Goal: Task Accomplishment & Management: Use online tool/utility

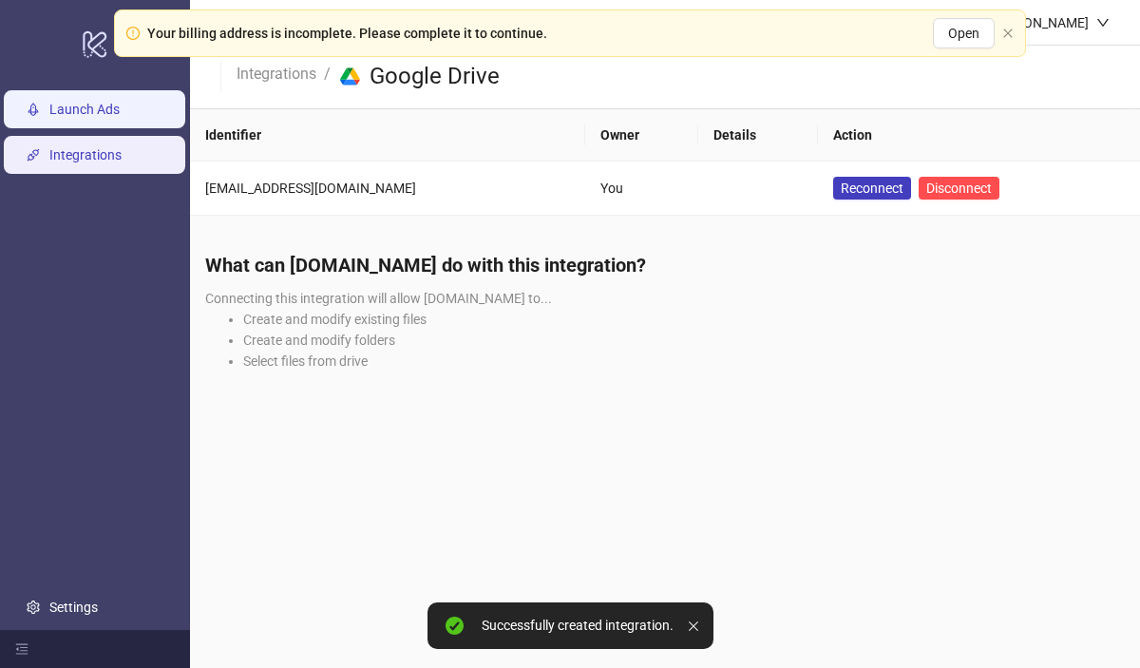
click at [61, 105] on link "Launch Ads" at bounding box center [84, 109] width 70 height 15
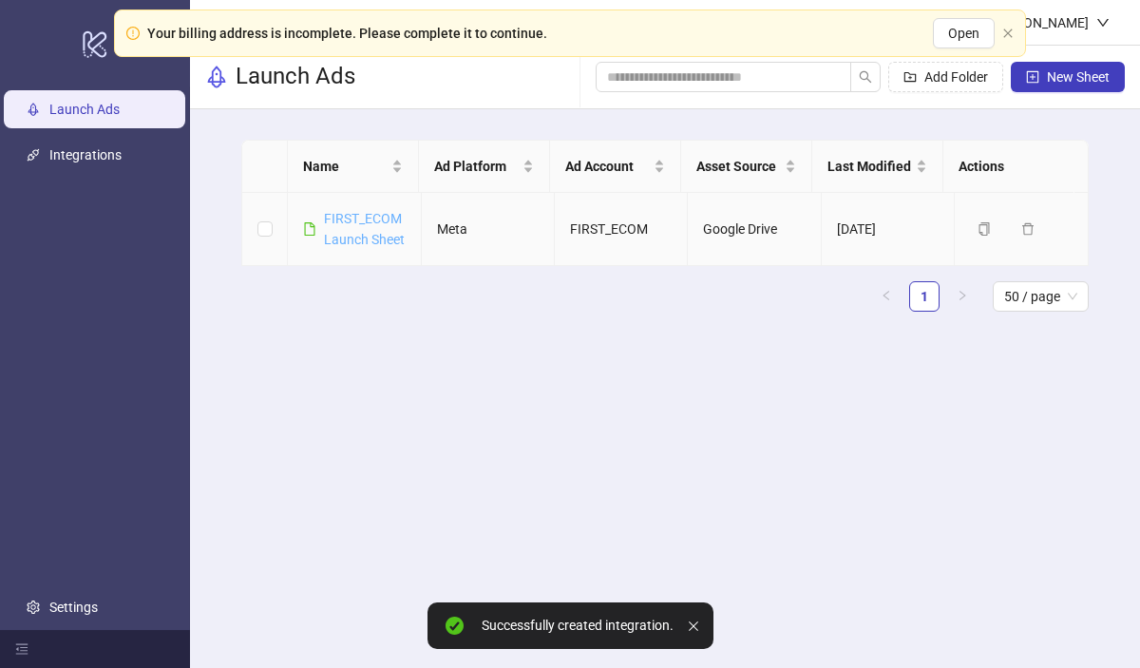
click at [352, 218] on link "FIRST_ECOM Launch Sheet" at bounding box center [364, 229] width 81 height 36
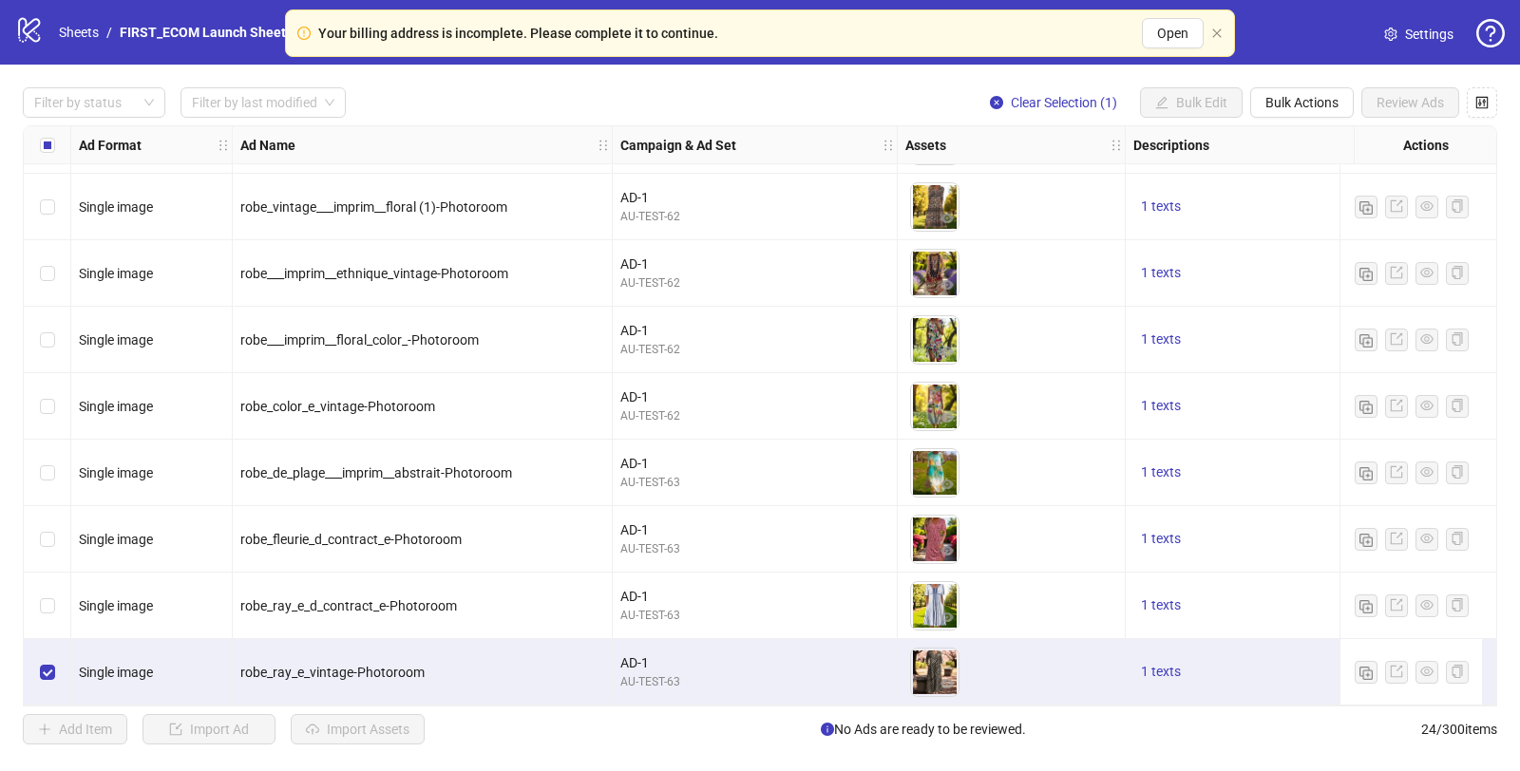
scroll to position [1062, 87]
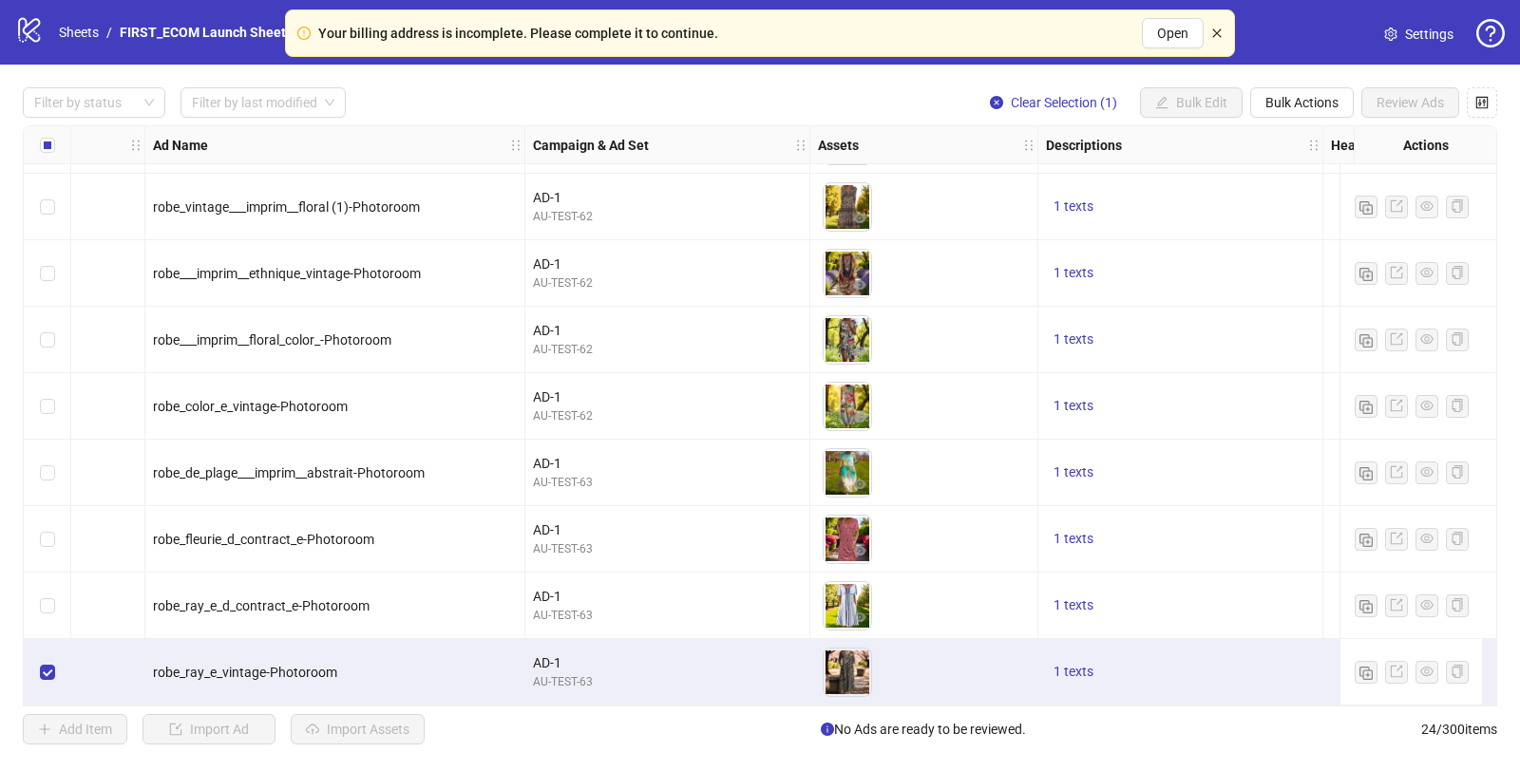
click at [1139, 35] on icon "close" at bounding box center [1216, 33] width 11 height 11
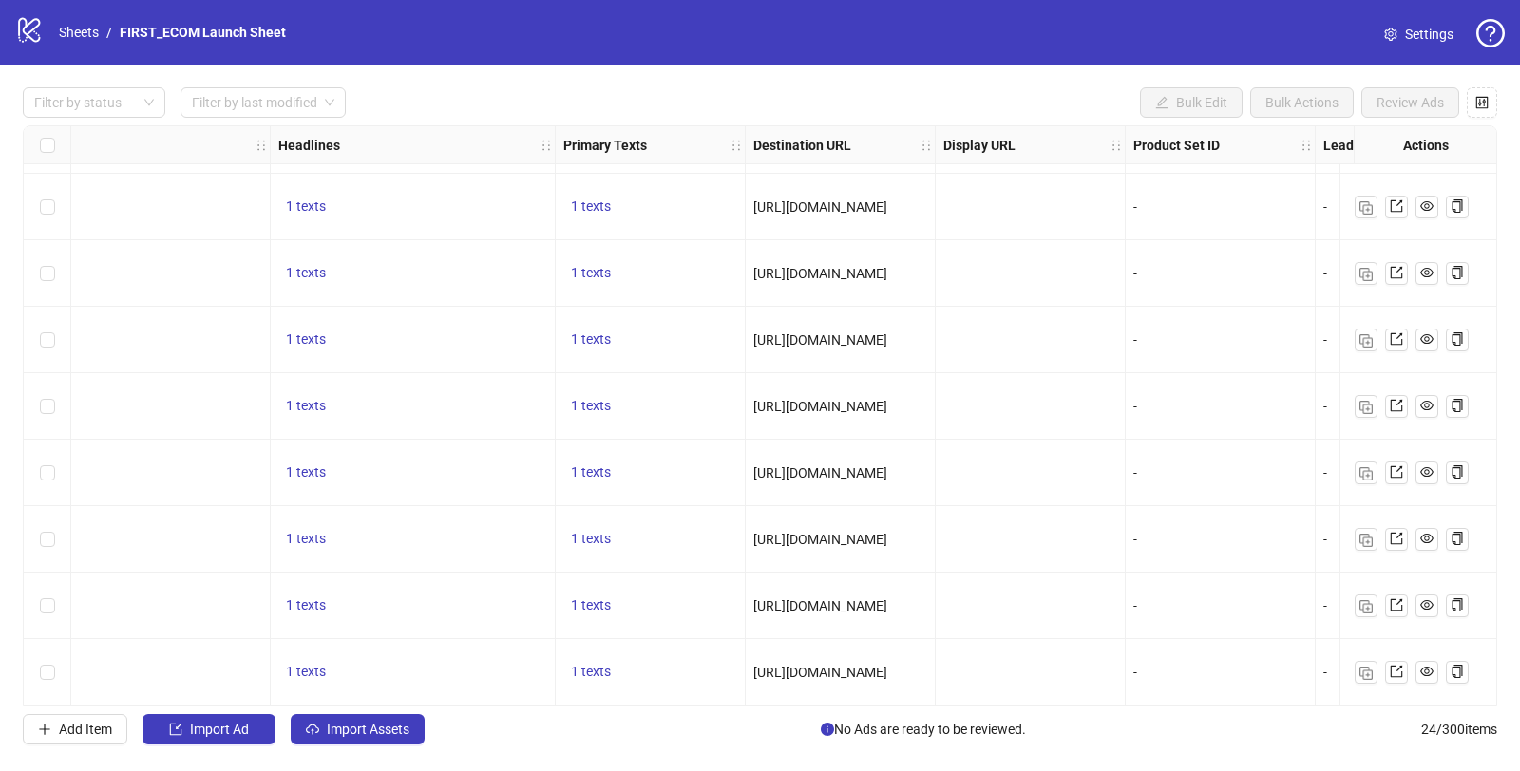
scroll to position [1062, 0]
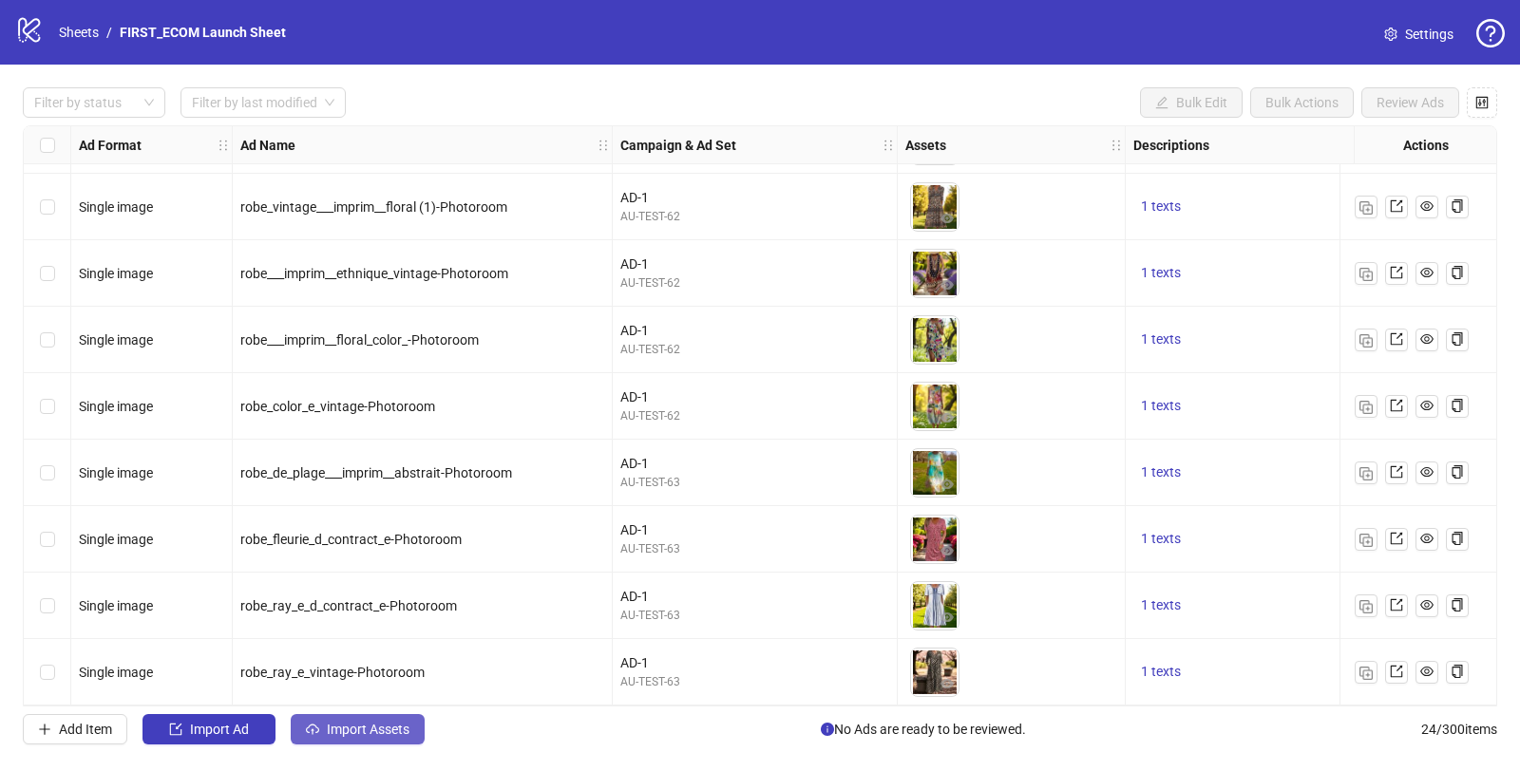
click at [340, 667] on span "Import Assets" at bounding box center [368, 729] width 83 height 15
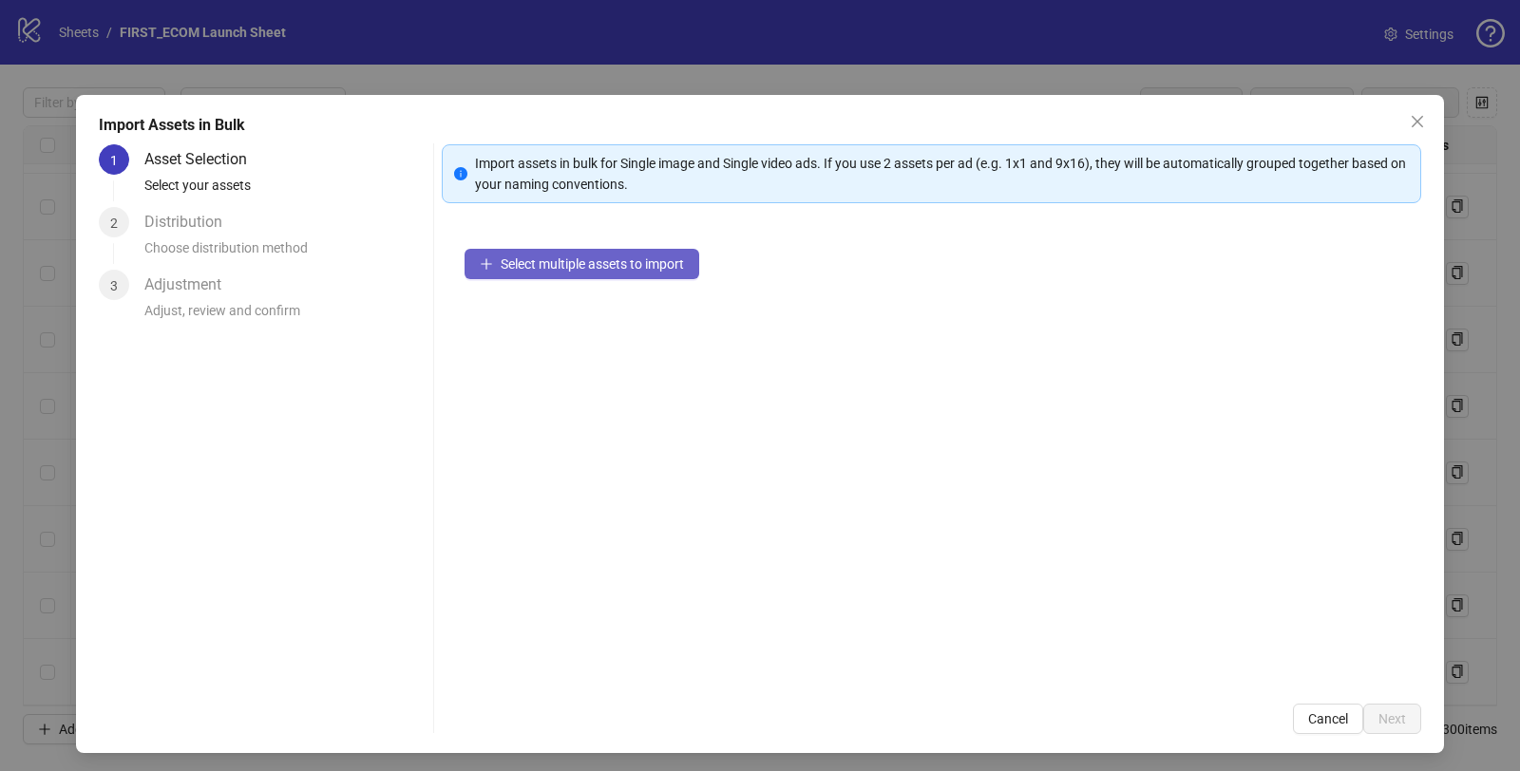
click at [516, 259] on span "Select multiple assets to import" at bounding box center [592, 263] width 183 height 15
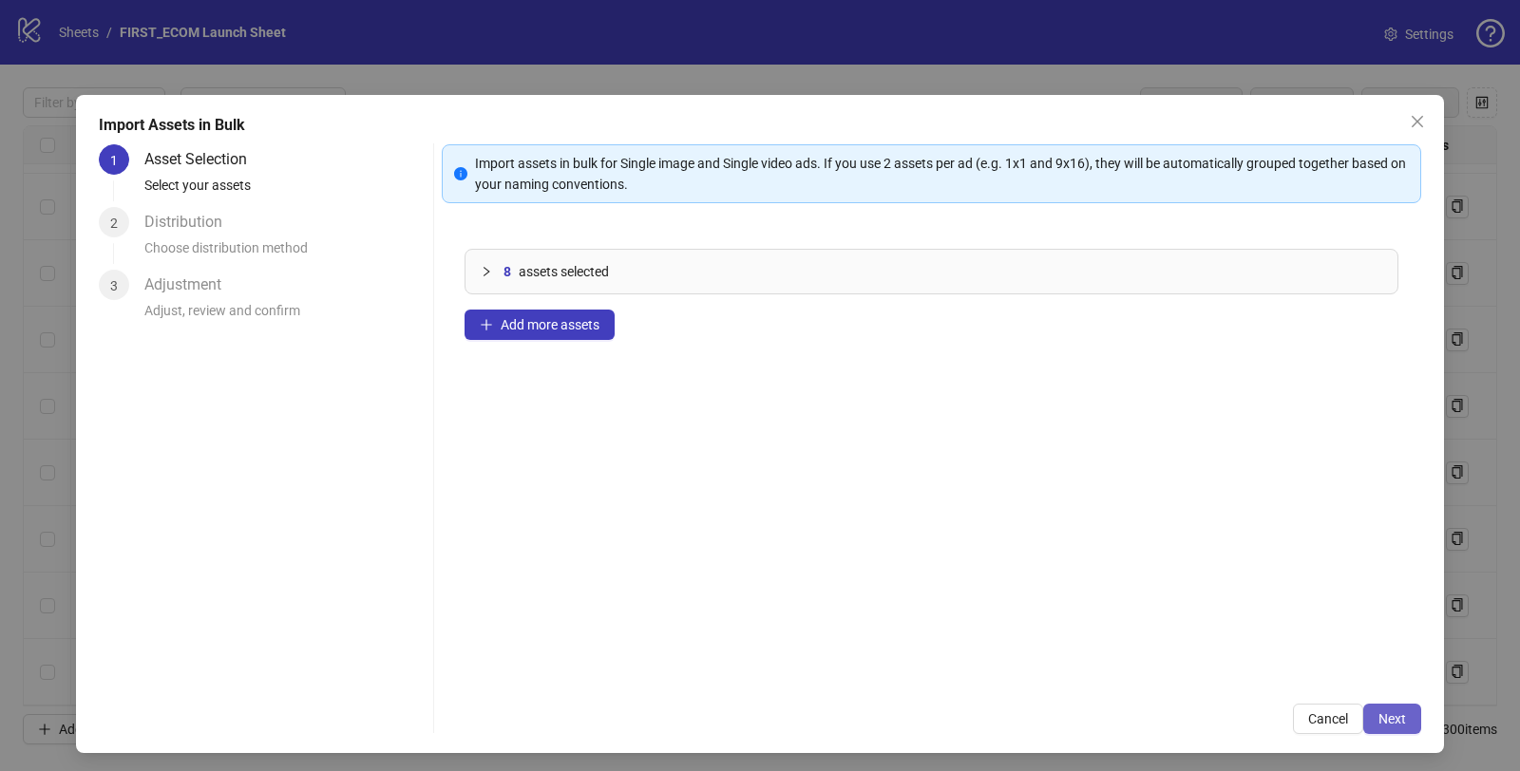
click at [1139, 667] on button "Next" at bounding box center [1392, 719] width 58 height 30
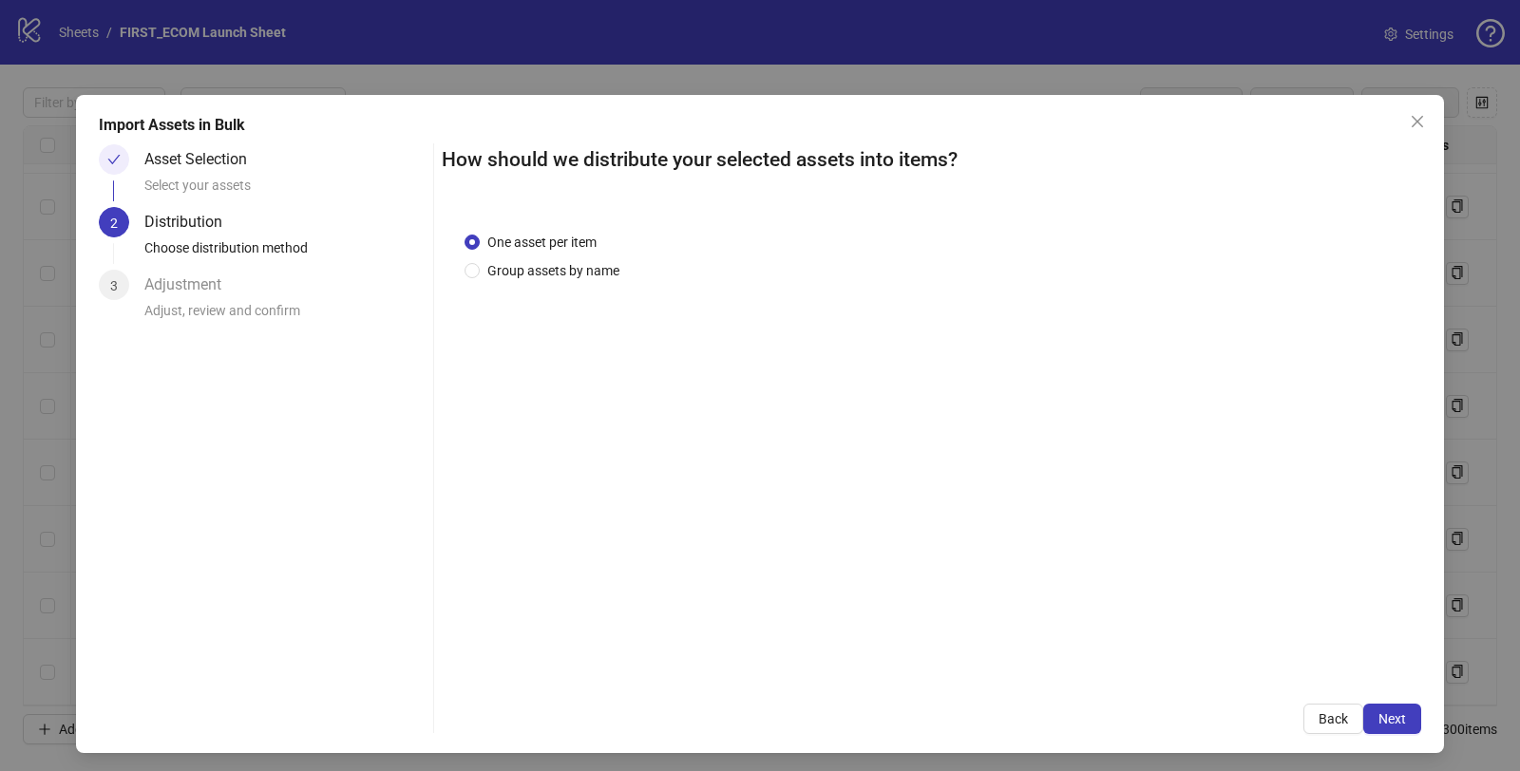
click at [1139, 667] on button "Next" at bounding box center [1392, 719] width 58 height 30
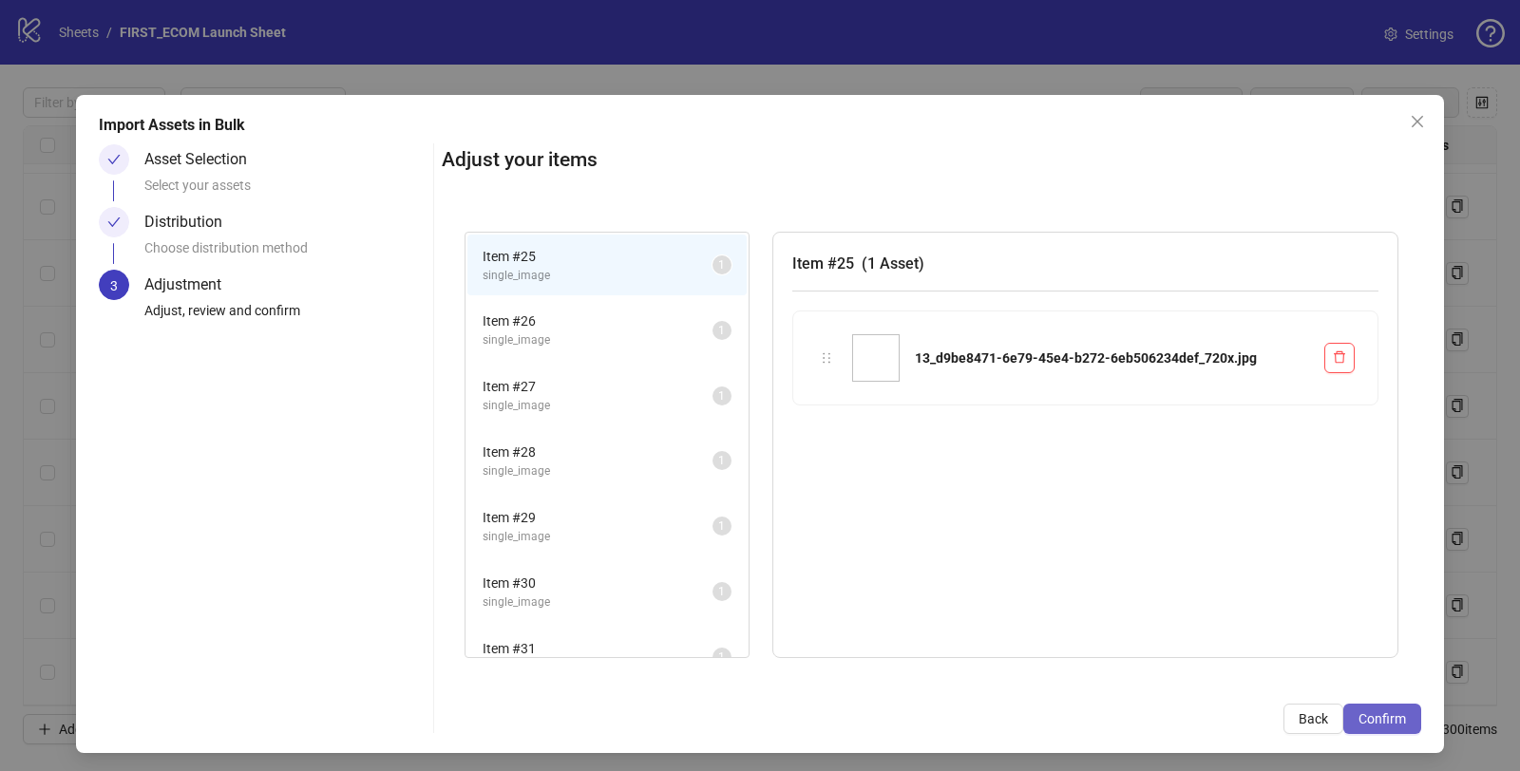
click at [1139, 667] on button "Confirm" at bounding box center [1382, 719] width 78 height 30
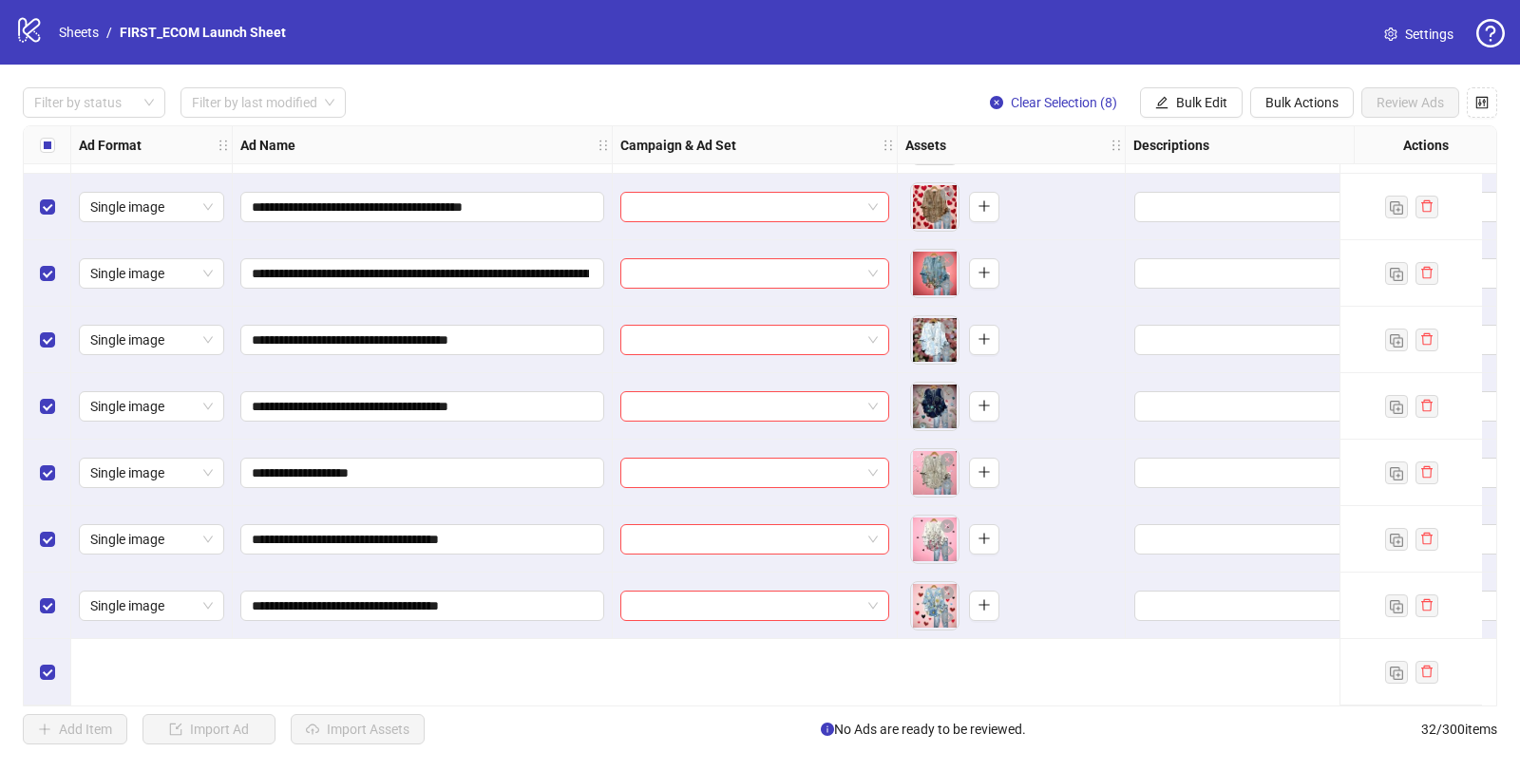
scroll to position [1400, 0]
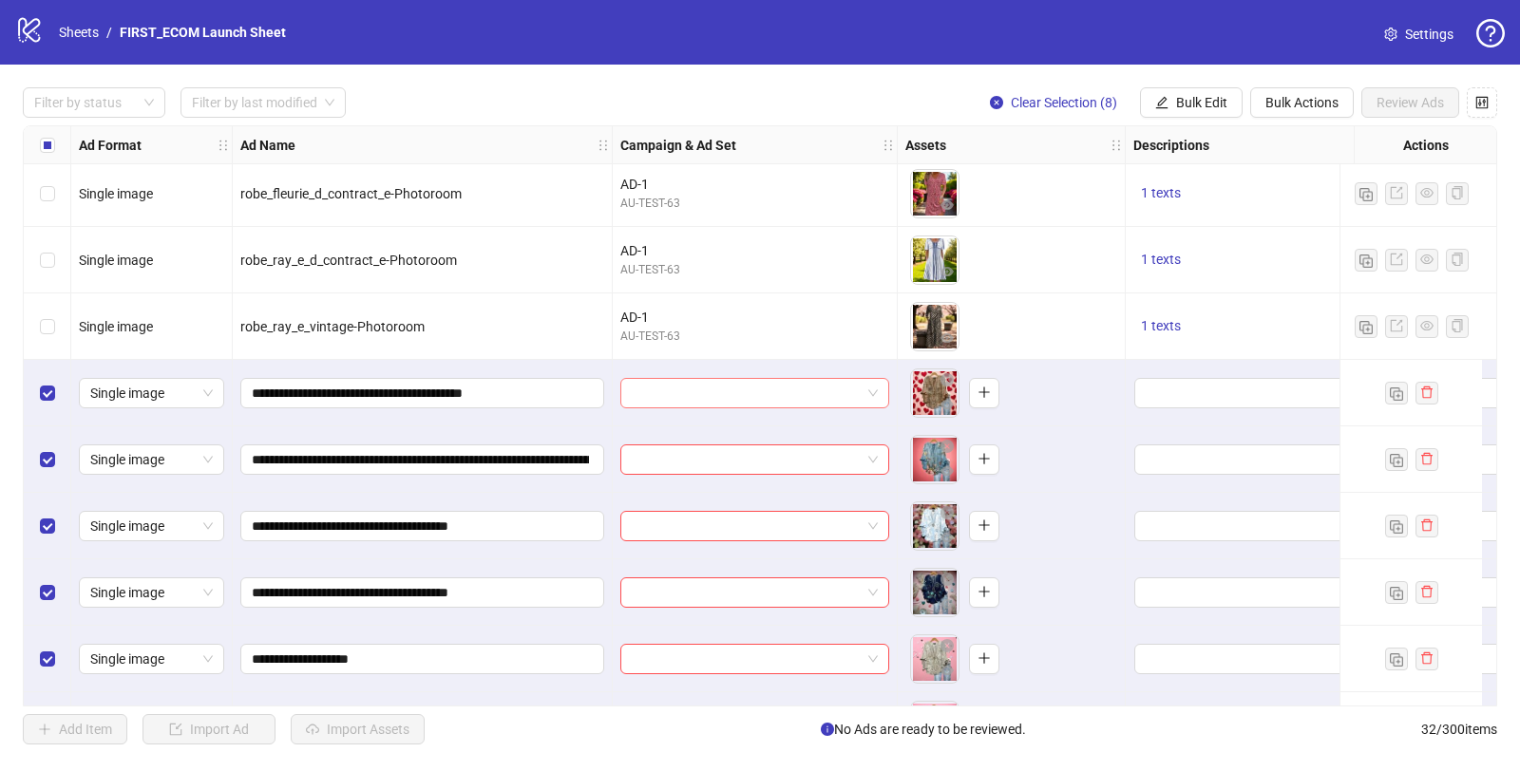
click at [840, 401] on input "search" at bounding box center [746, 393] width 229 height 28
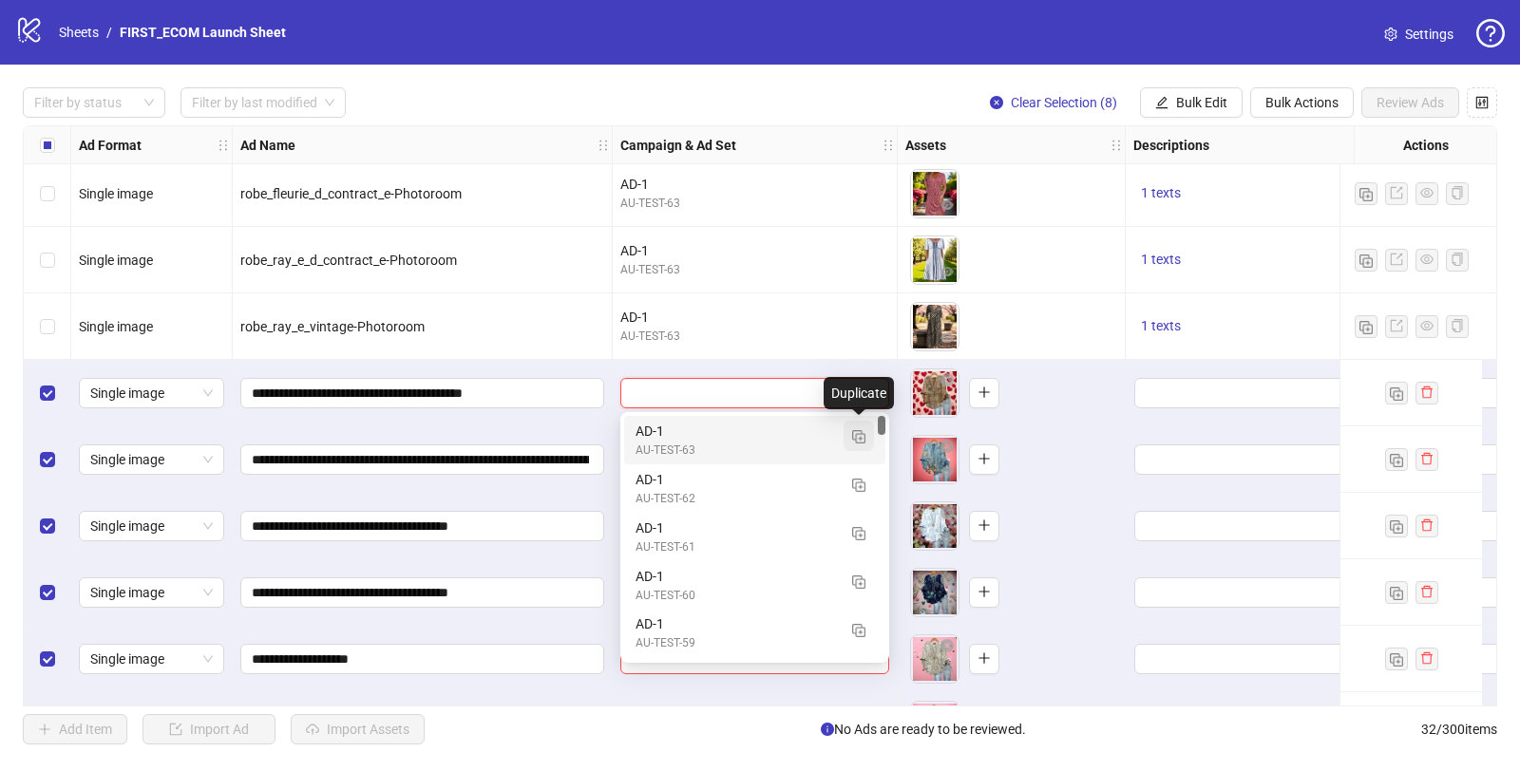
click at [860, 439] on img "button" at bounding box center [858, 436] width 13 height 13
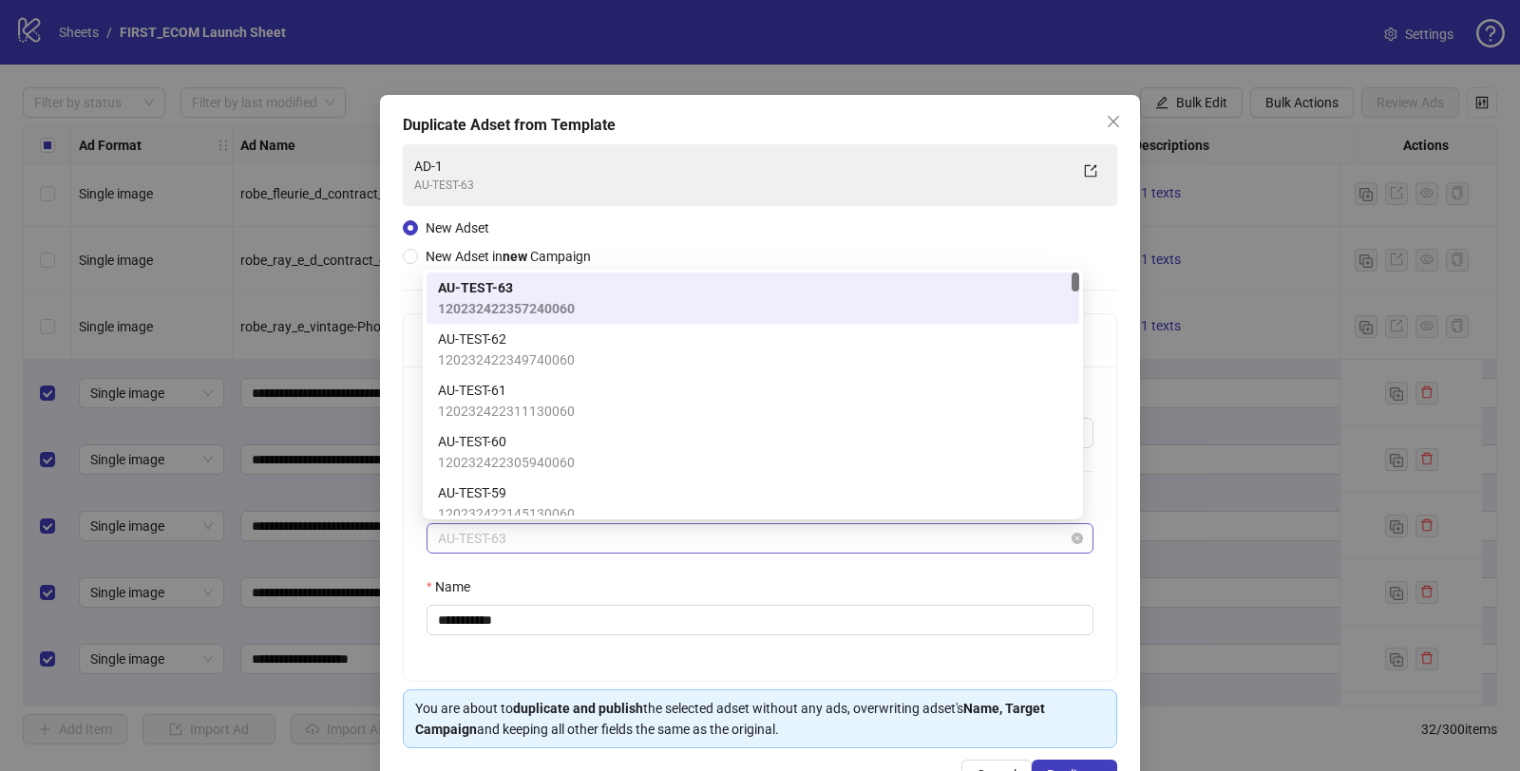
drag, startPoint x: 496, startPoint y: 540, endPoint x: 610, endPoint y: 540, distance: 114.0
click at [592, 540] on span "AU-TEST-63" at bounding box center [760, 538] width 644 height 28
click at [471, 247] on span "New Adset in new Campaign" at bounding box center [508, 256] width 180 height 21
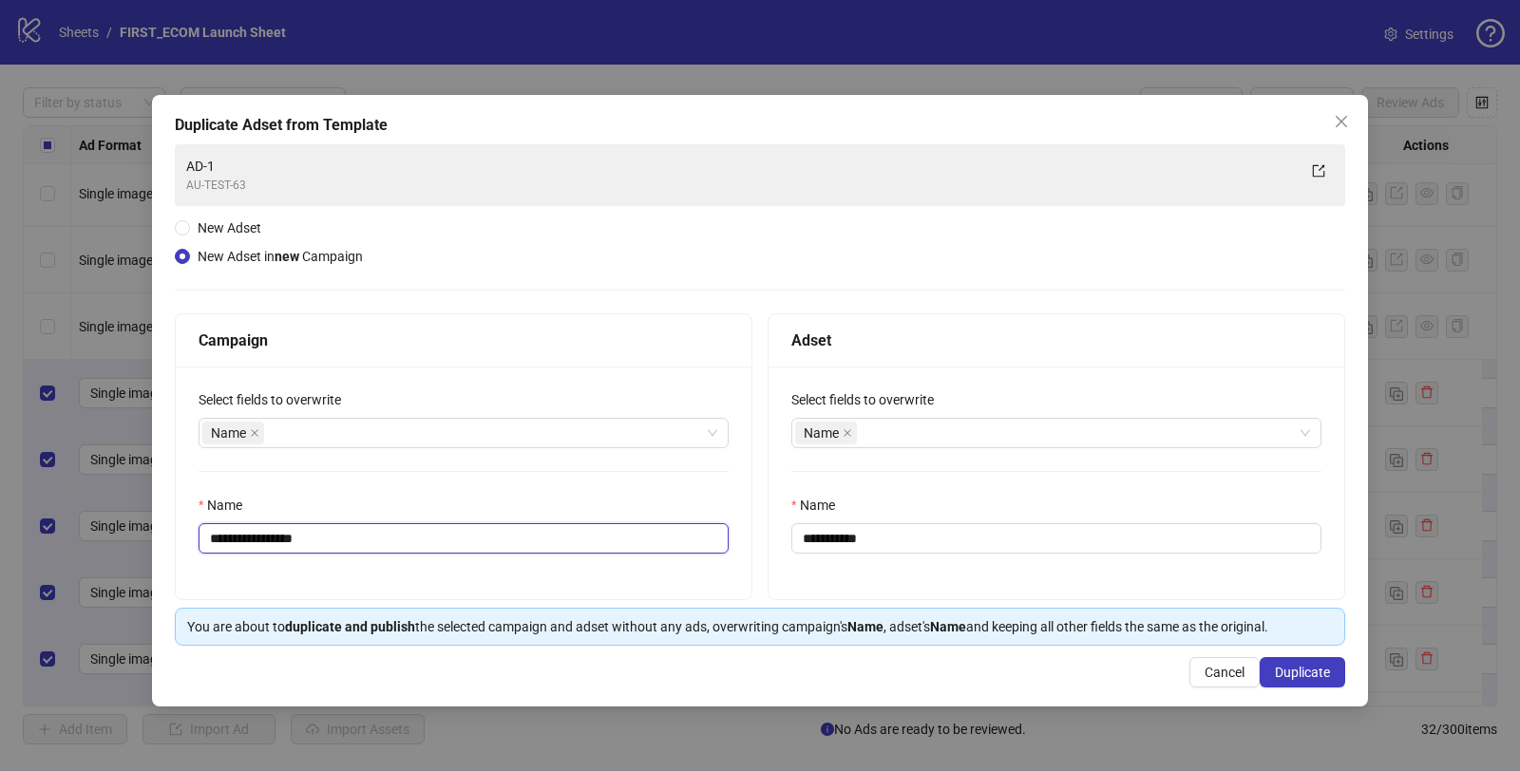
drag, startPoint x: 270, startPoint y: 539, endPoint x: 462, endPoint y: 539, distance: 191.9
click at [458, 539] on input "**********" at bounding box center [464, 538] width 530 height 30
type input "**********"
drag, startPoint x: 830, startPoint y: 538, endPoint x: 1074, endPoint y: 571, distance: 246.4
click at [1061, 567] on div "**********" at bounding box center [1057, 483] width 576 height 233
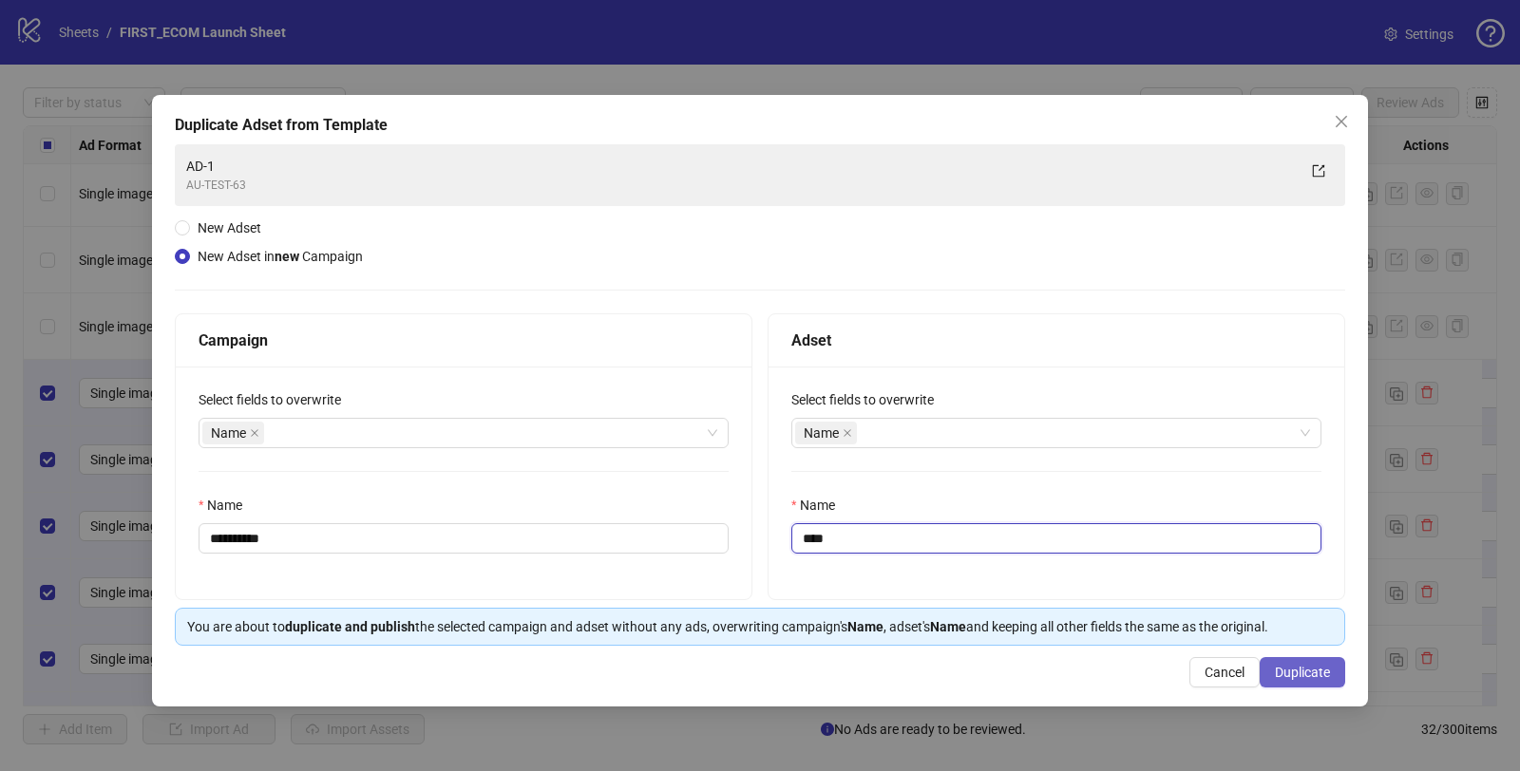
type input "****"
click at [1139, 667] on span "Duplicate" at bounding box center [1302, 672] width 55 height 15
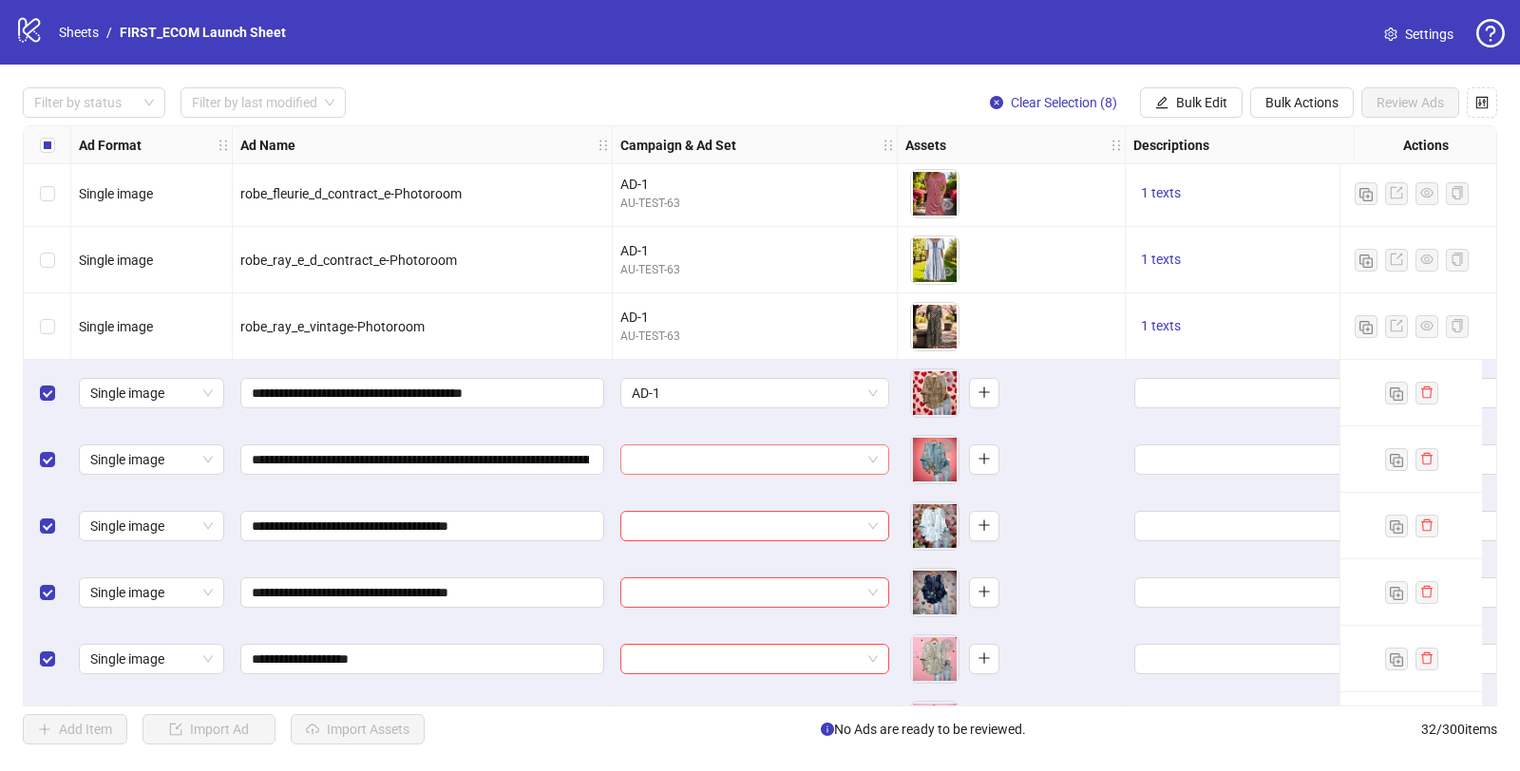
click at [737, 468] on input "search" at bounding box center [746, 460] width 229 height 28
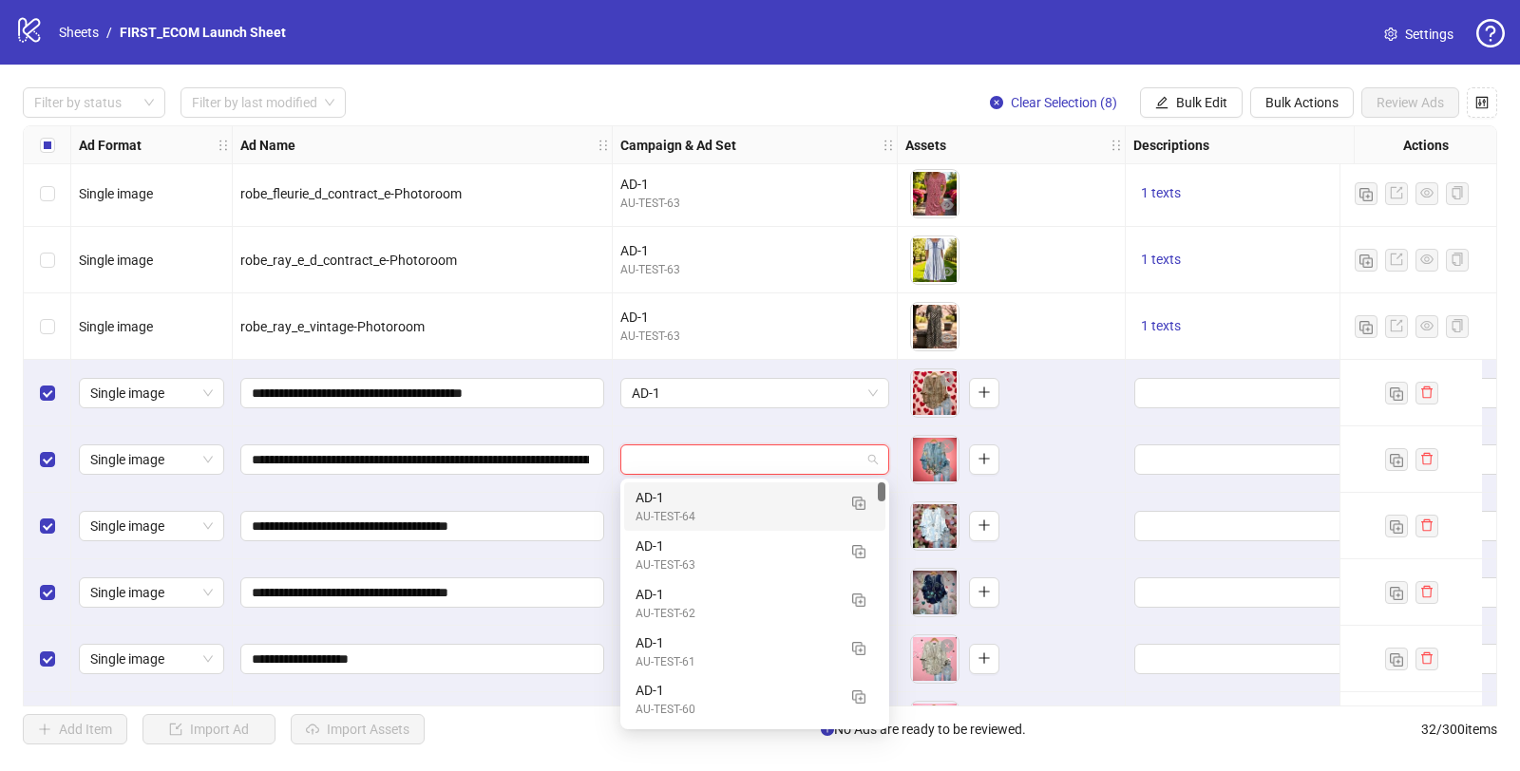
click at [715, 495] on div "AD-1" at bounding box center [736, 497] width 200 height 21
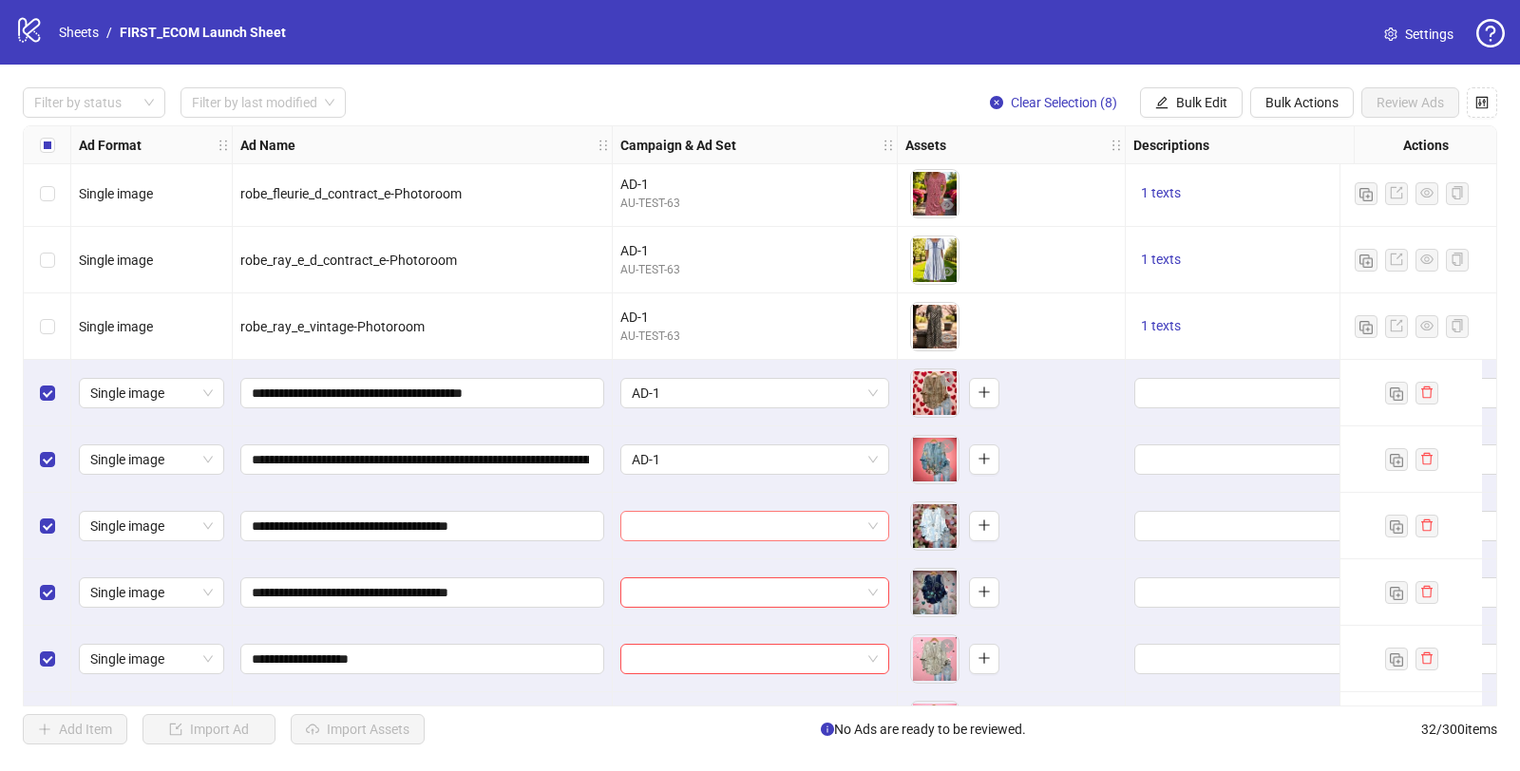
click at [669, 531] on input "search" at bounding box center [746, 526] width 229 height 28
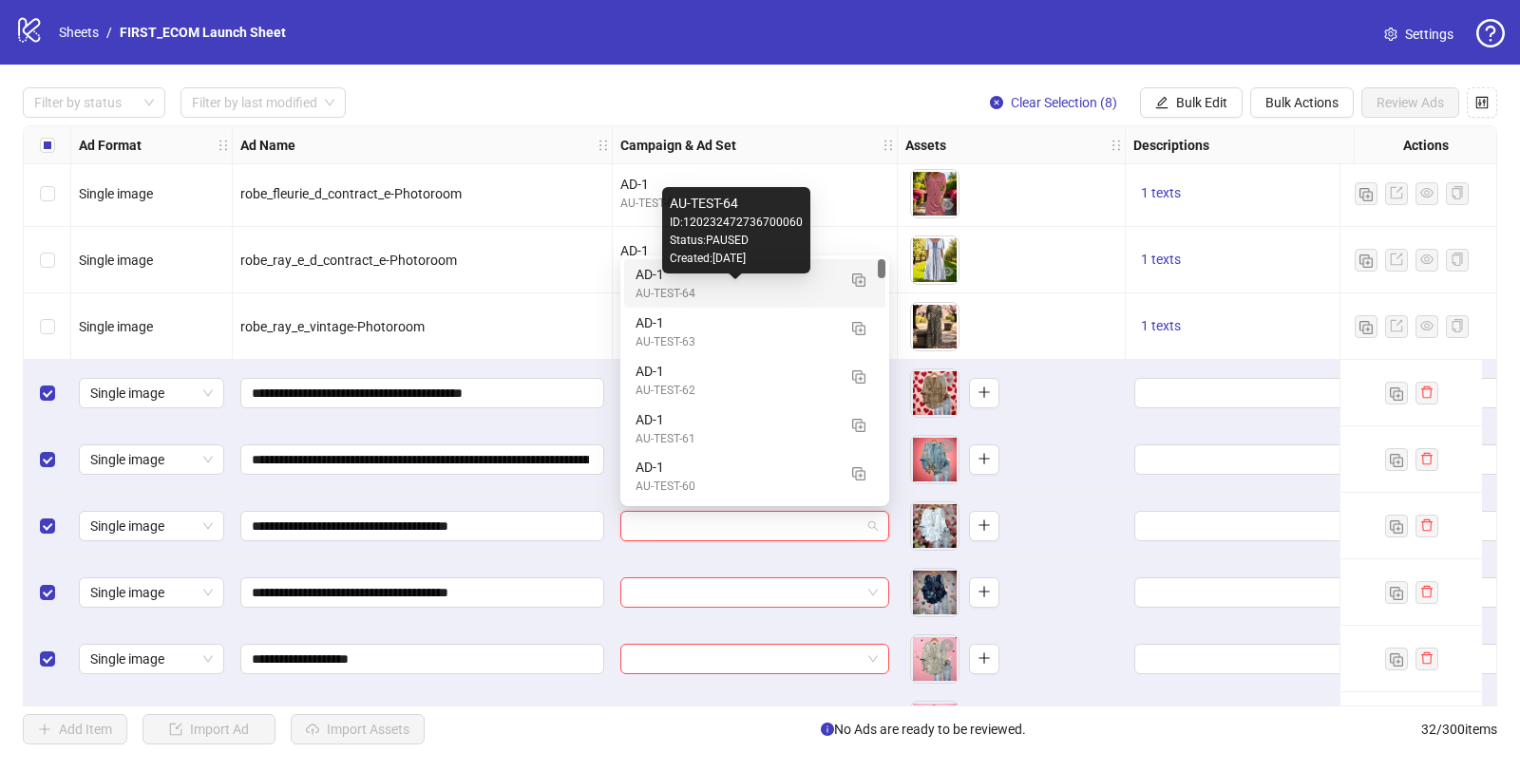
click at [755, 290] on div "AU-TEST-64" at bounding box center [736, 294] width 200 height 18
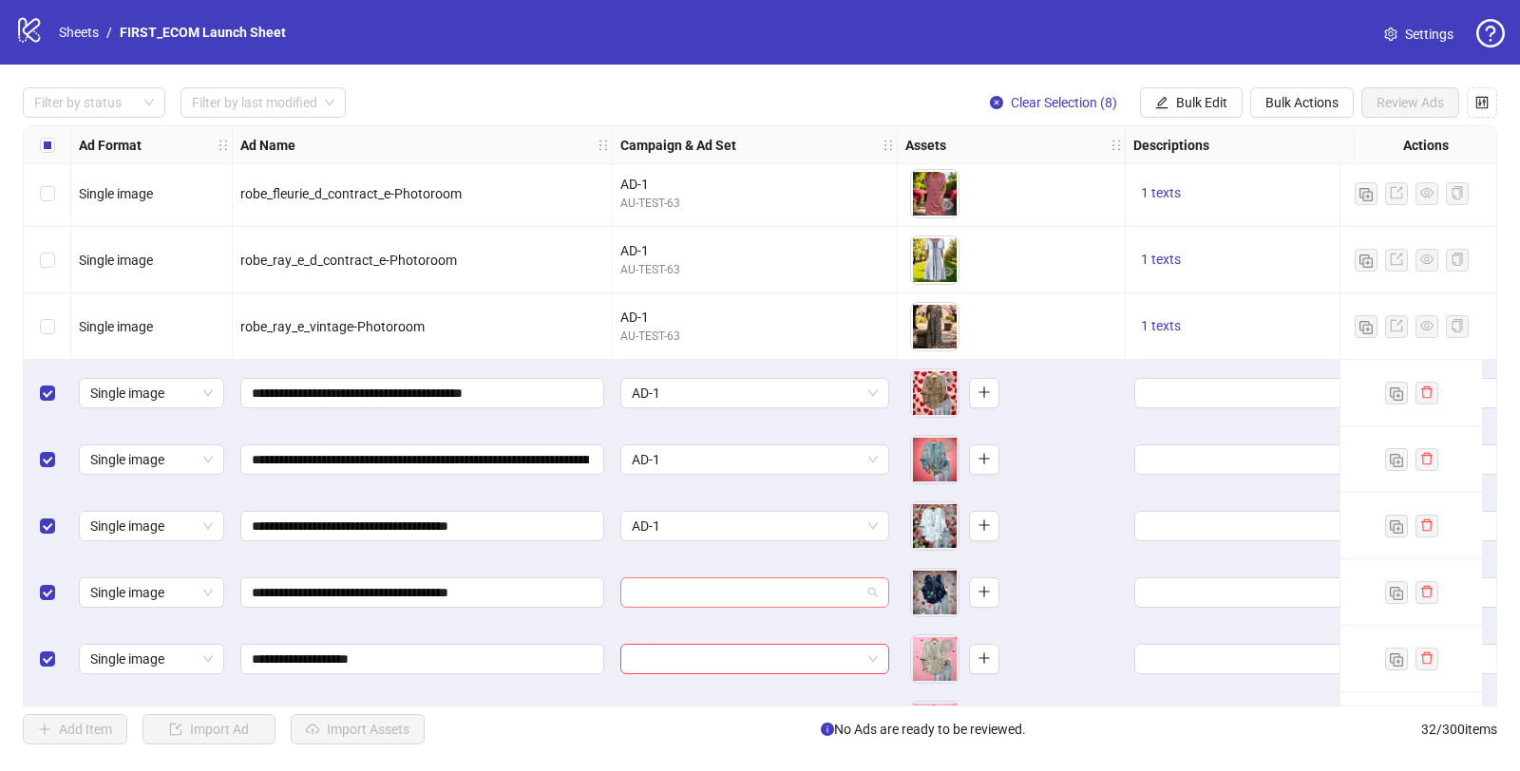
click at [678, 591] on input "search" at bounding box center [746, 593] width 229 height 28
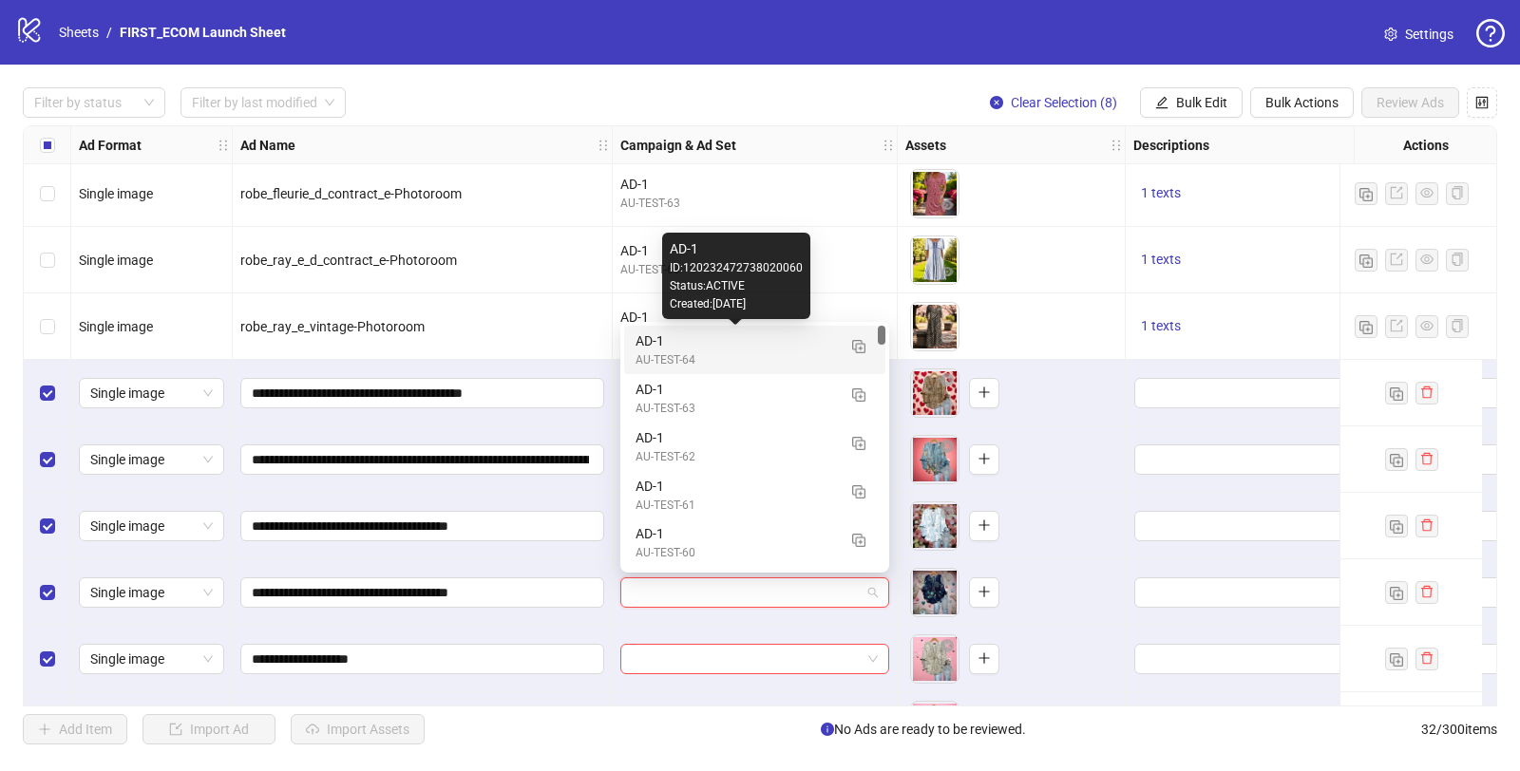
click at [664, 350] on div "AD-1" at bounding box center [736, 341] width 200 height 21
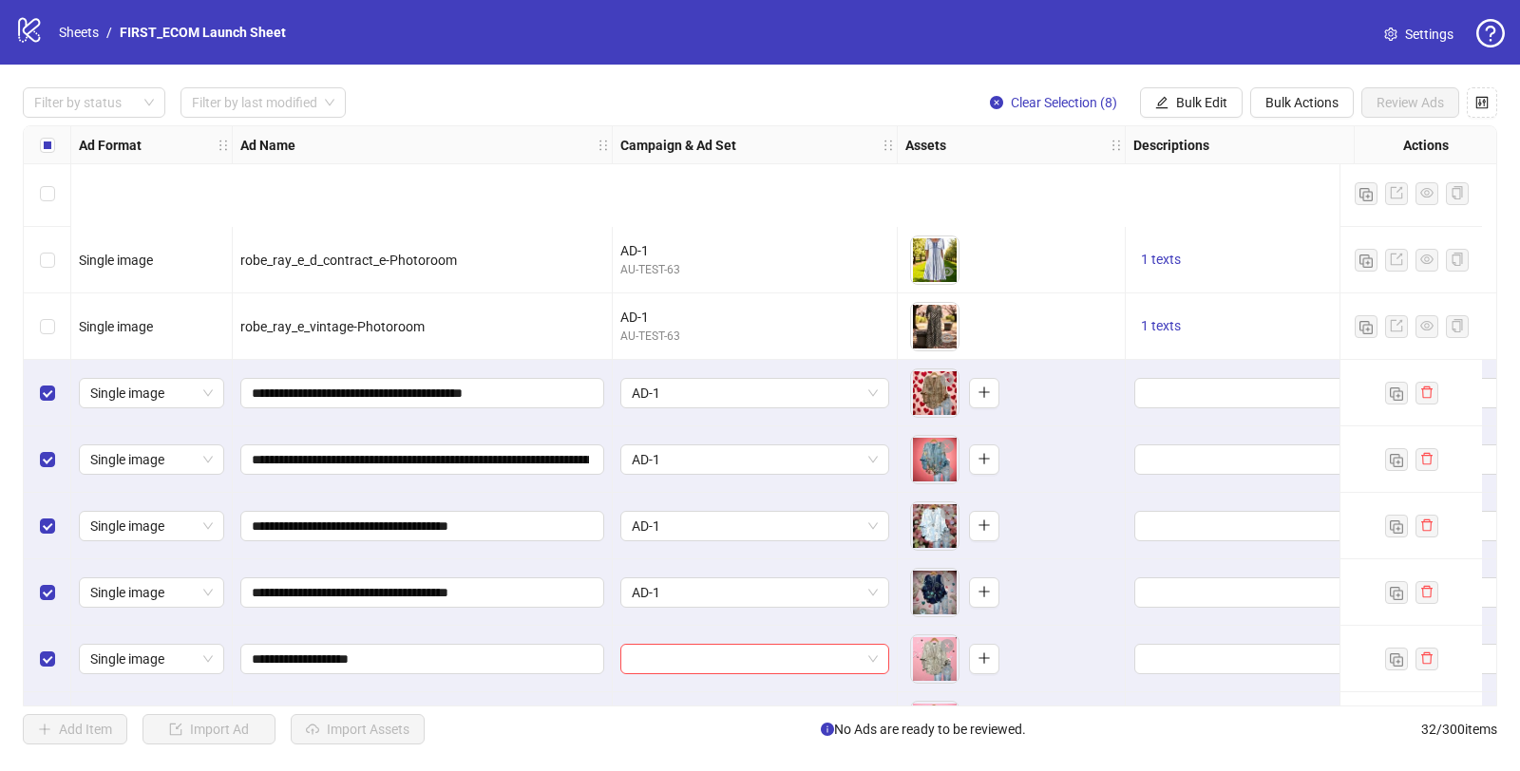
scroll to position [1594, 0]
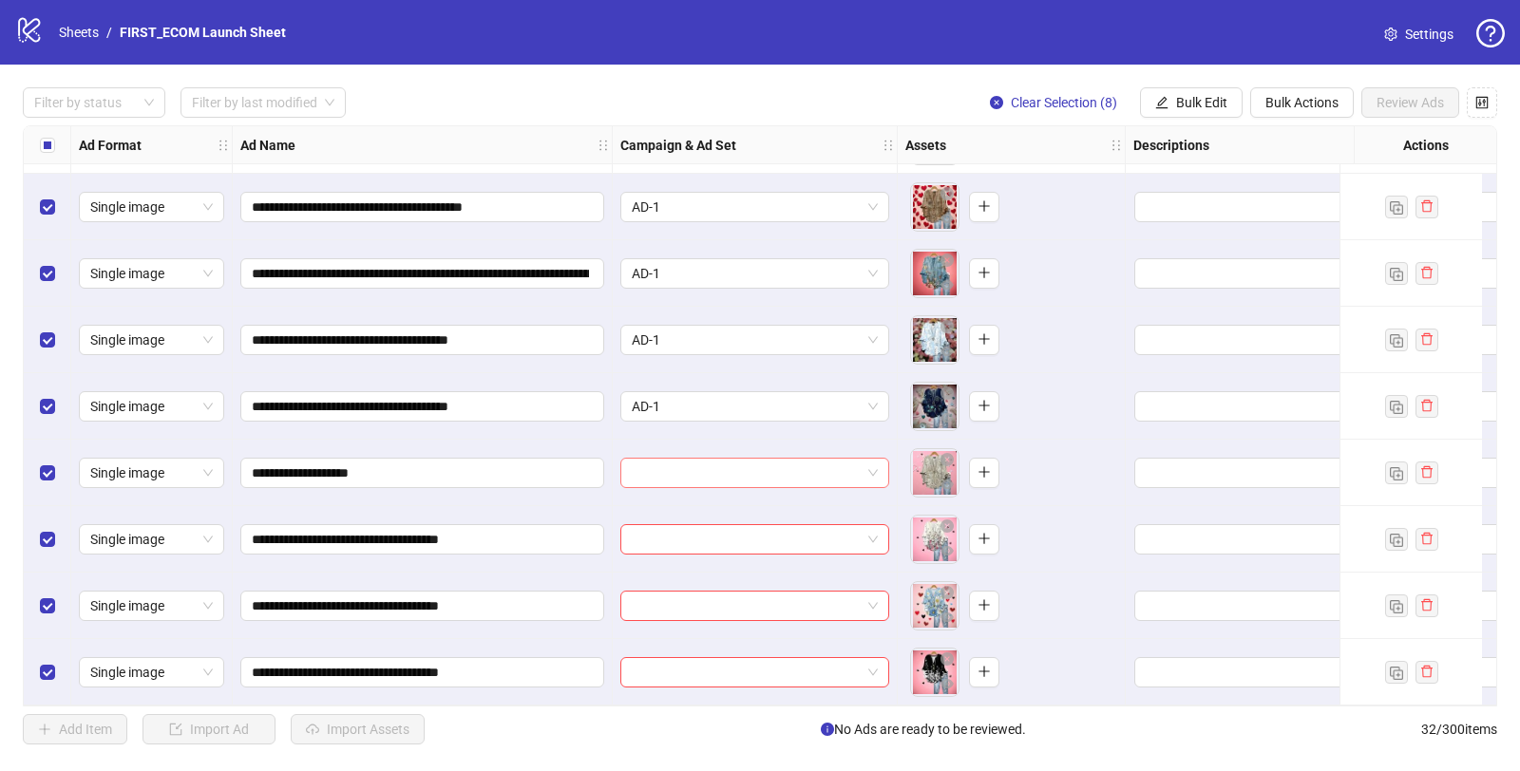
click at [697, 469] on input "search" at bounding box center [746, 473] width 229 height 28
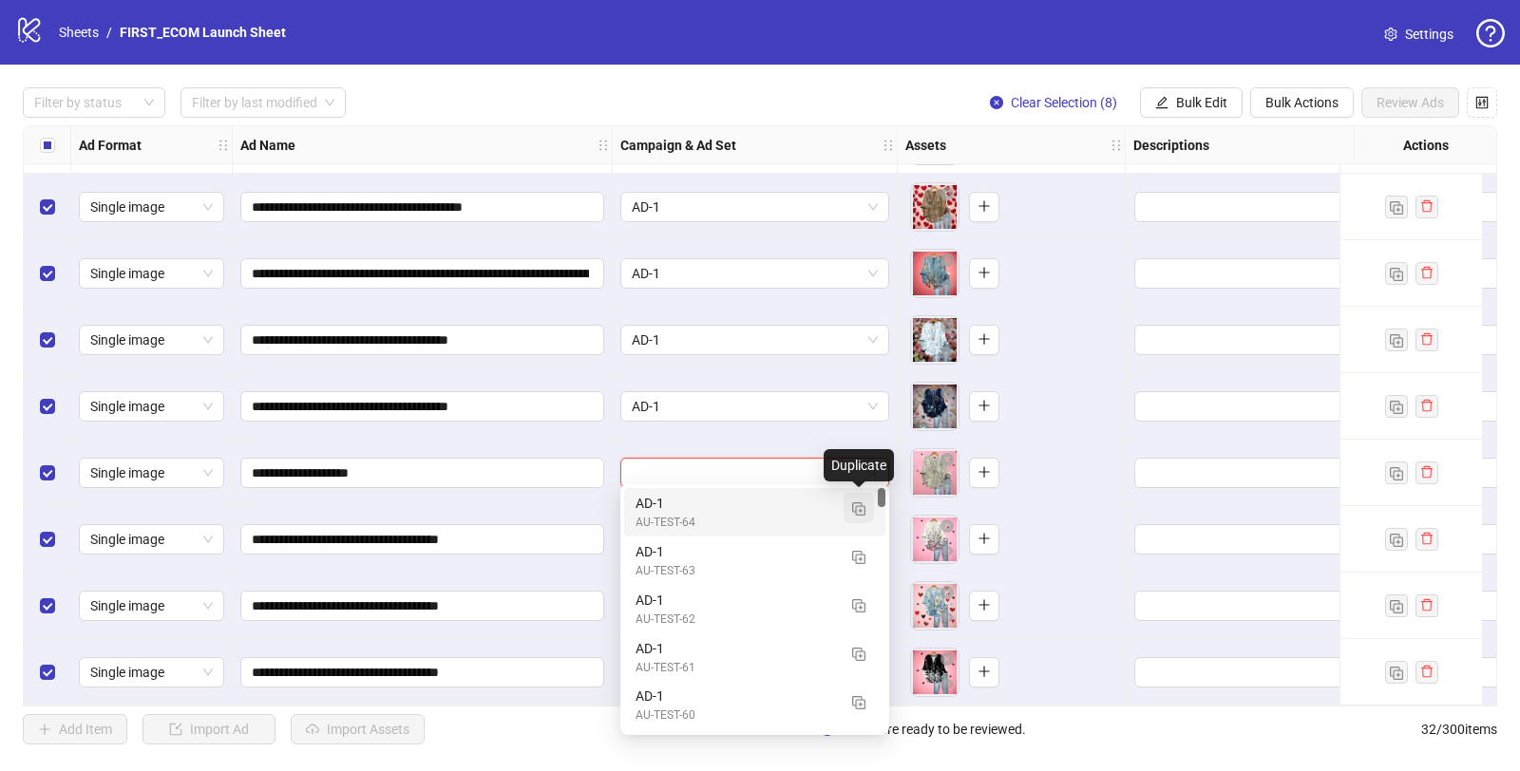
click at [863, 511] on img "button" at bounding box center [858, 509] width 13 height 13
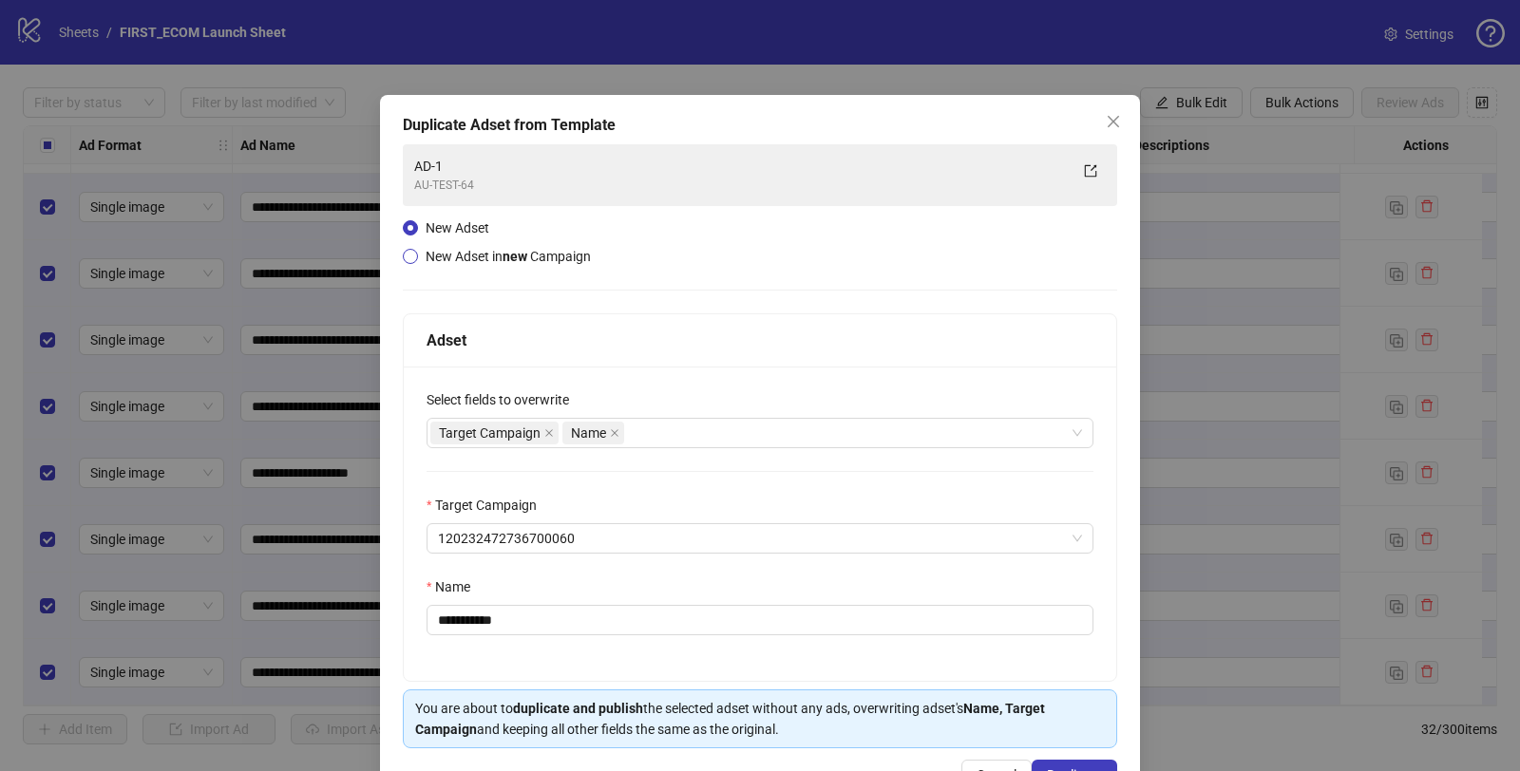
click at [435, 264] on span "New Adset in new Campaign" at bounding box center [508, 256] width 180 height 21
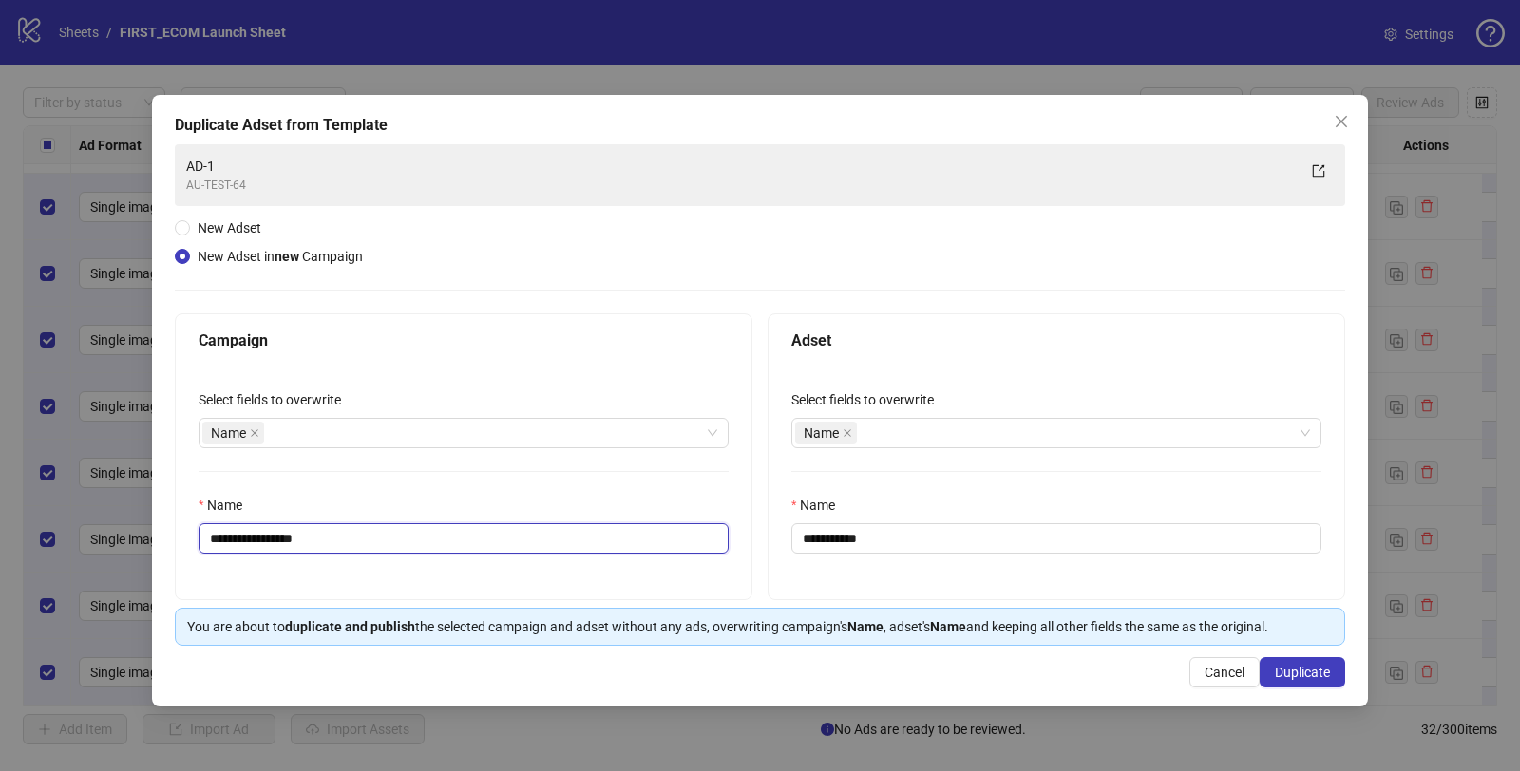
drag, startPoint x: 271, startPoint y: 541, endPoint x: 487, endPoint y: 541, distance: 216.6
click at [478, 541] on input "**********" at bounding box center [464, 538] width 530 height 30
type input "**********"
drag, startPoint x: 830, startPoint y: 537, endPoint x: 1163, endPoint y: 568, distance: 334.0
click at [1139, 567] on div "**********" at bounding box center [1057, 483] width 576 height 233
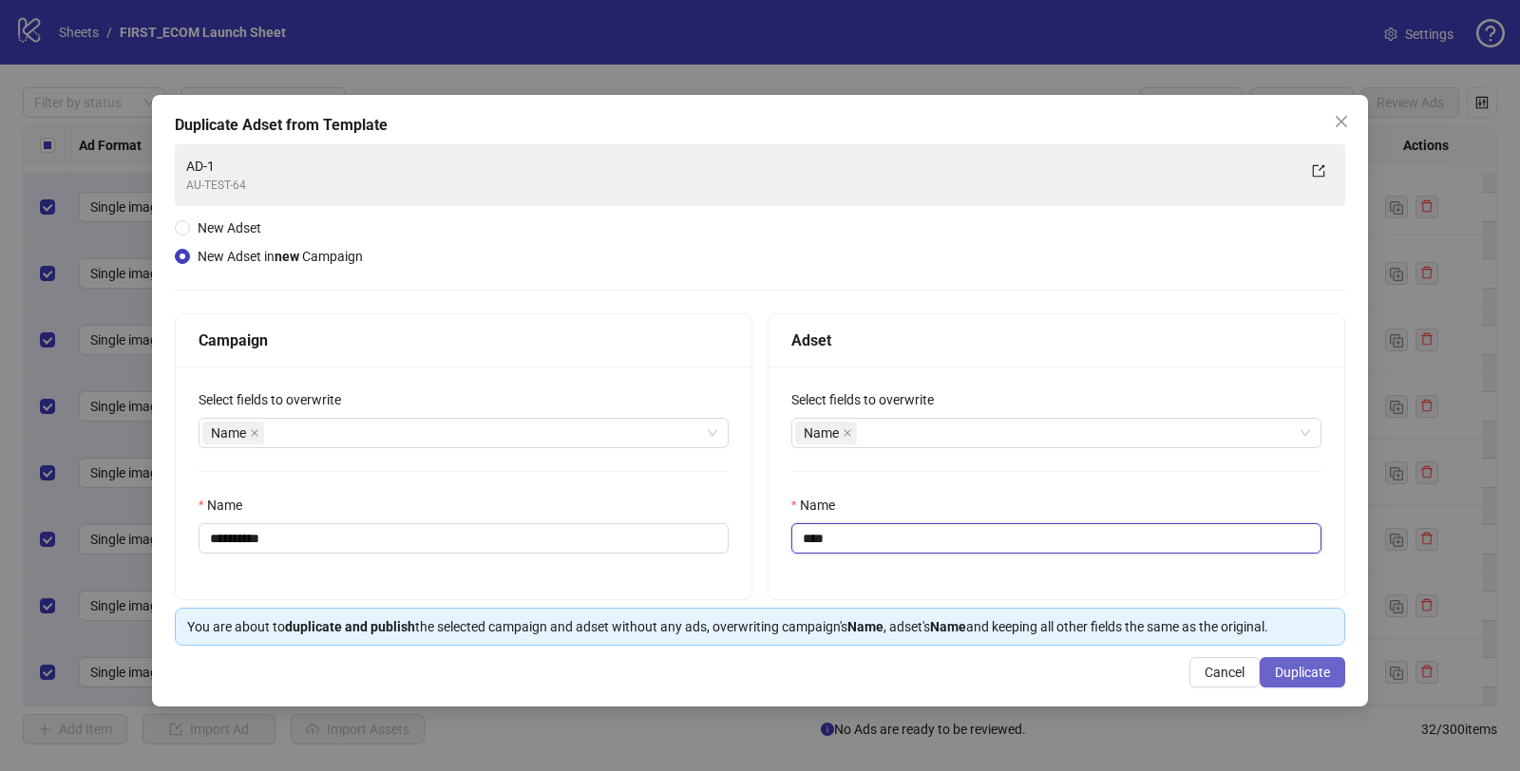
type input "****"
click at [1139, 667] on span "Duplicate" at bounding box center [1302, 672] width 55 height 15
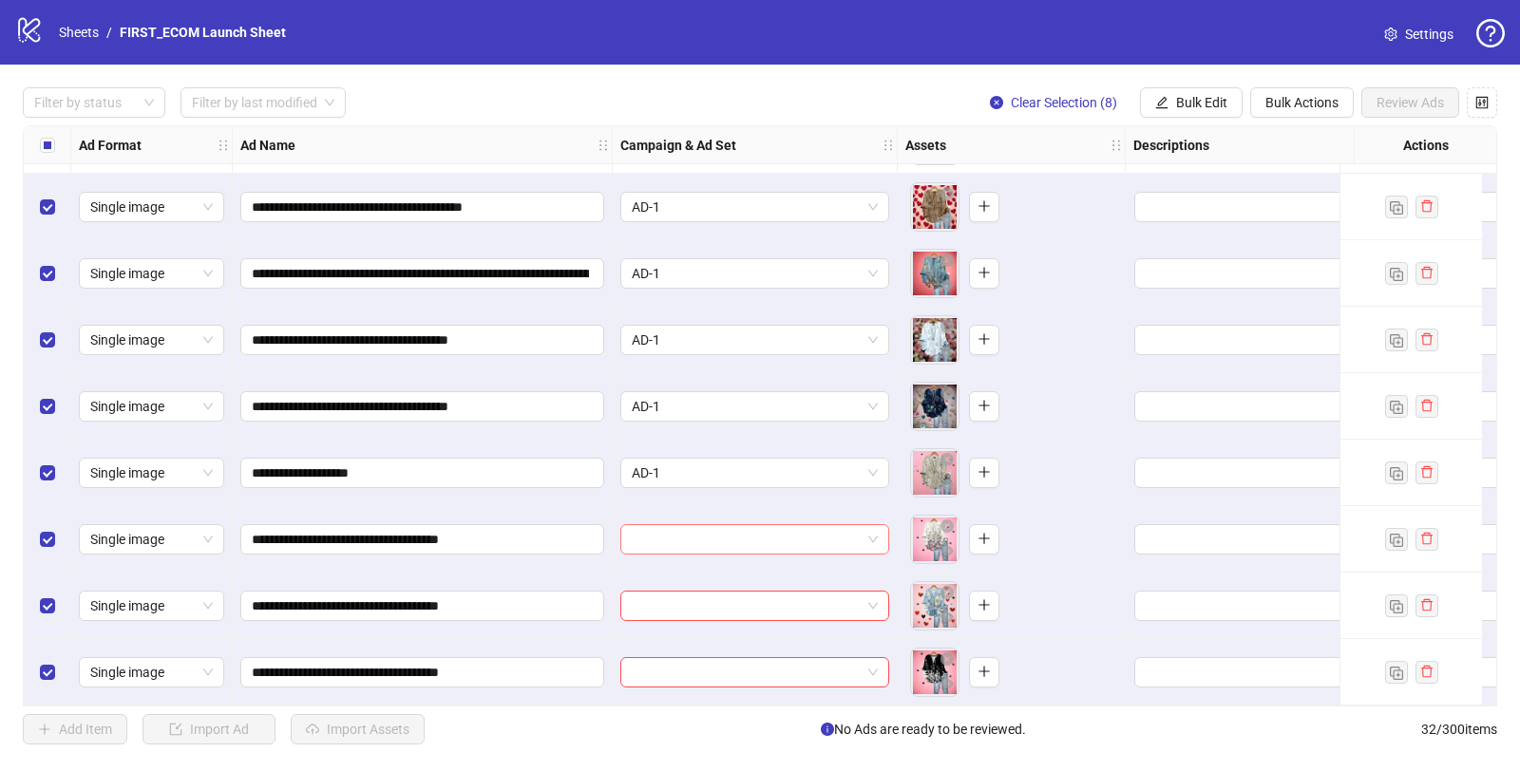
click at [651, 525] on input "search" at bounding box center [746, 539] width 229 height 28
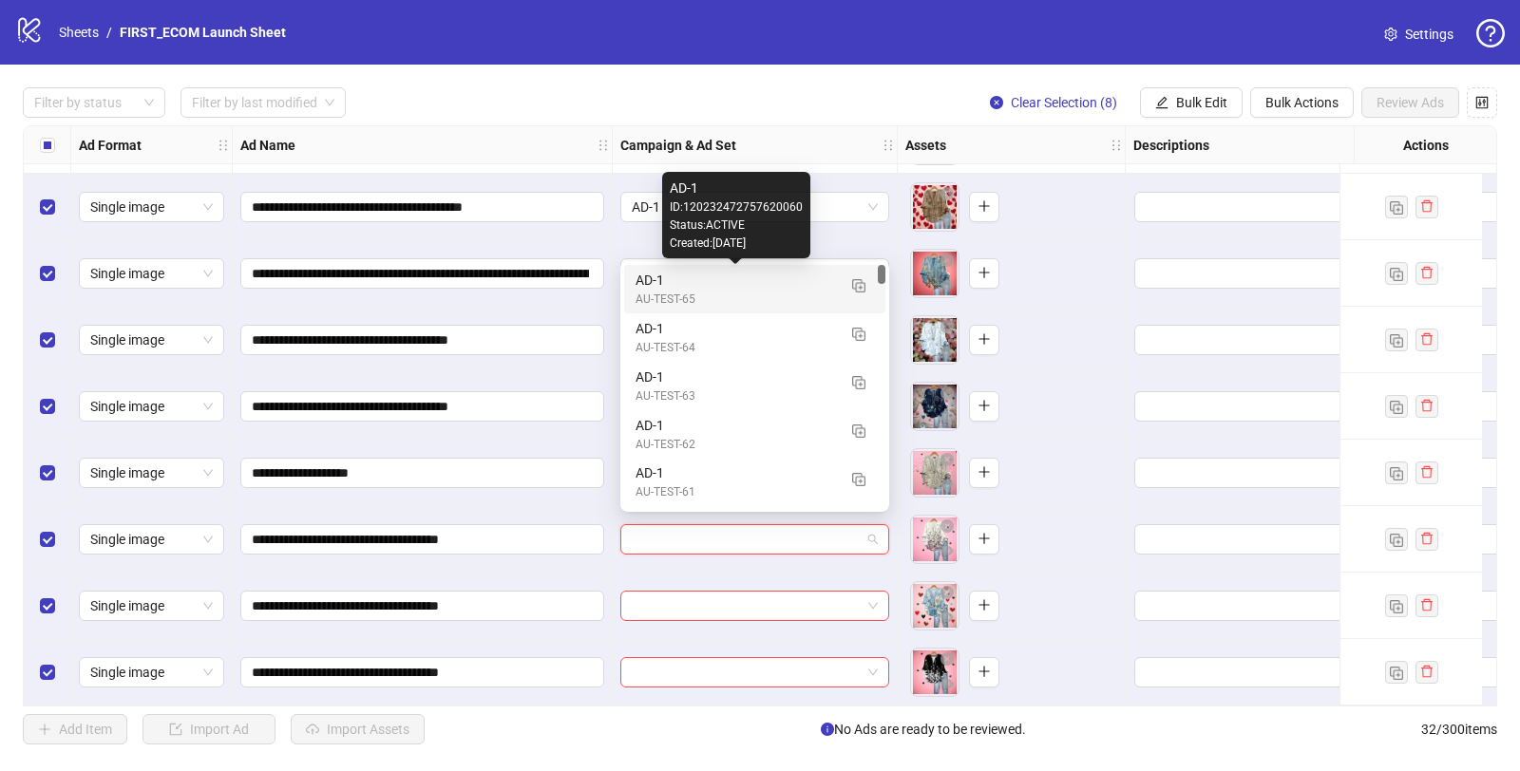
click at [739, 283] on div "AD-1" at bounding box center [736, 280] width 200 height 21
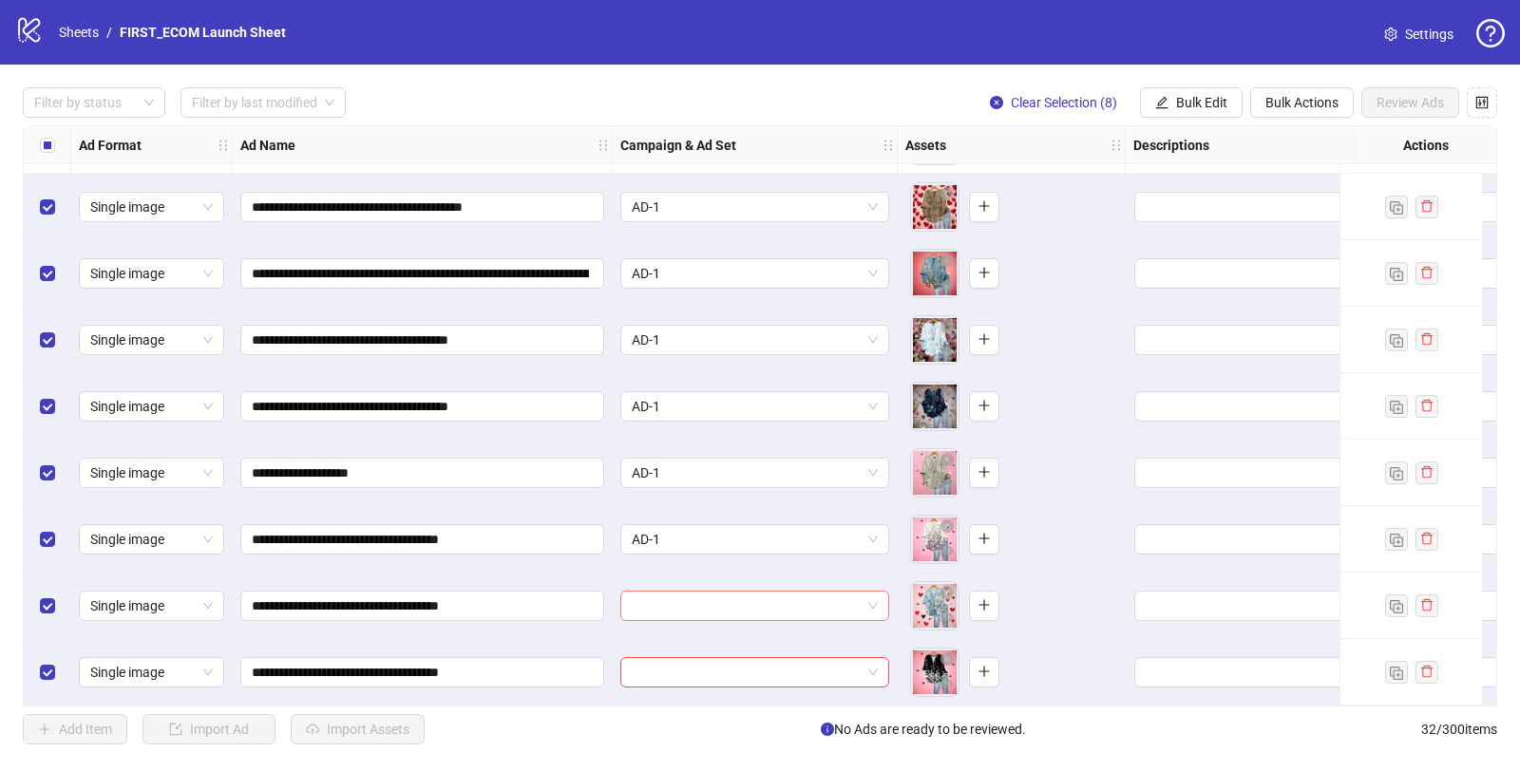
click at [638, 604] on input "search" at bounding box center [746, 606] width 229 height 28
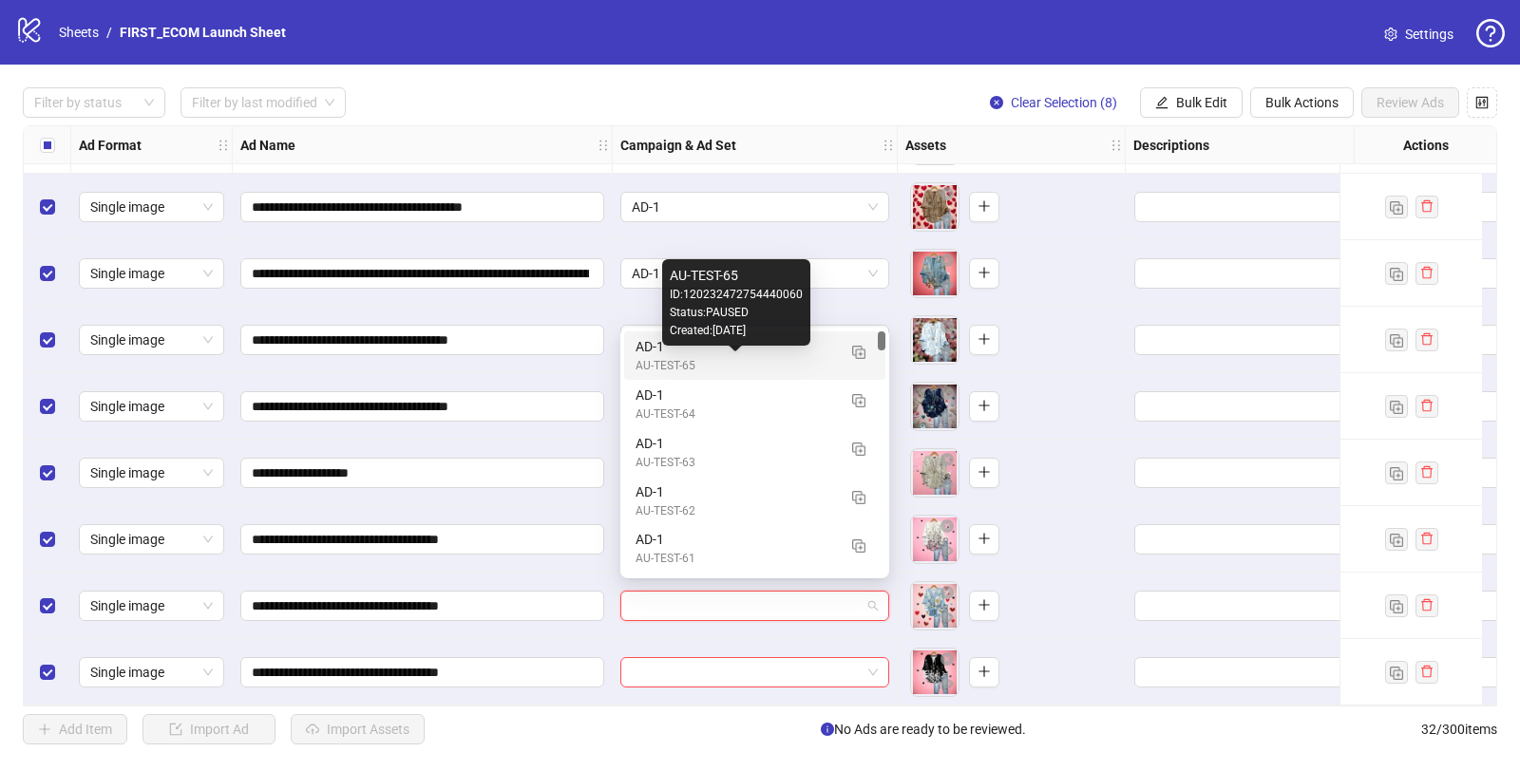
click at [640, 357] on div "AU-TEST-65" at bounding box center [736, 366] width 200 height 18
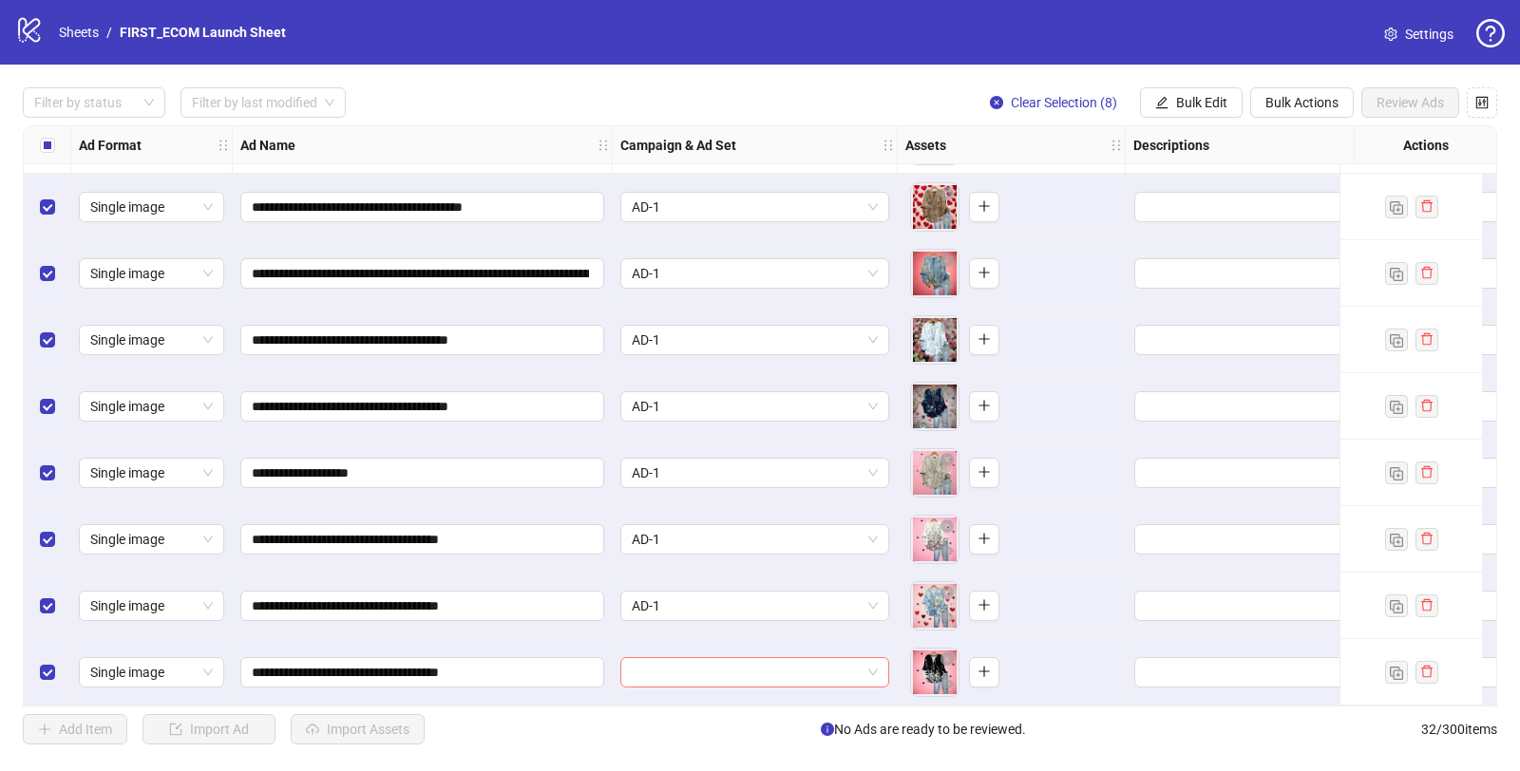
click at [676, 658] on input "search" at bounding box center [746, 672] width 229 height 28
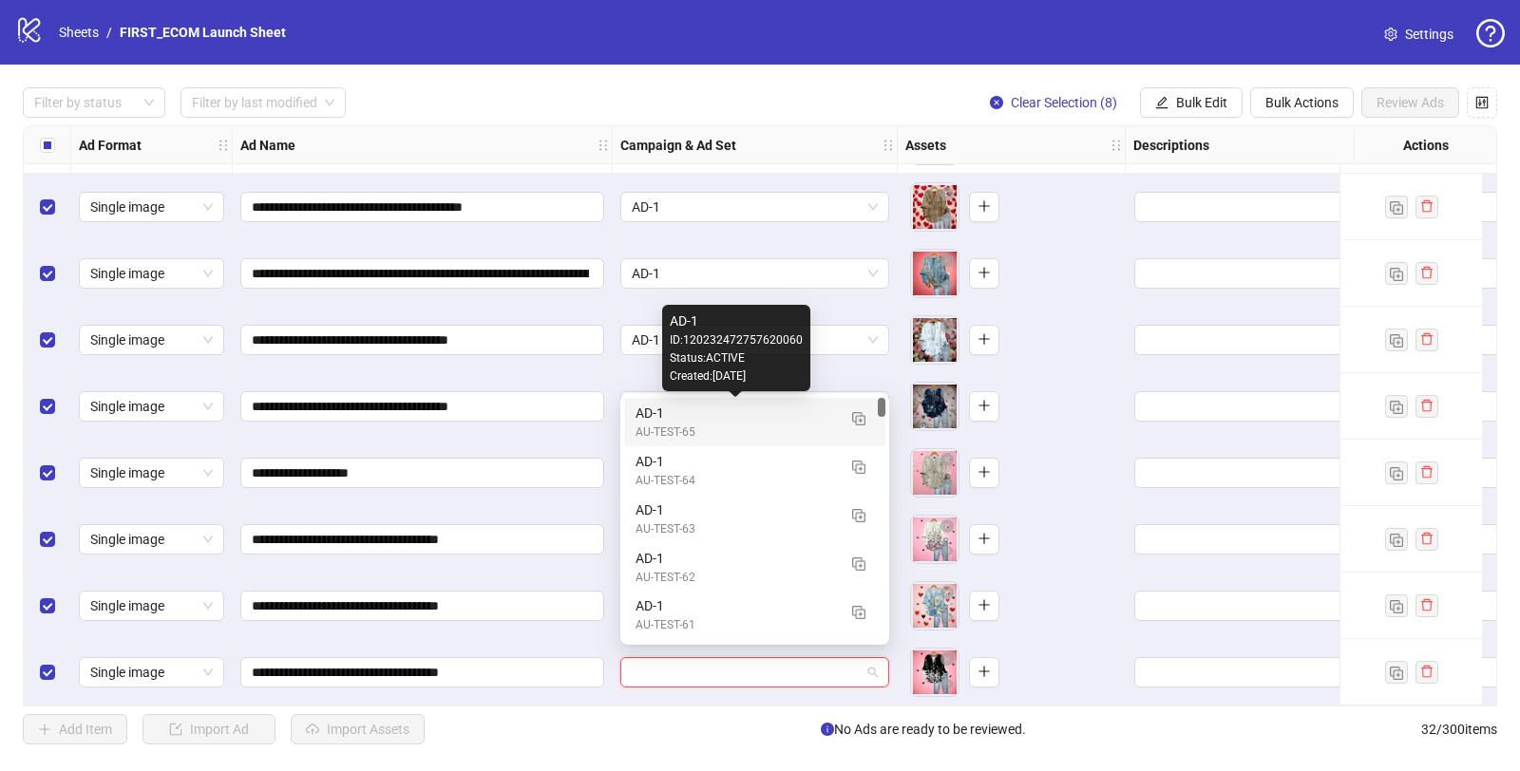
click at [647, 415] on div "AD-1" at bounding box center [736, 413] width 200 height 21
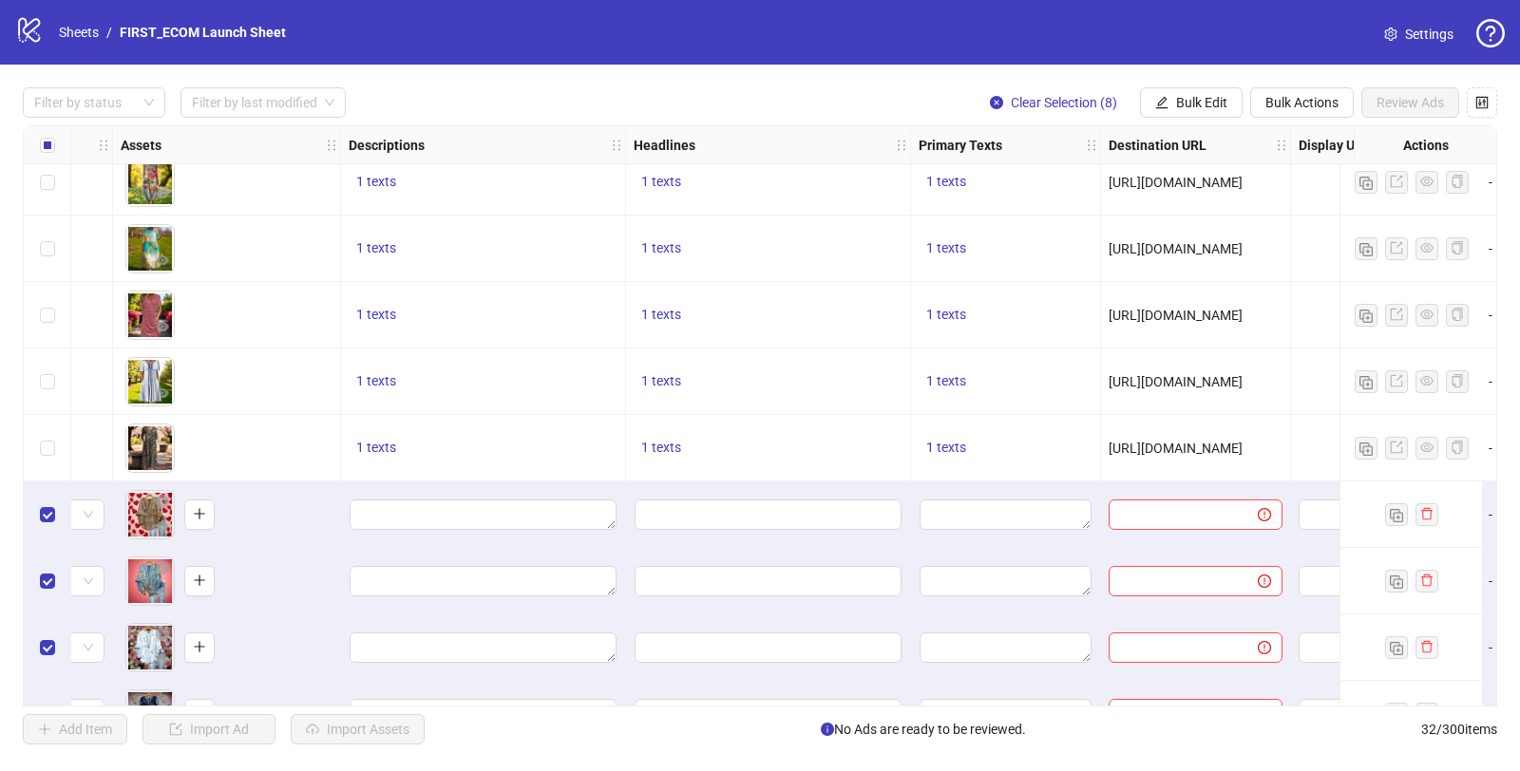
scroll to position [1279, 781]
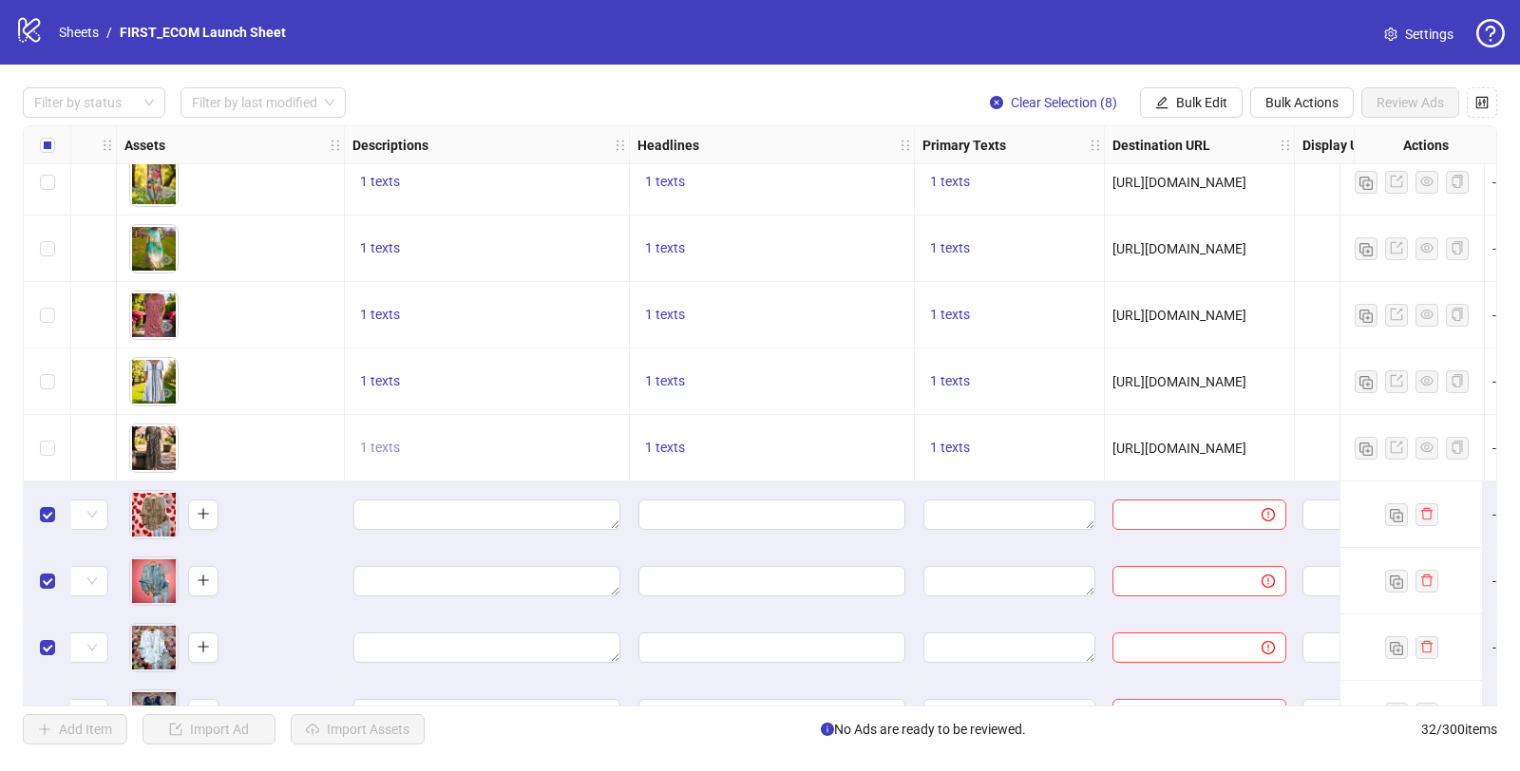
click at [379, 449] on span "1 texts" at bounding box center [380, 447] width 40 height 15
click at [576, 427] on div "Free Shipping" at bounding box center [573, 433] width 158 height 21
copy div "Free Shipping"
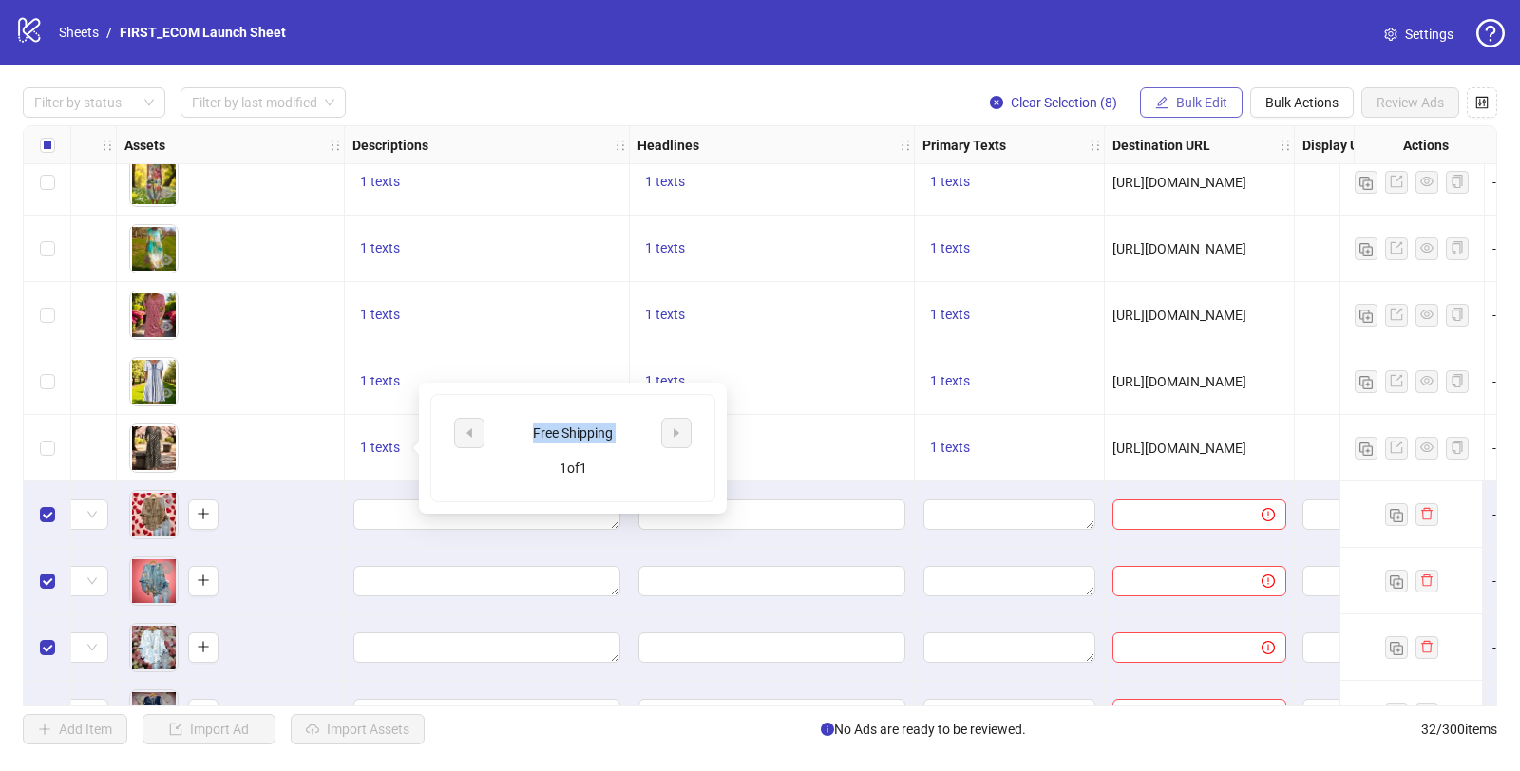
click at [1139, 95] on span "Bulk Edit" at bounding box center [1201, 102] width 51 height 15
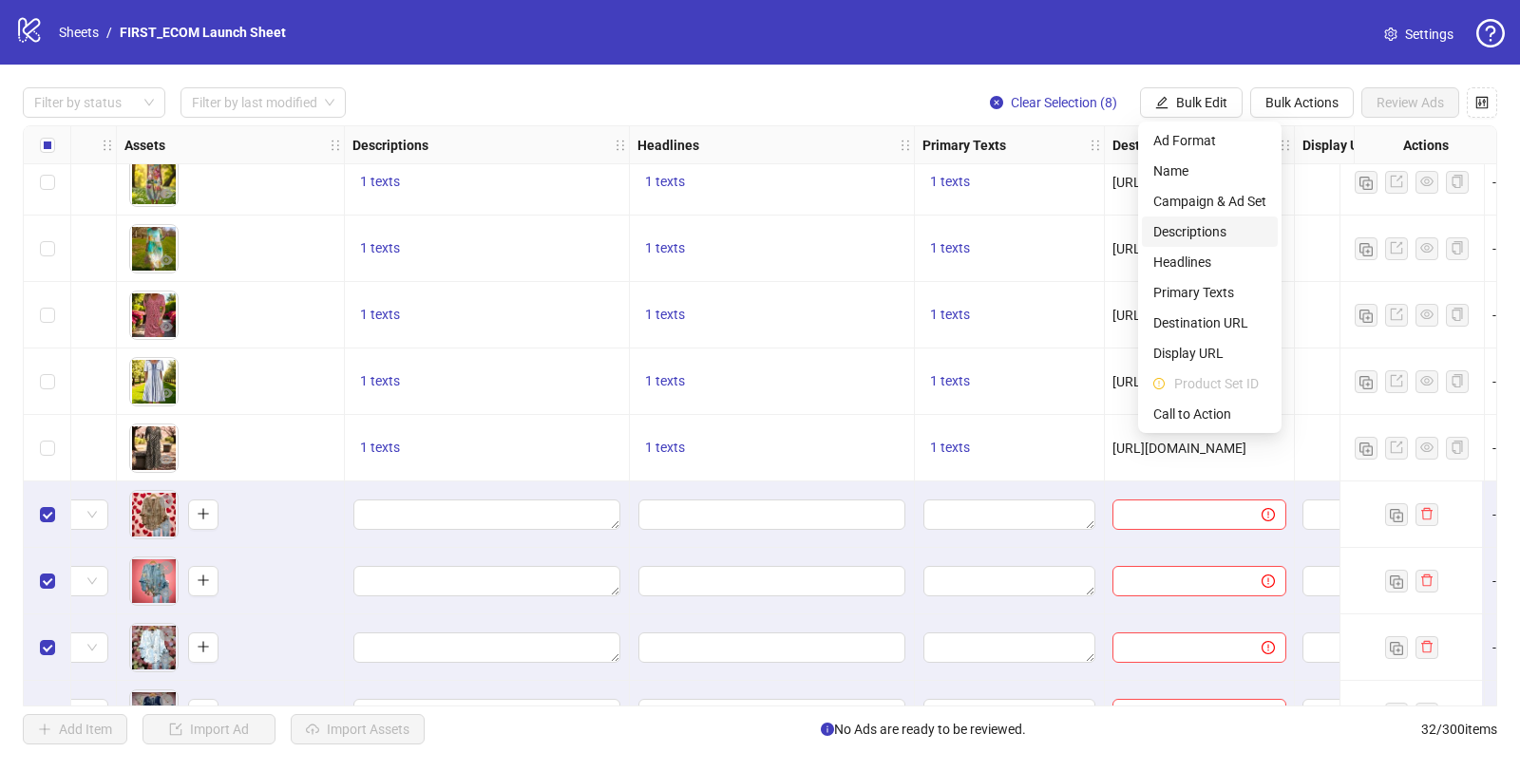
click at [1139, 225] on span "Descriptions" at bounding box center [1209, 231] width 113 height 21
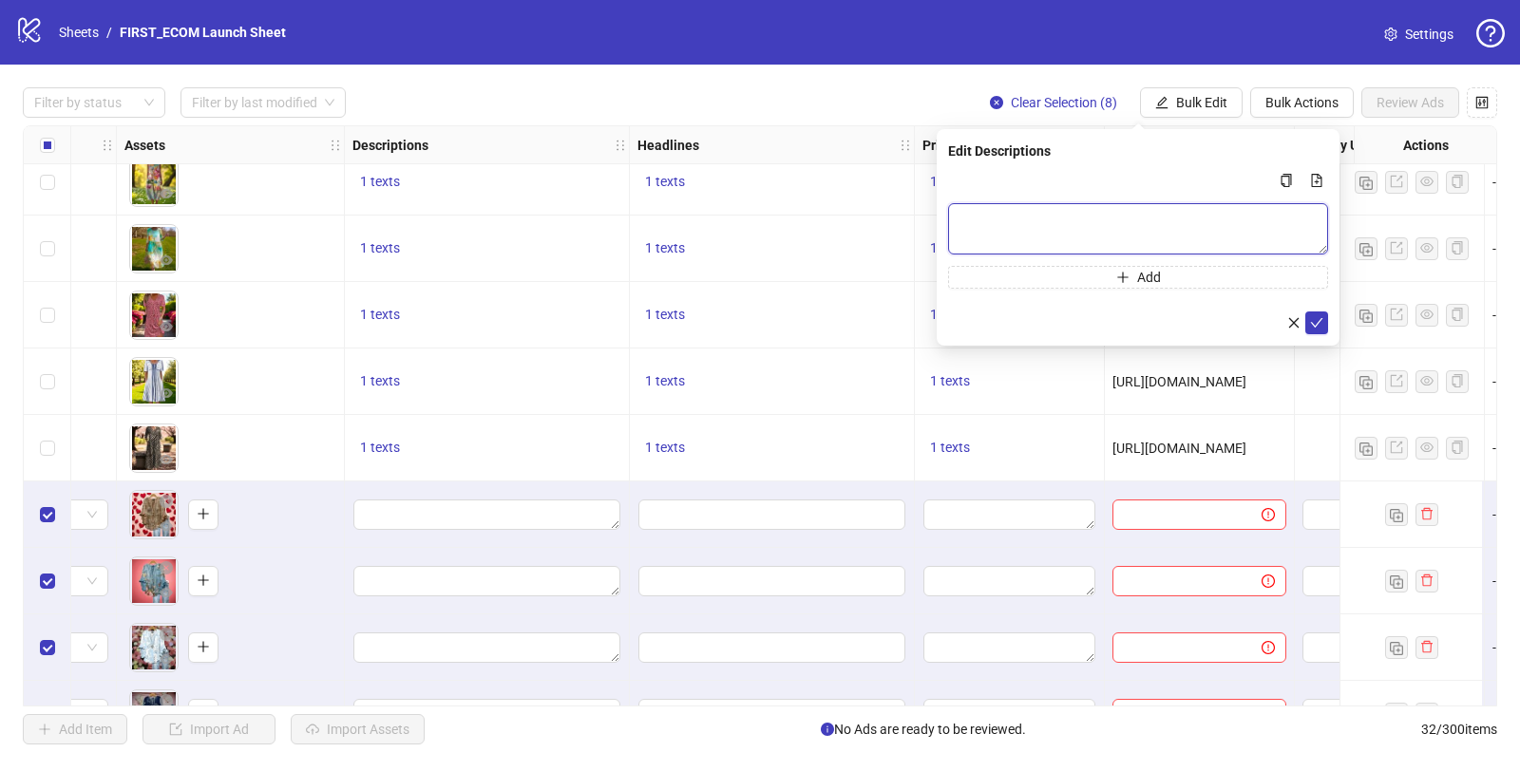
click at [1053, 236] on textarea "Multi-text input container - paste or copy values" at bounding box center [1138, 228] width 380 height 51
paste textarea "**********"
type textarea "**********"
click at [1139, 331] on span "submit" at bounding box center [1316, 322] width 13 height 15
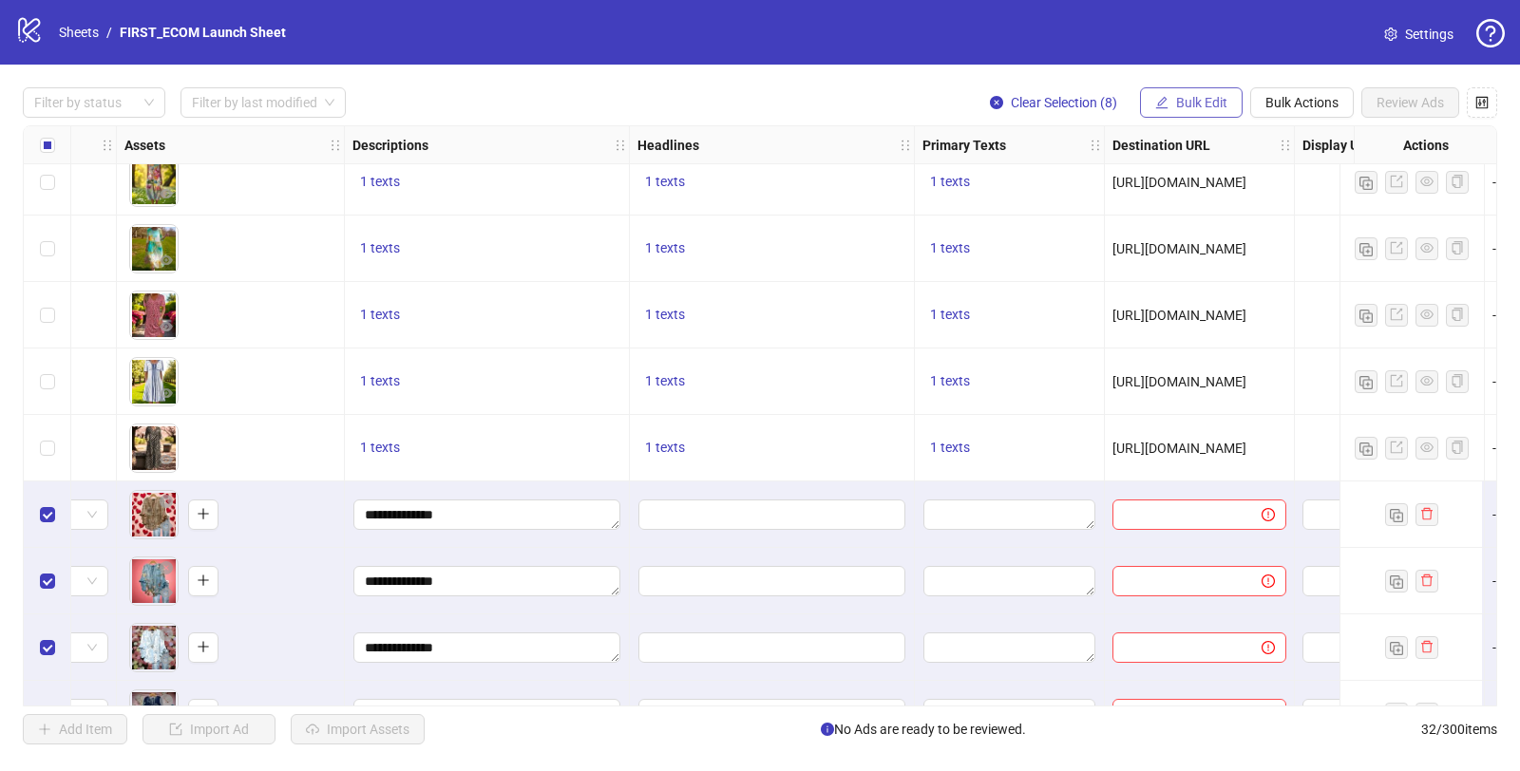
click at [1139, 104] on span "Bulk Edit" at bounding box center [1201, 102] width 51 height 15
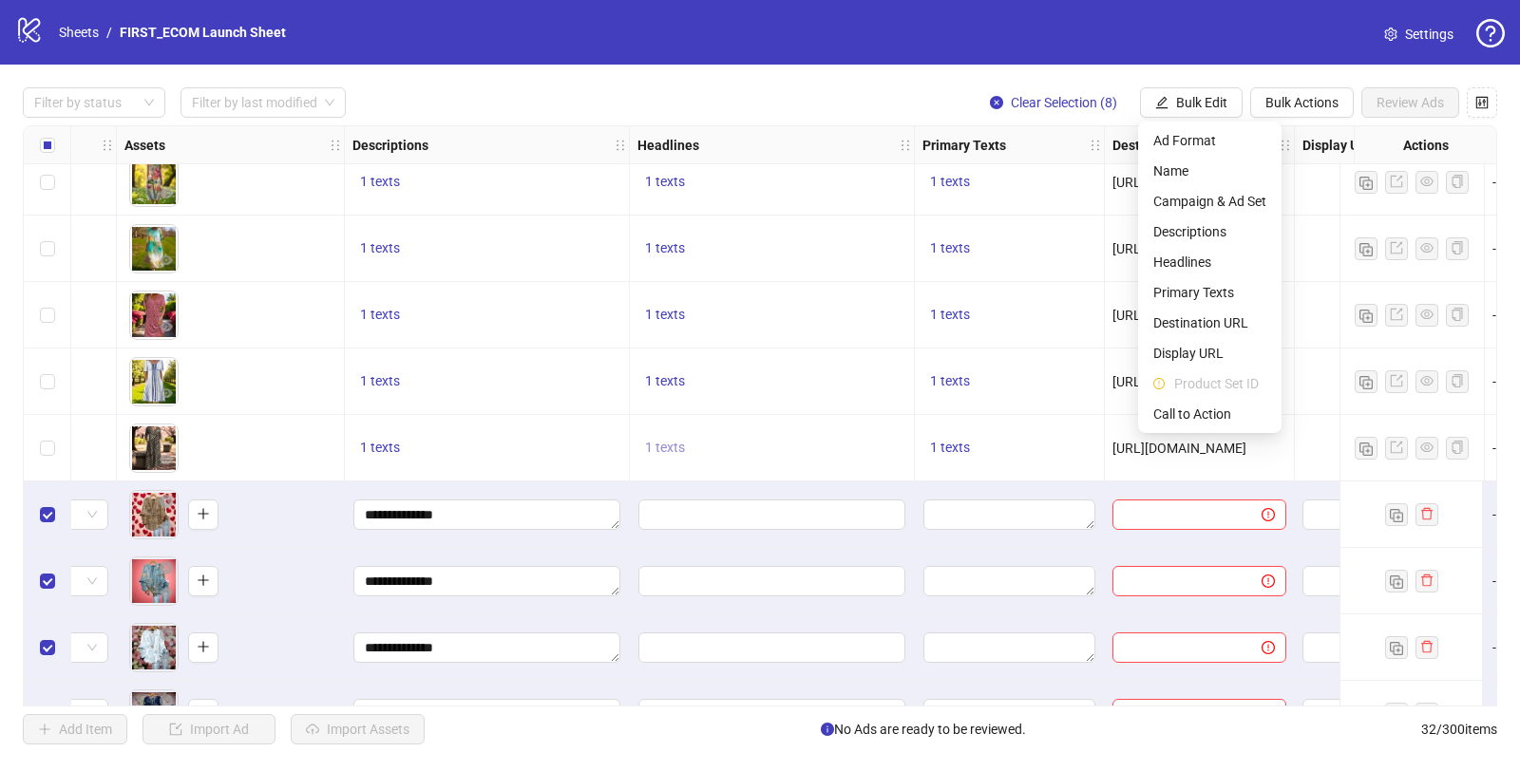
click at [665, 447] on span "1 texts" at bounding box center [665, 447] width 40 height 15
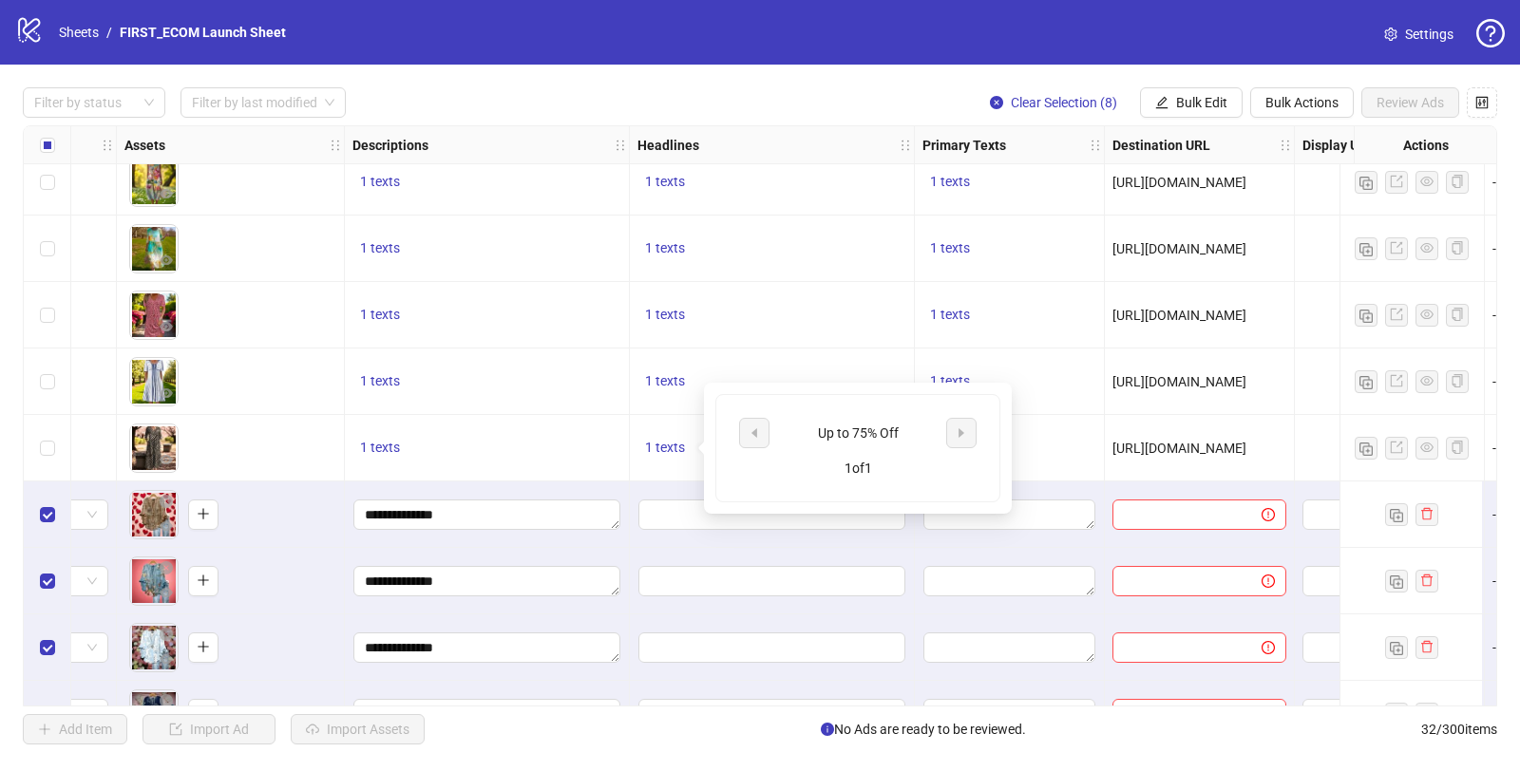
click at [872, 431] on div "Up to 75% Off" at bounding box center [858, 433] width 158 height 21
click at [872, 430] on div "Up to 75% Off" at bounding box center [858, 433] width 158 height 21
copy div "Up to 75% Off"
click at [1139, 104] on span "Bulk Edit" at bounding box center [1201, 102] width 51 height 15
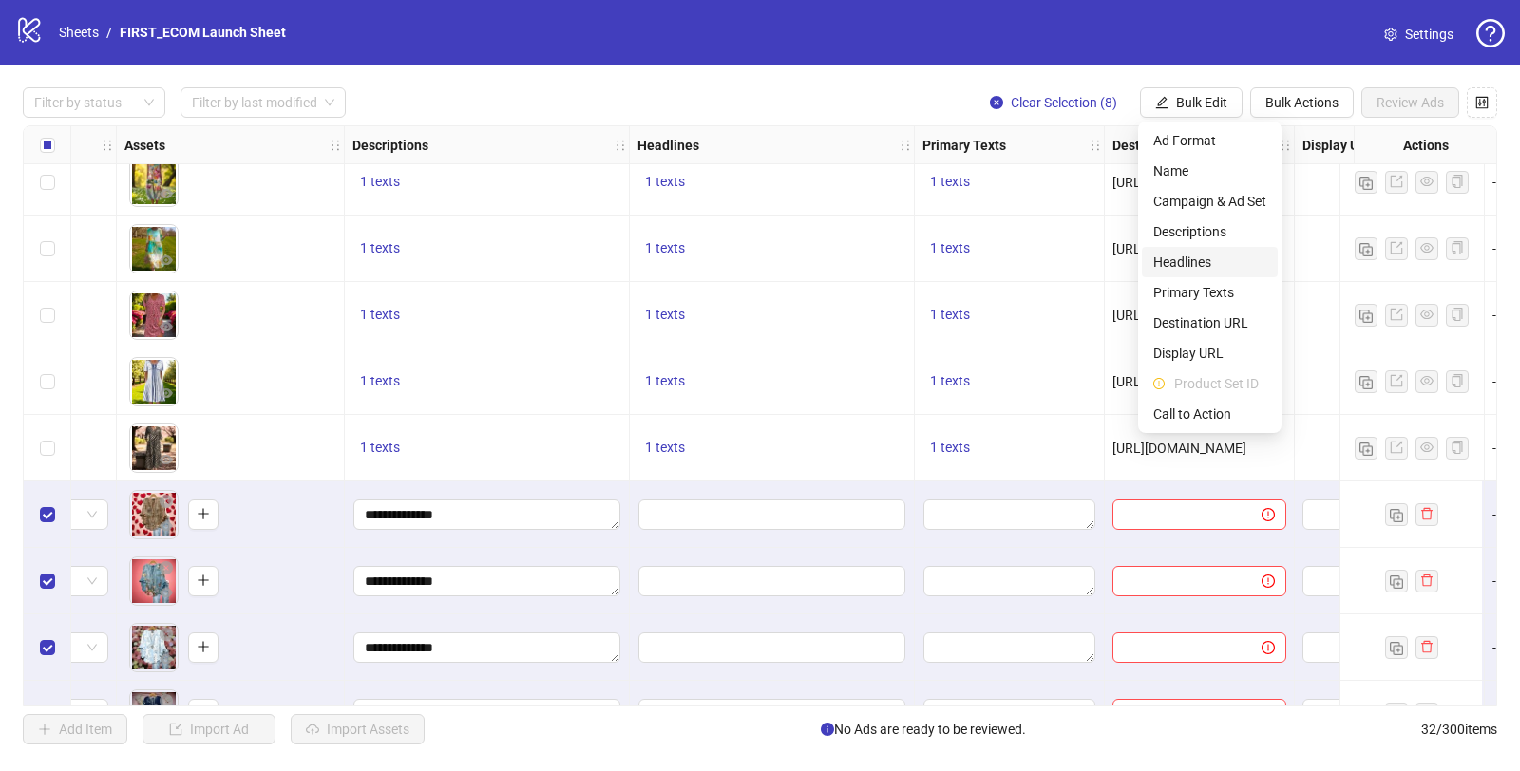
click at [1139, 267] on span "Headlines" at bounding box center [1209, 262] width 113 height 21
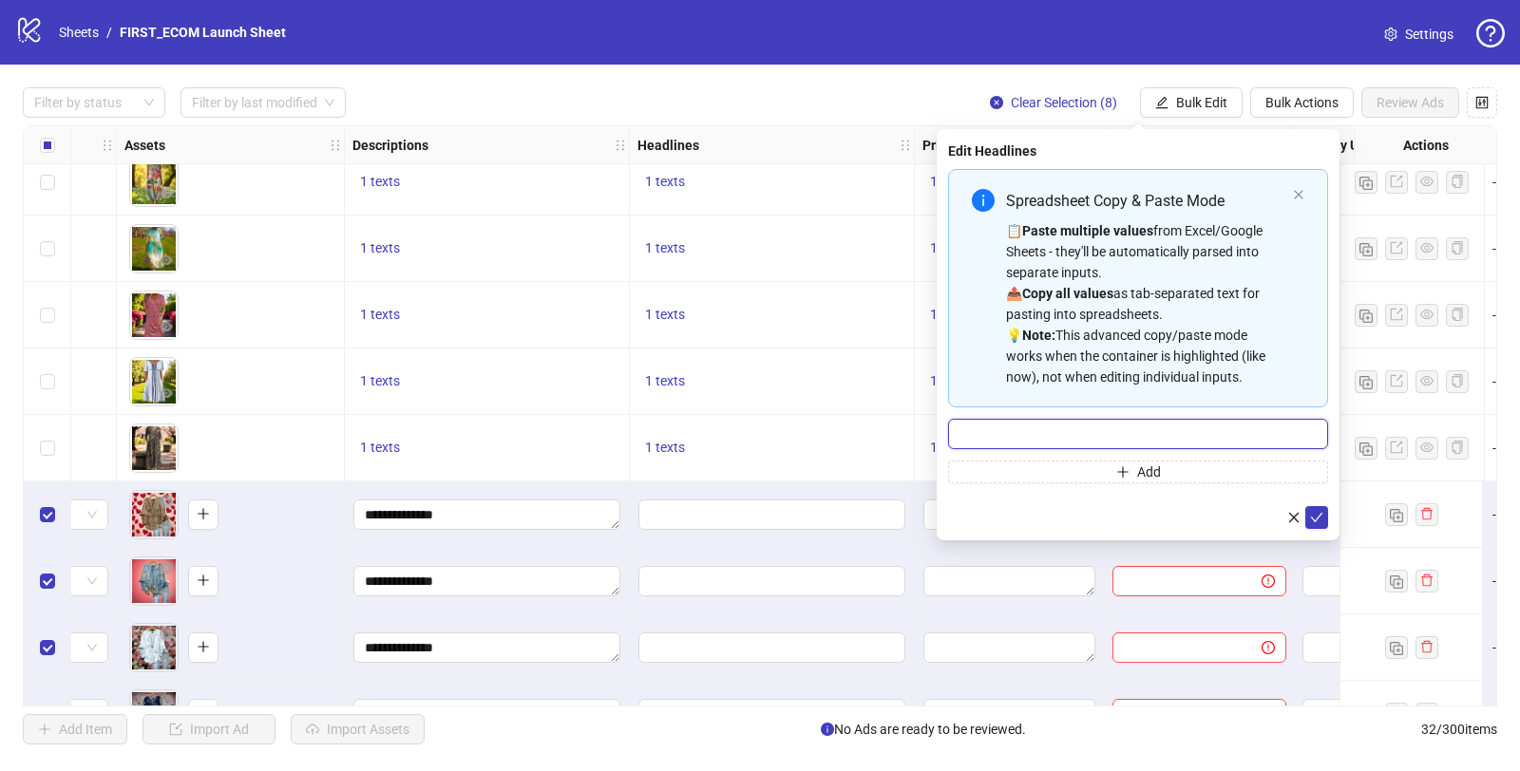
click at [1042, 421] on input "Multi-input container - paste or copy values" at bounding box center [1138, 434] width 380 height 30
paste input "**********"
type input "**********"
click at [1139, 518] on icon "check" at bounding box center [1317, 517] width 12 height 9
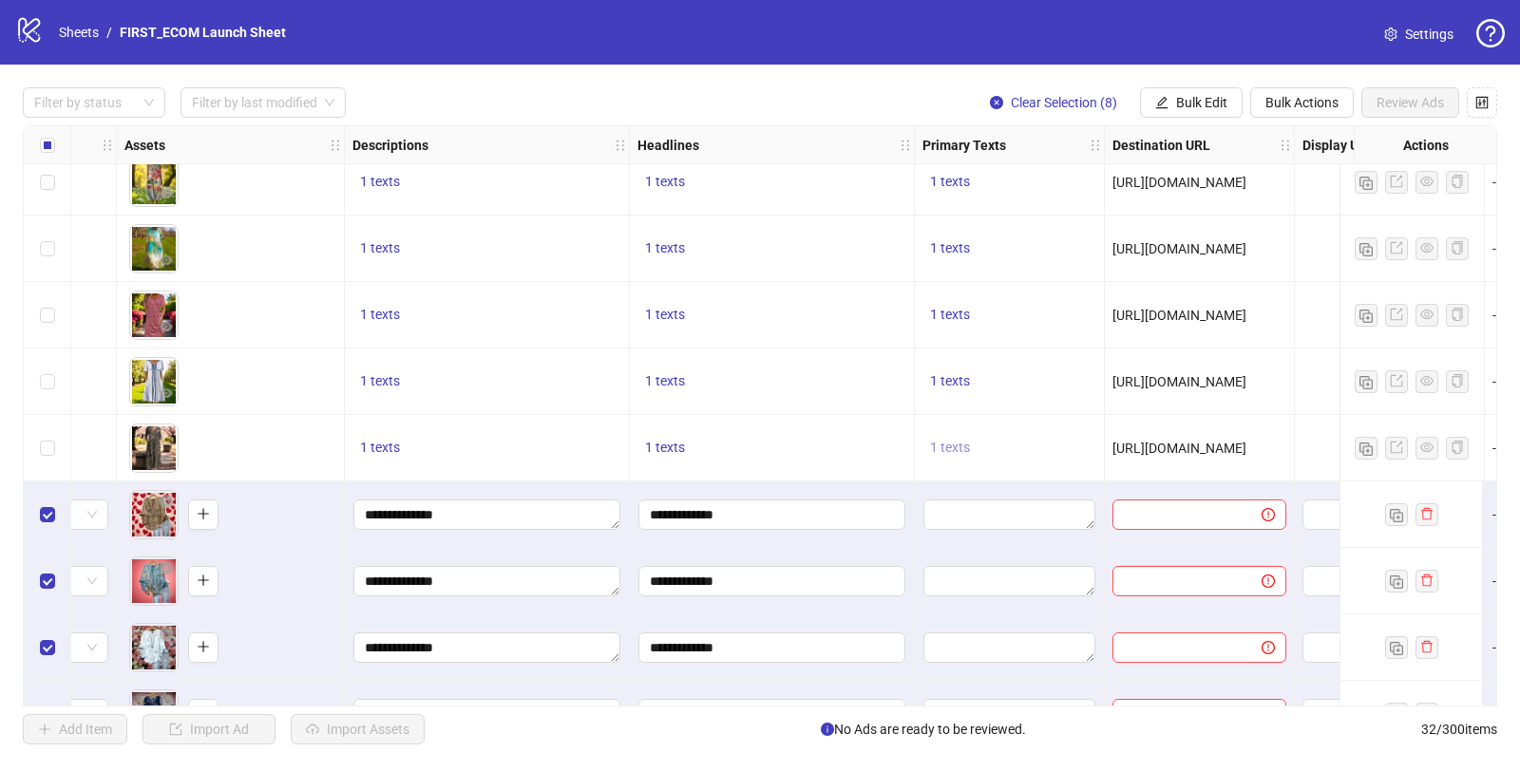
click at [942, 448] on span "1 texts" at bounding box center [950, 447] width 40 height 15
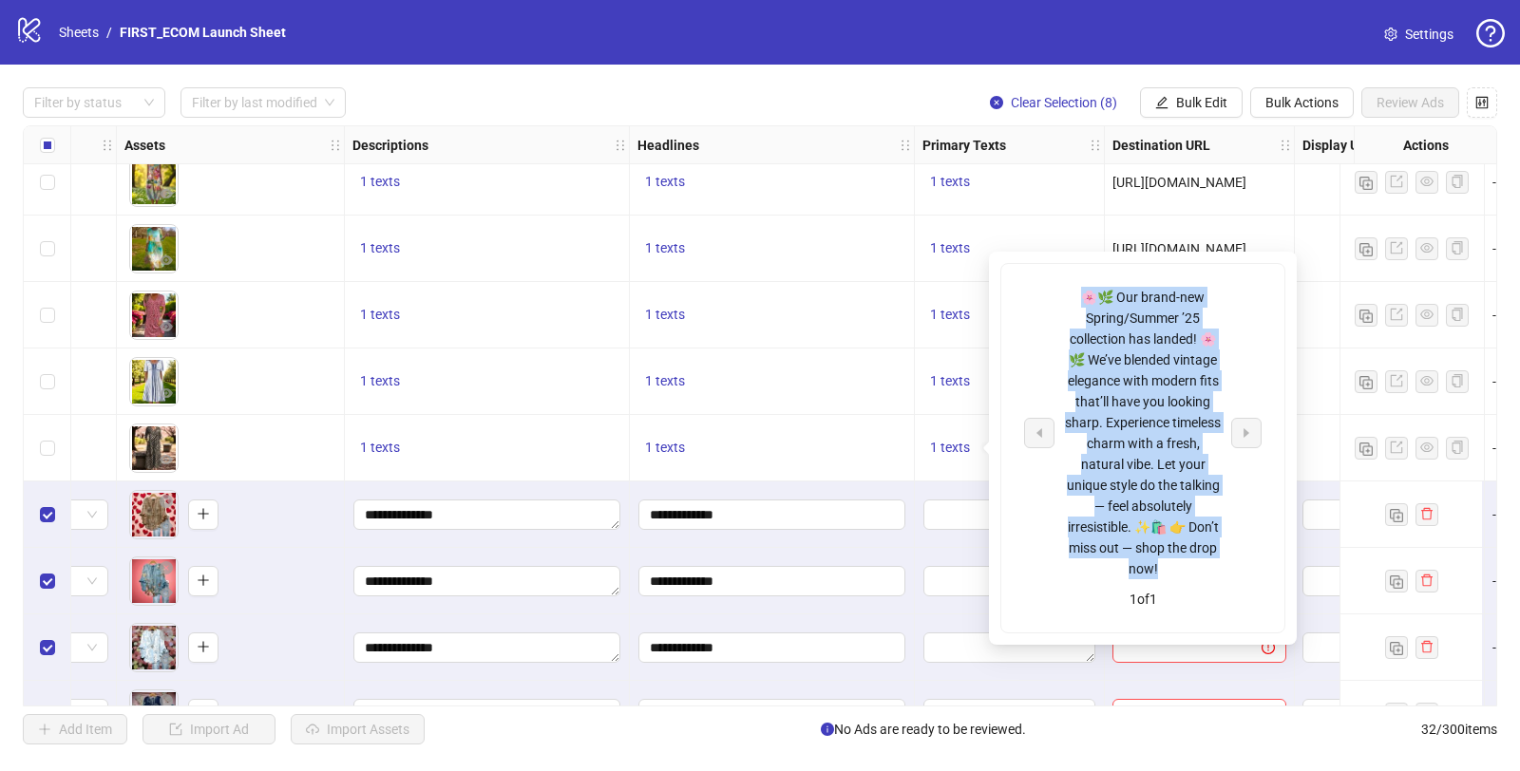
drag, startPoint x: 1080, startPoint y: 295, endPoint x: 1198, endPoint y: 570, distance: 298.7
click at [1139, 570] on div "🌸🌿 Our brand-new Spring/Summer ’25 collection has landed! 🌸🌿 We’ve blended vint…" at bounding box center [1143, 433] width 158 height 293
copy div "🌸🌿 Our brand-new Spring/Summer ’25 collection has landed! 🌸🌿 We’ve blended vint…"
click at [1139, 101] on span "Bulk Edit" at bounding box center [1201, 102] width 51 height 15
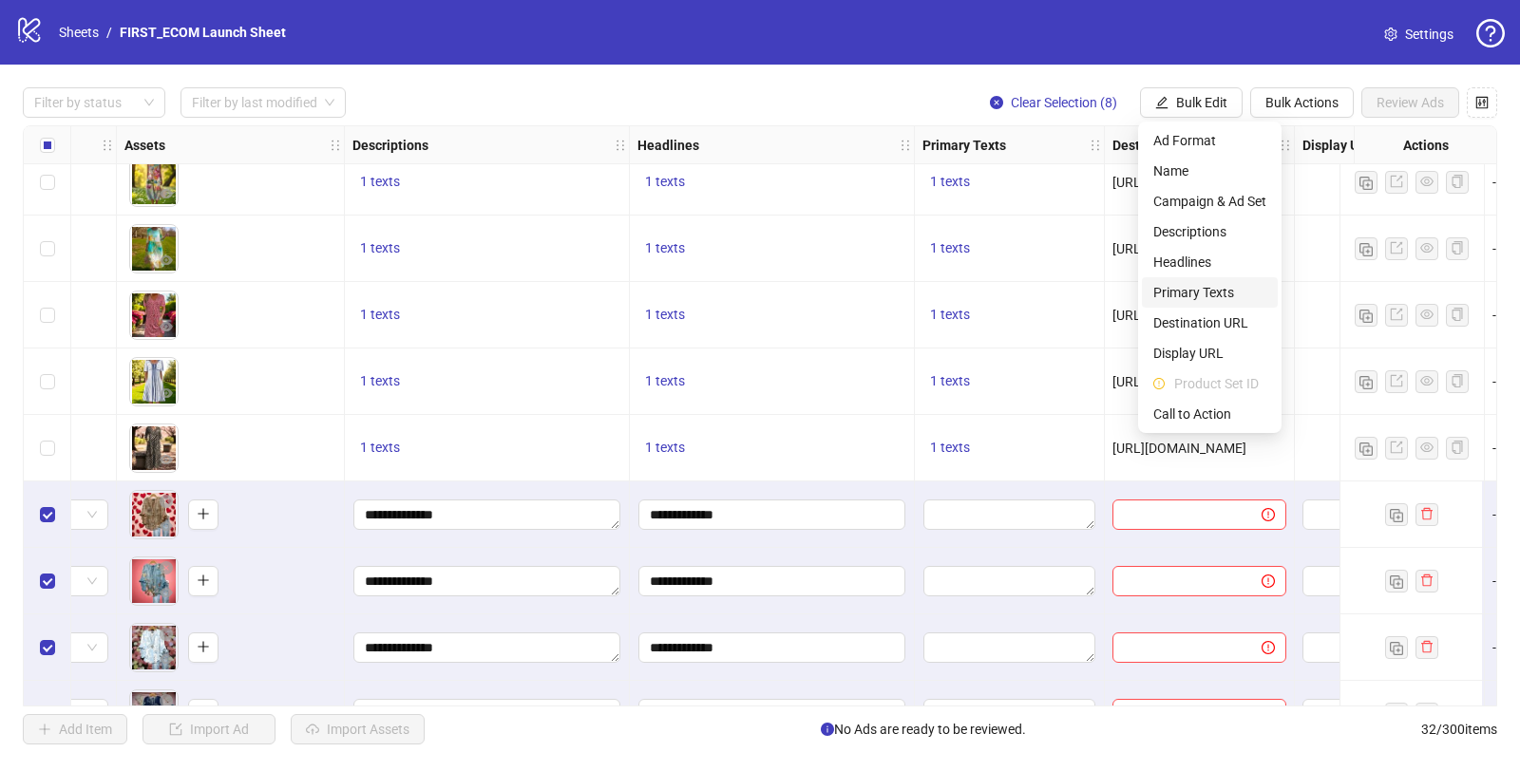
click at [1139, 292] on span "Primary Texts" at bounding box center [1209, 292] width 113 height 21
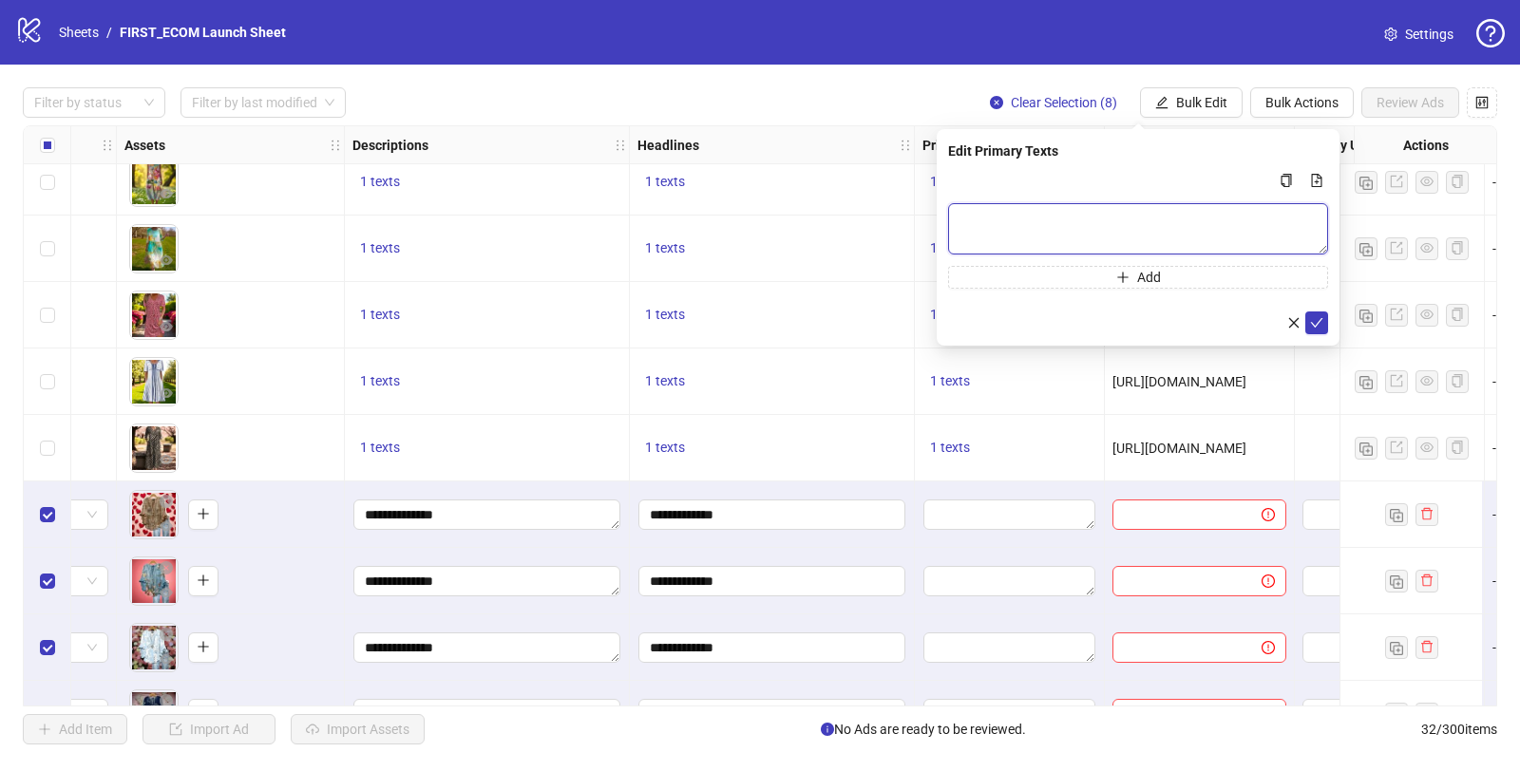
click at [1059, 226] on textarea "Multi-text input container - paste or copy values" at bounding box center [1138, 228] width 380 height 51
paste textarea "**********"
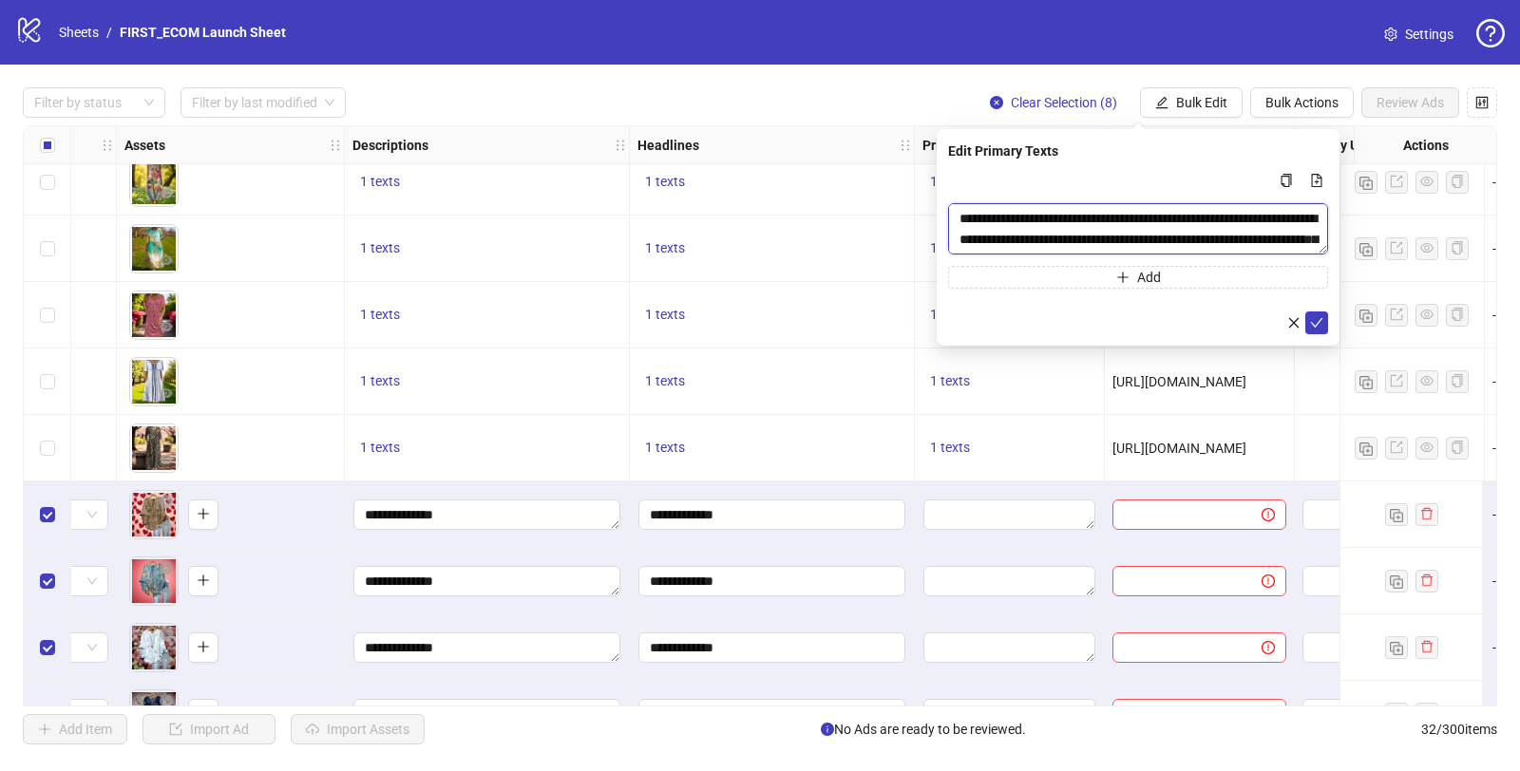
scroll to position [77, 0]
type textarea "**********"
click at [1139, 325] on icon "check" at bounding box center [1316, 322] width 13 height 13
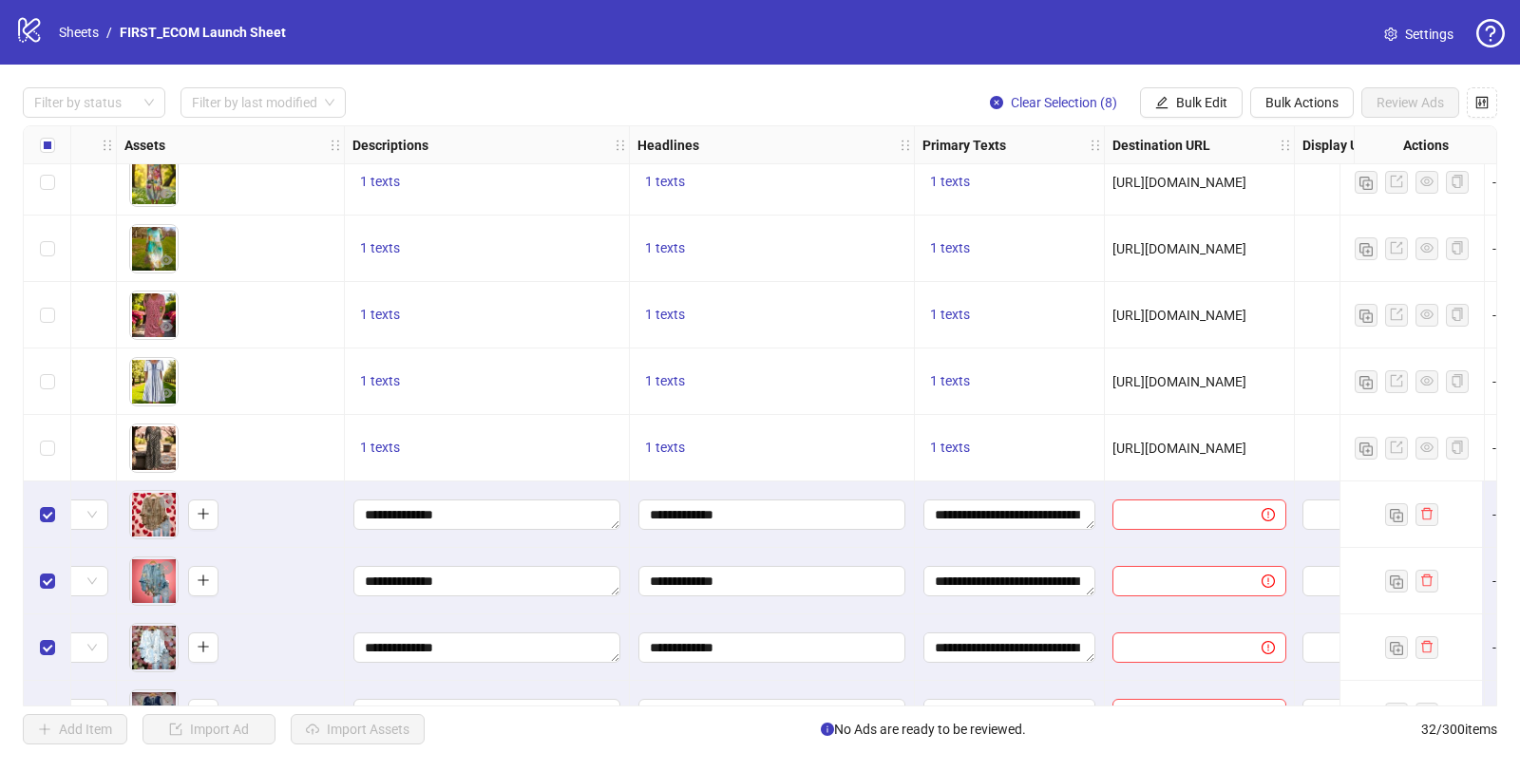
click at [1139, 450] on span "[URL][DOMAIN_NAME]" at bounding box center [1179, 448] width 134 height 15
copy span "[URL][DOMAIN_NAME]"
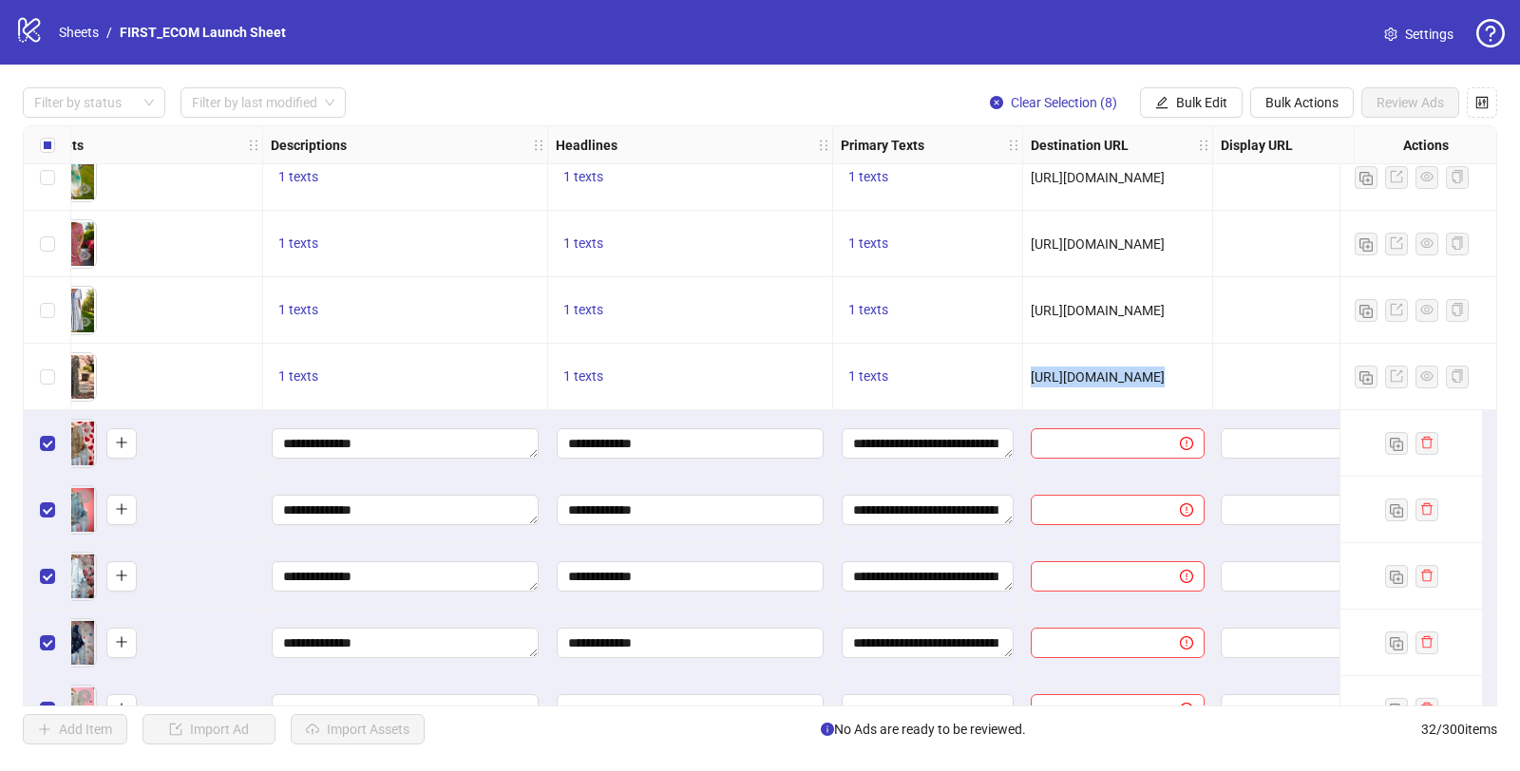
scroll to position [1347, 863]
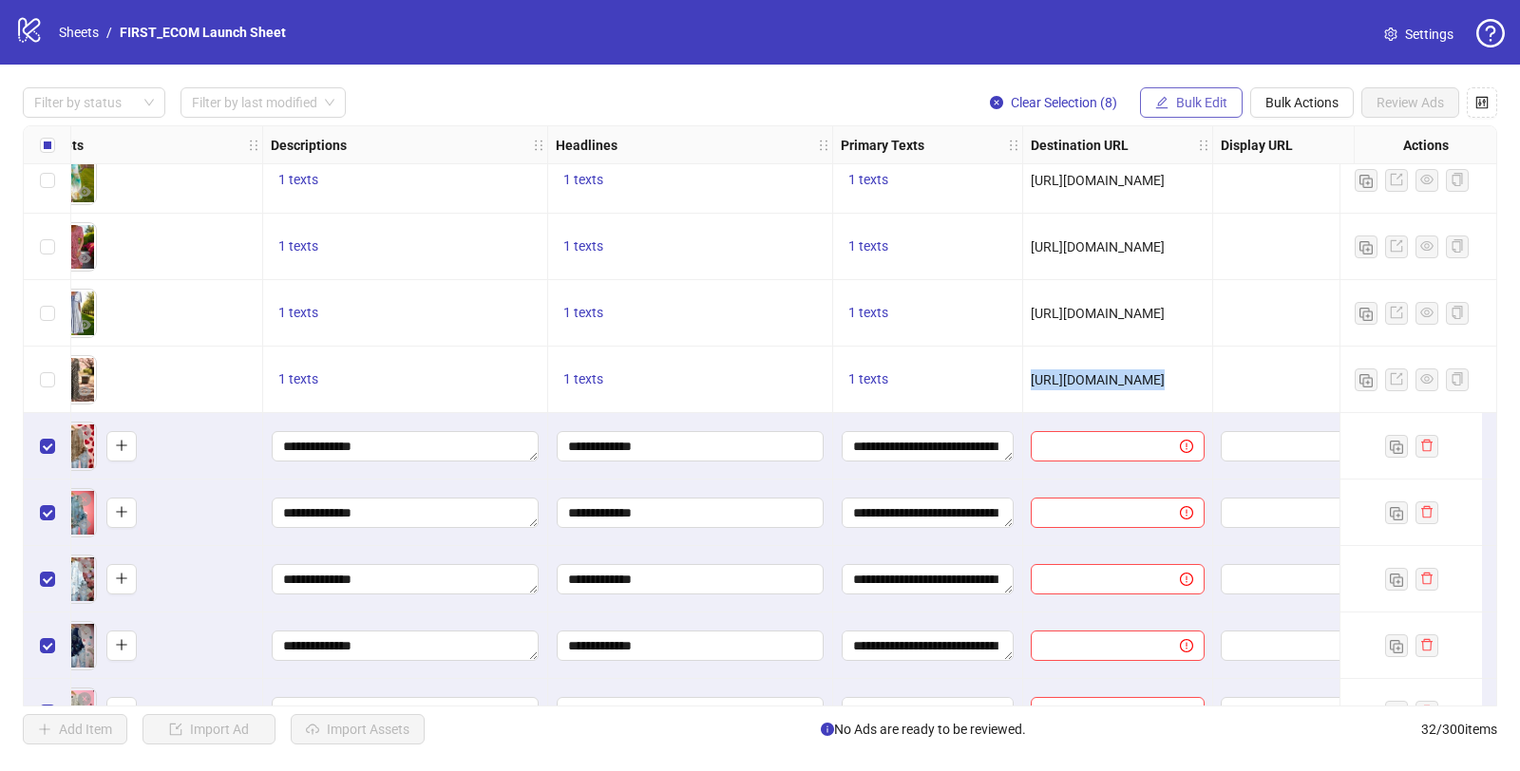
click at [1139, 107] on span "Bulk Edit" at bounding box center [1201, 102] width 51 height 15
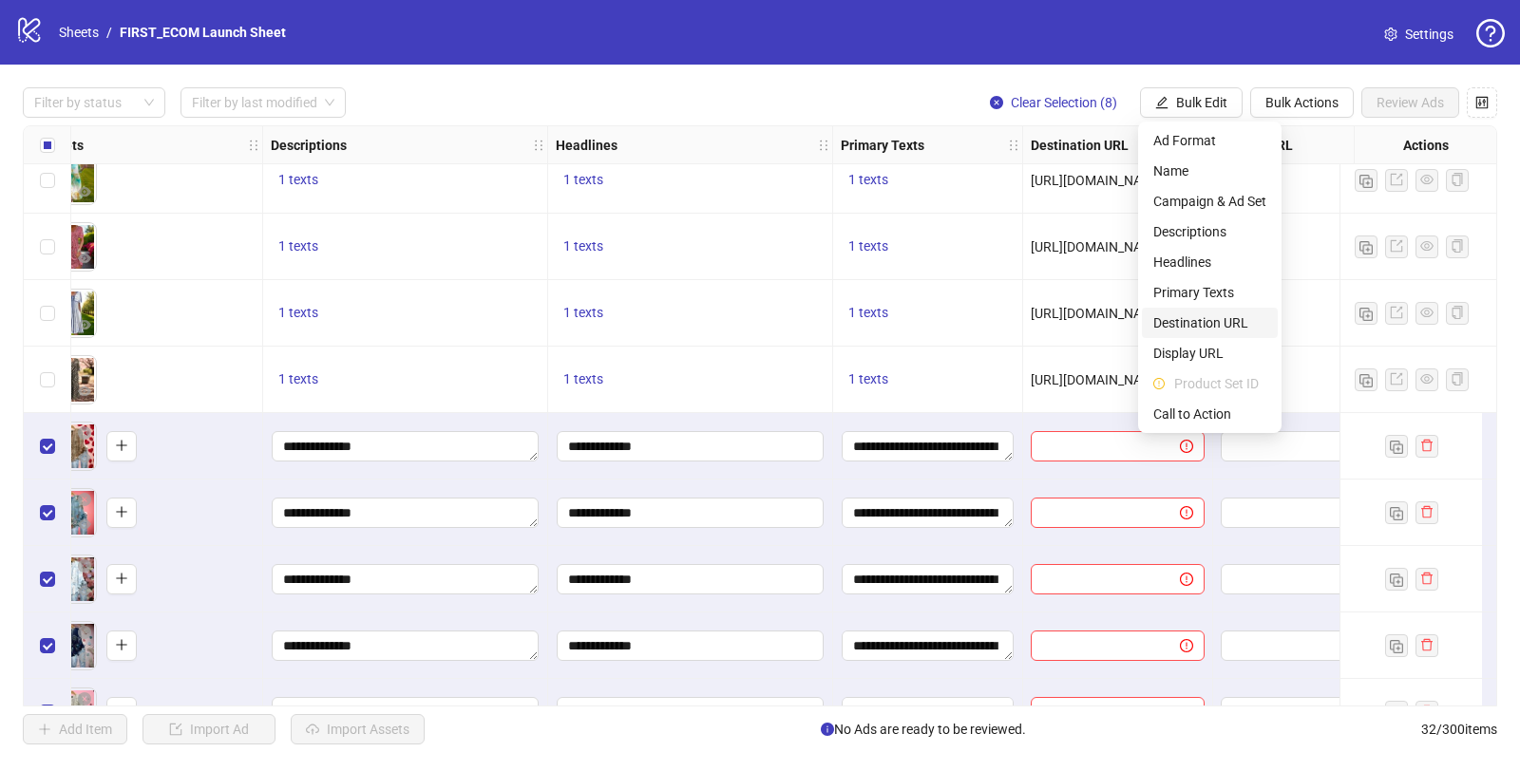
click at [1139, 325] on span "Destination URL" at bounding box center [1209, 323] width 113 height 21
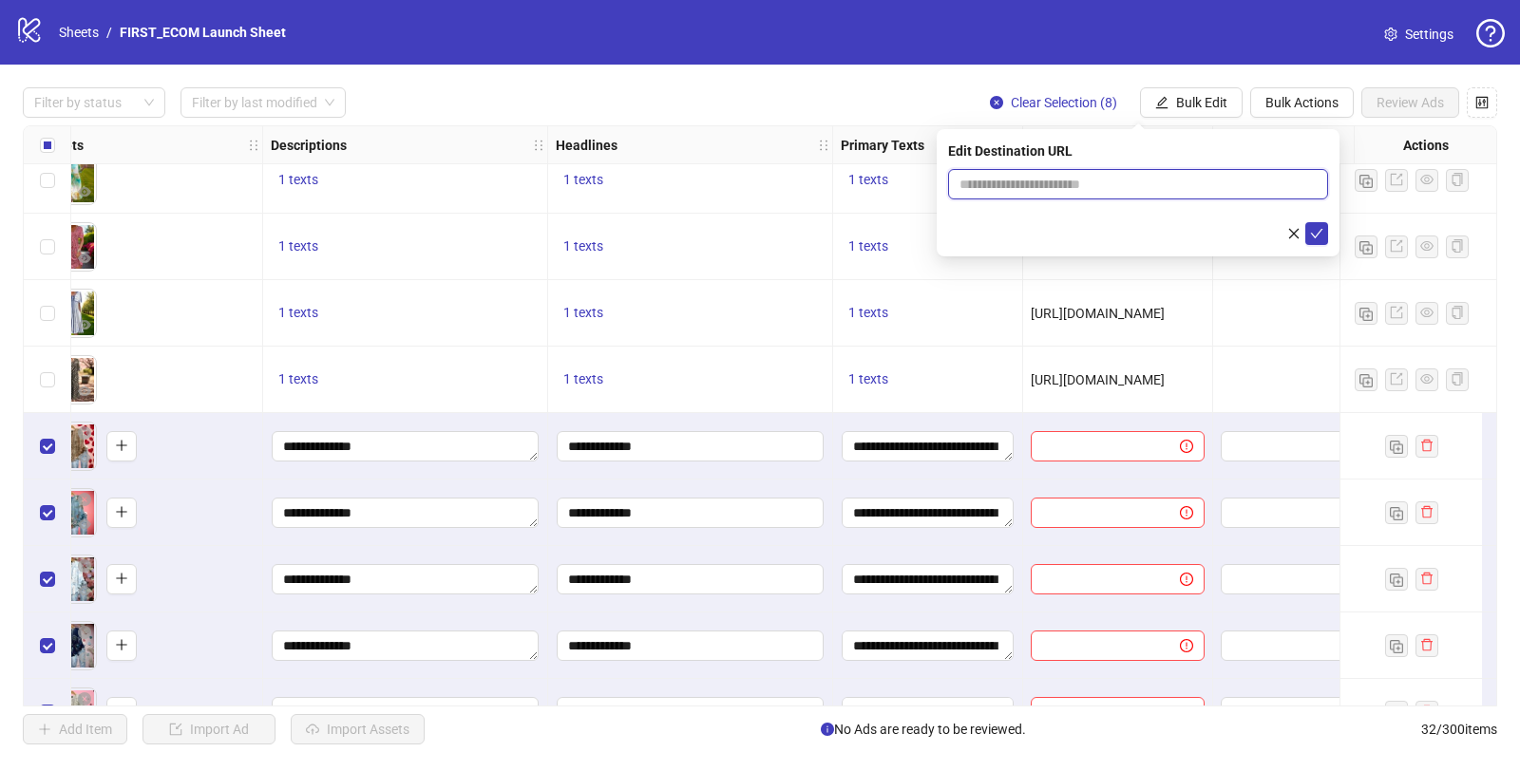
click at [1041, 186] on input "text" at bounding box center [1130, 184] width 342 height 21
paste input "**********"
type input "**********"
click at [1139, 231] on icon "check" at bounding box center [1316, 233] width 13 height 13
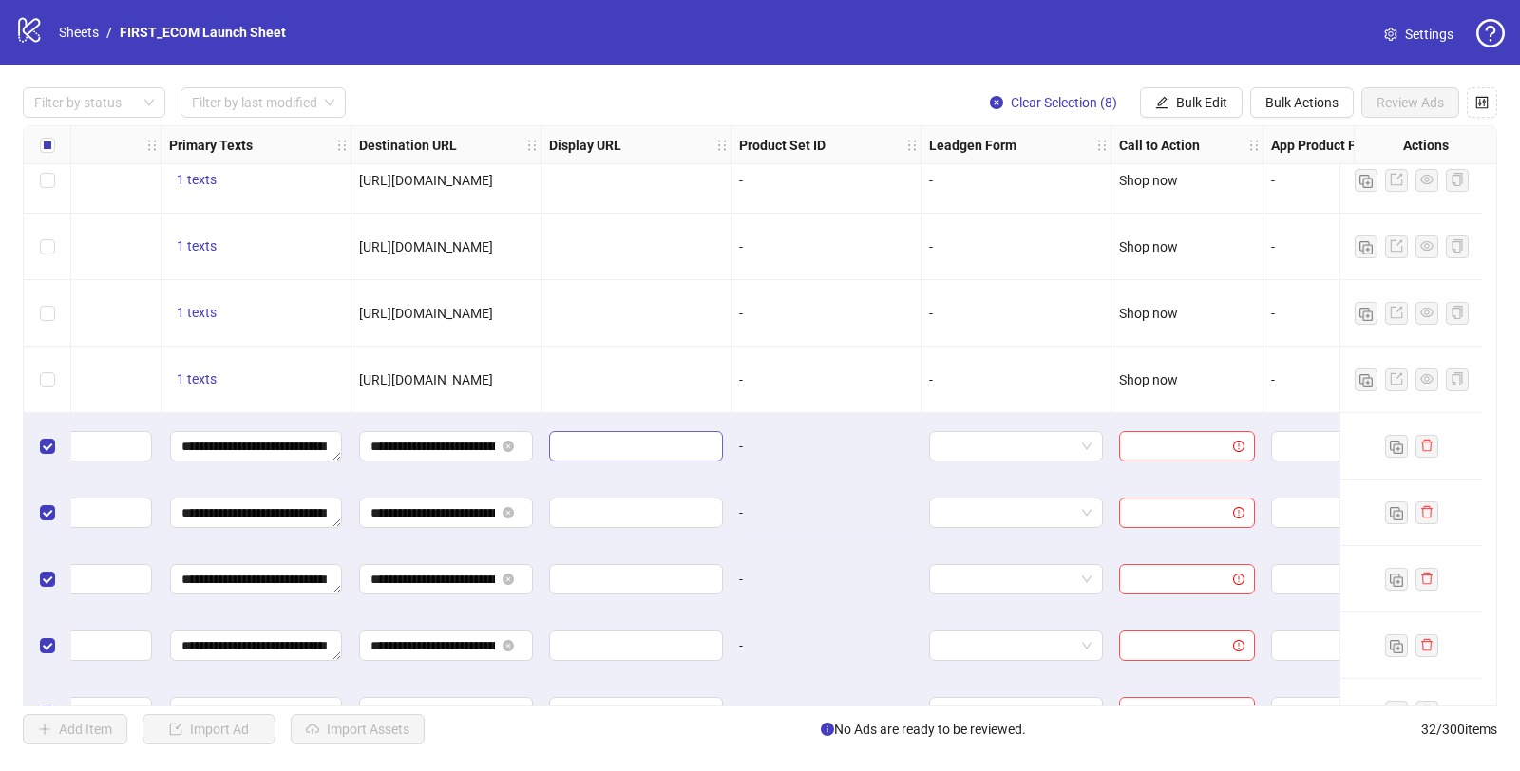
scroll to position [1347, 1593]
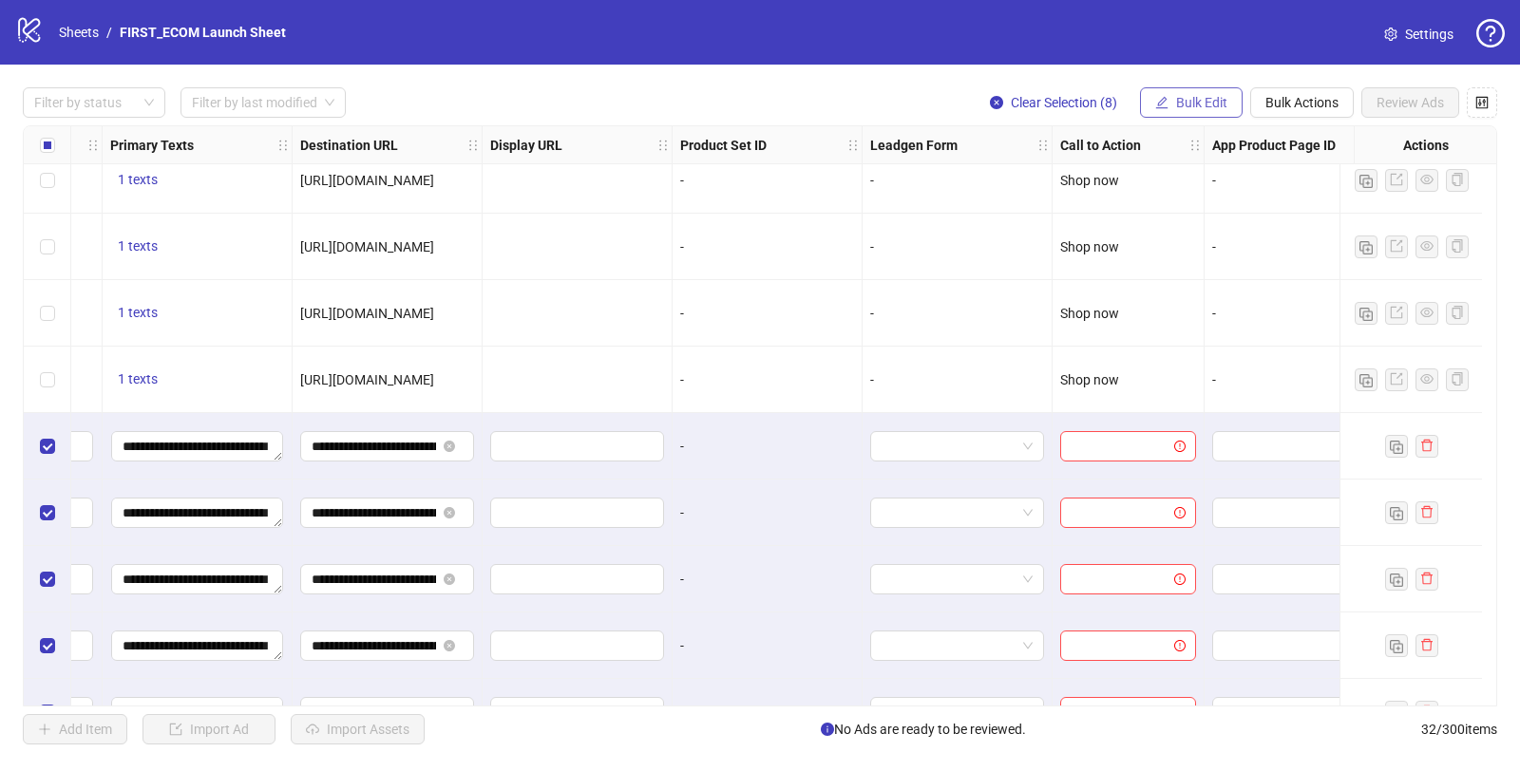
click at [1139, 104] on span "Bulk Edit" at bounding box center [1201, 102] width 51 height 15
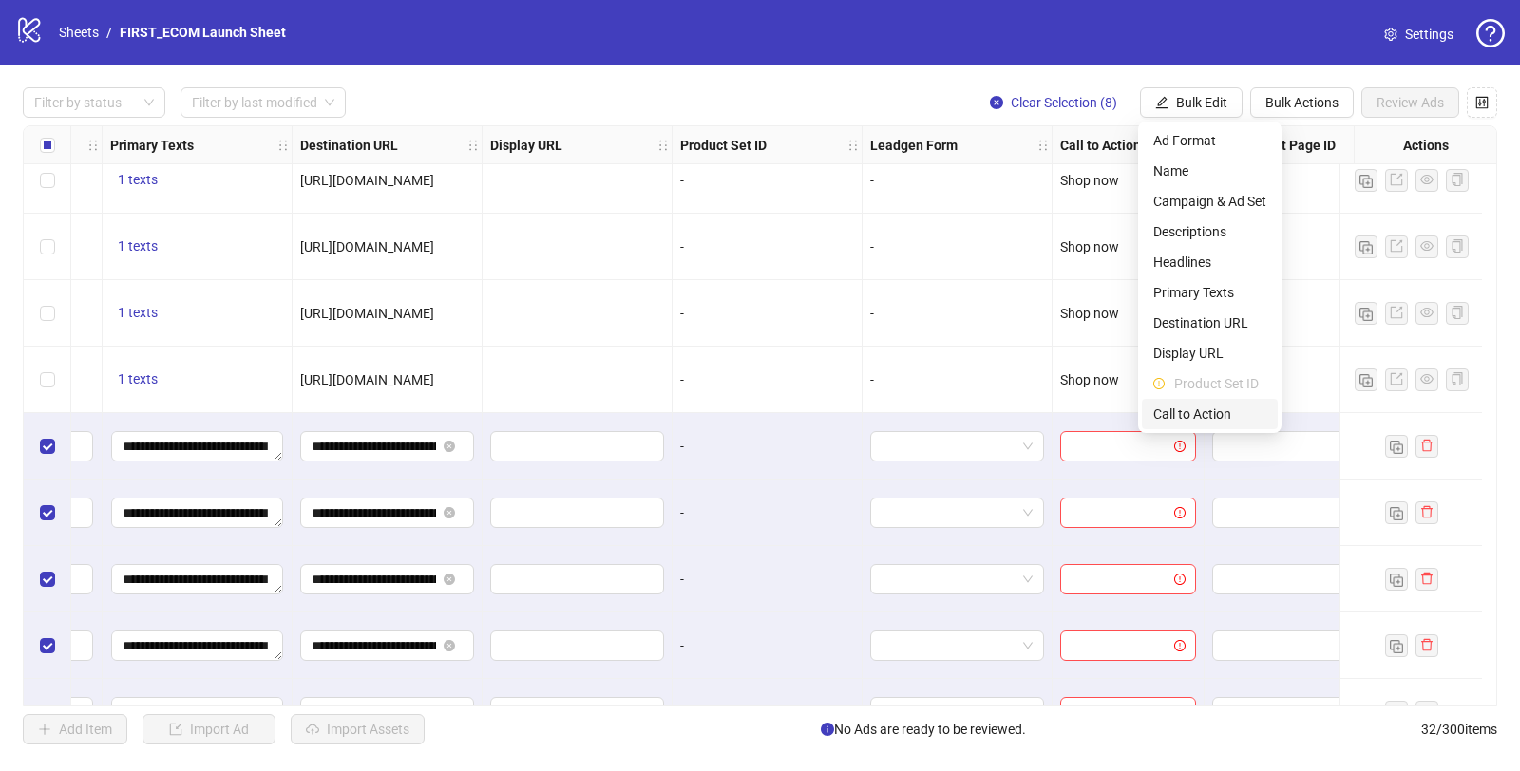
click at [1139, 412] on span "Call to Action" at bounding box center [1209, 414] width 113 height 21
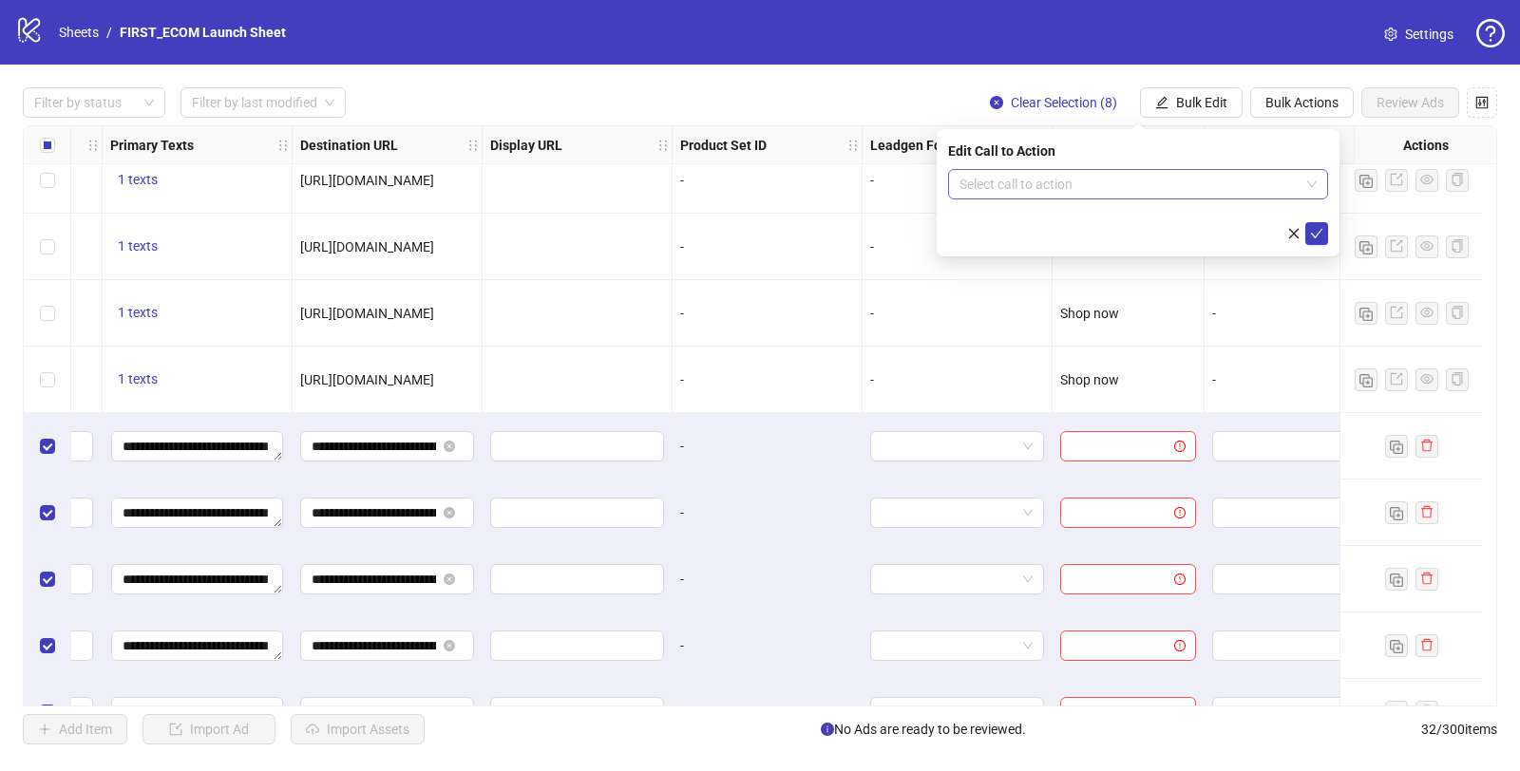
click at [1029, 194] on input "search" at bounding box center [1129, 184] width 340 height 28
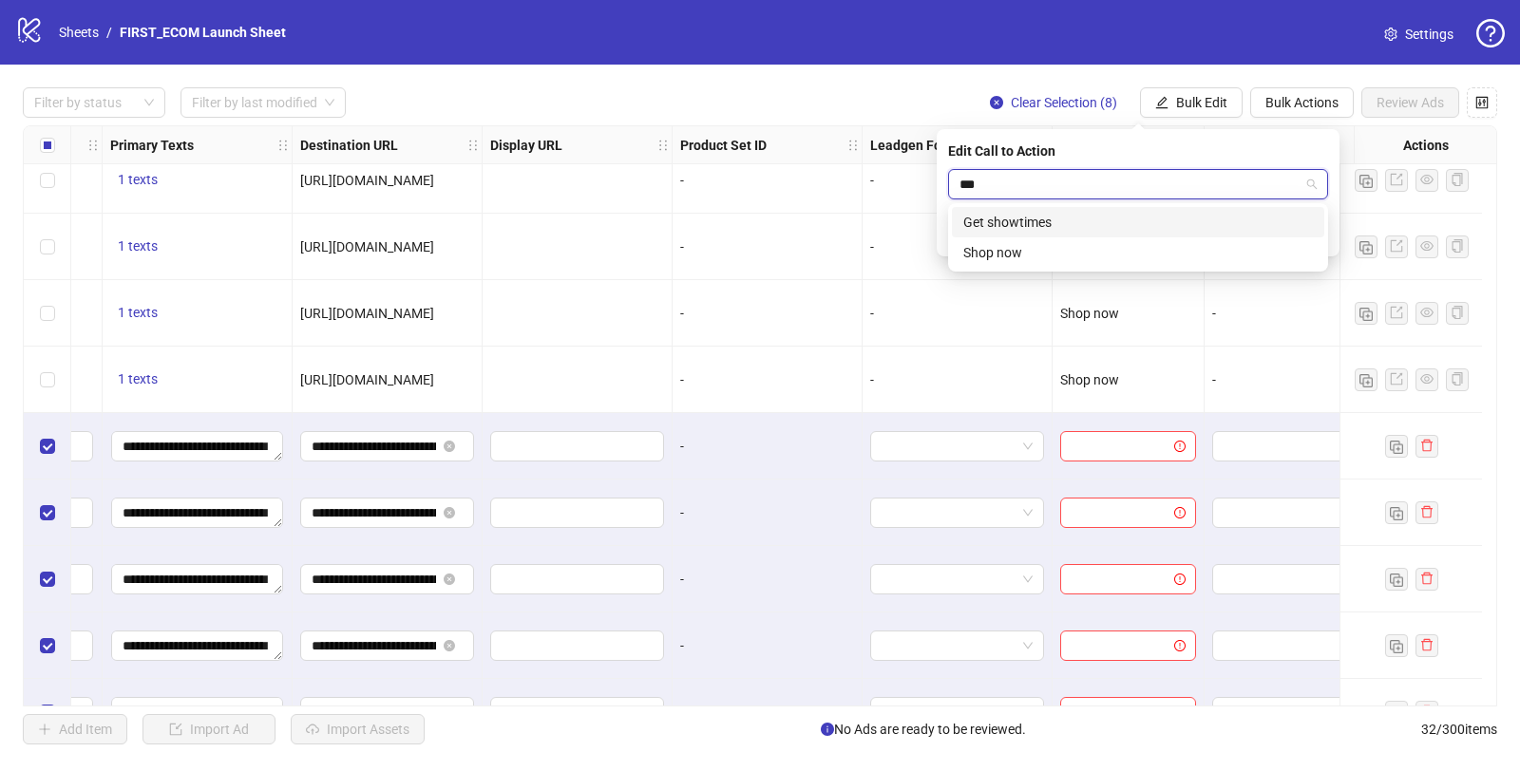
type input "****"
click at [1008, 221] on div "Shop now" at bounding box center [1138, 222] width 350 height 21
click at [1139, 228] on button "submit" at bounding box center [1316, 233] width 23 height 23
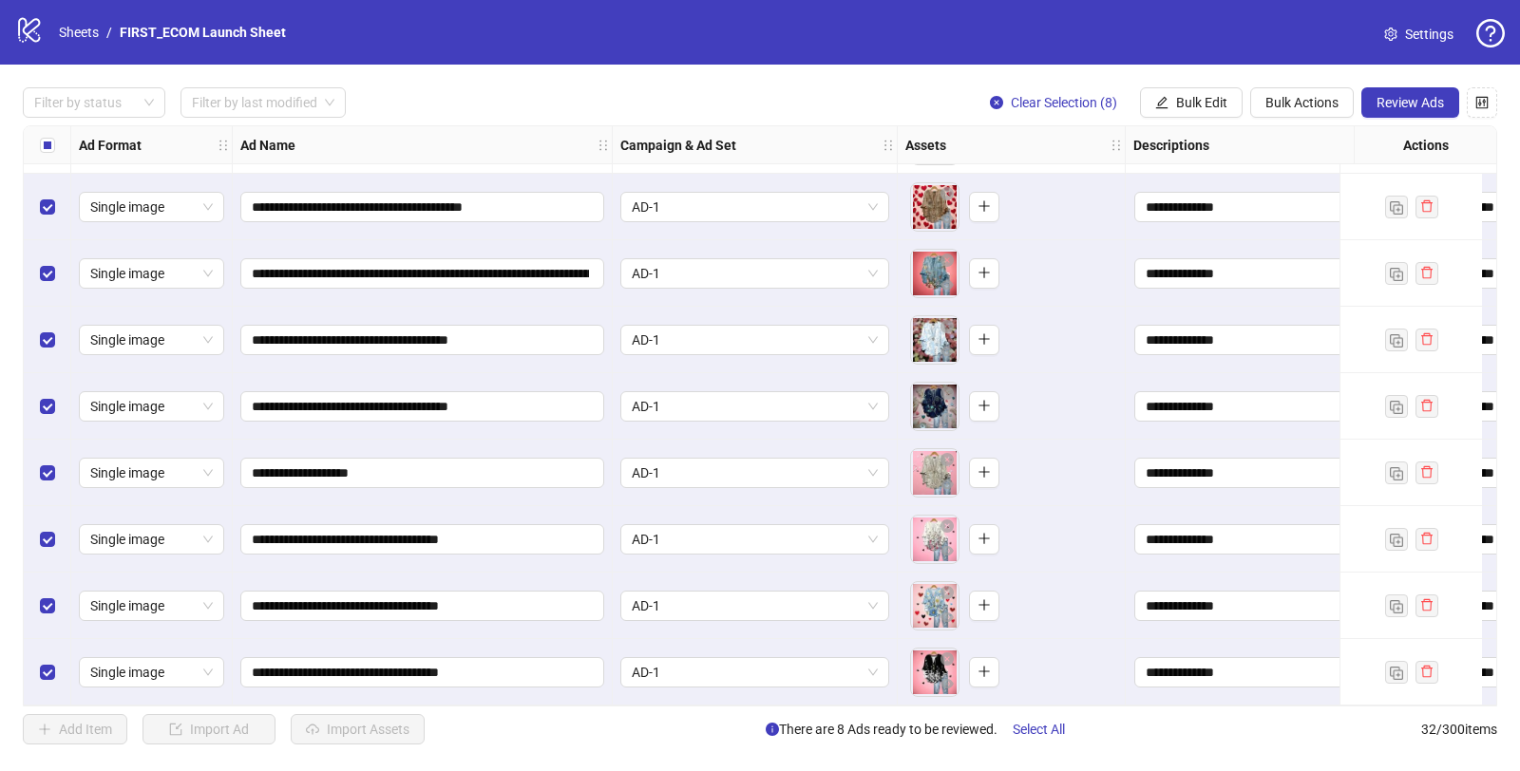
scroll to position [1594, 1648]
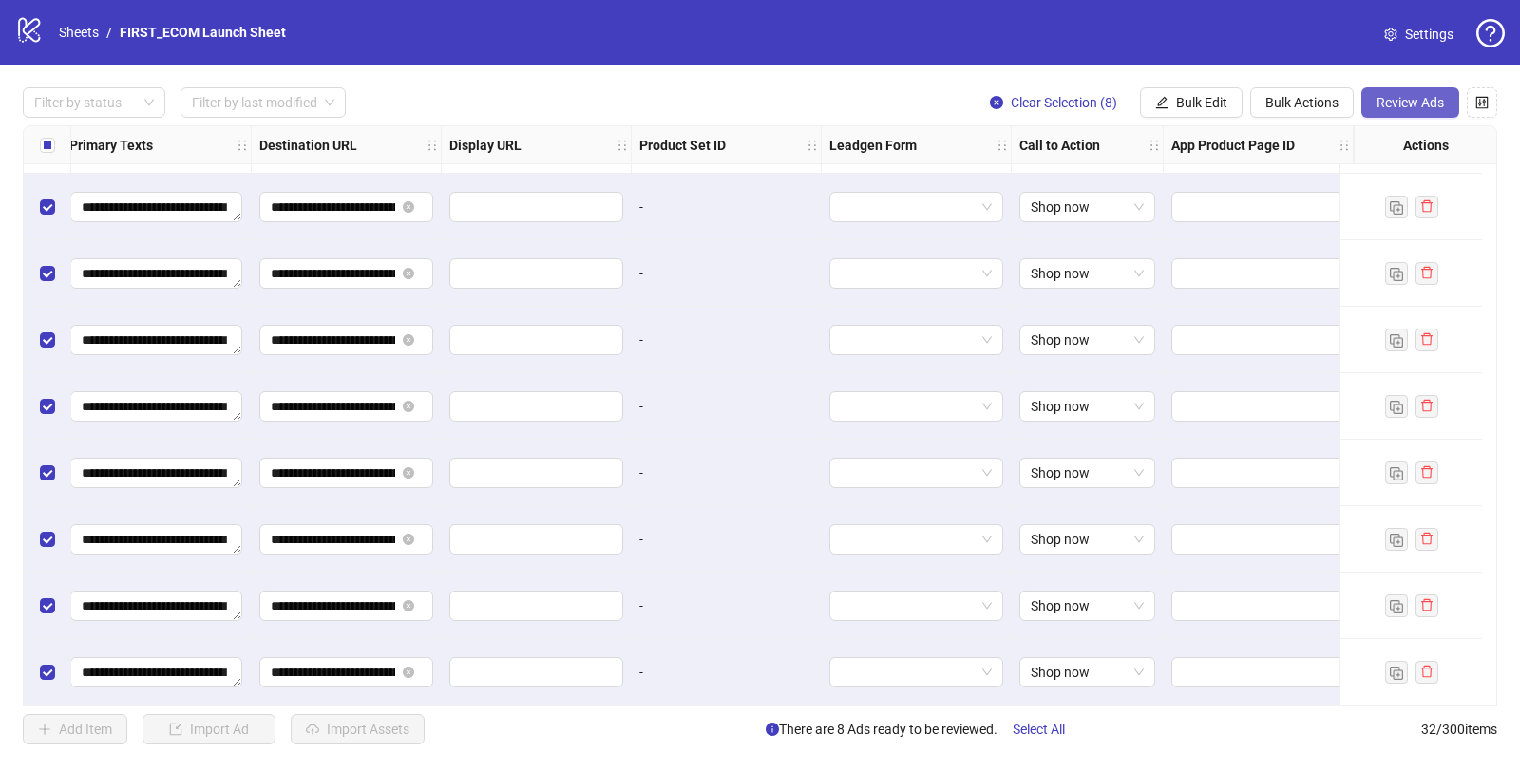
click at [1139, 105] on span "Review Ads" at bounding box center [1410, 102] width 67 height 15
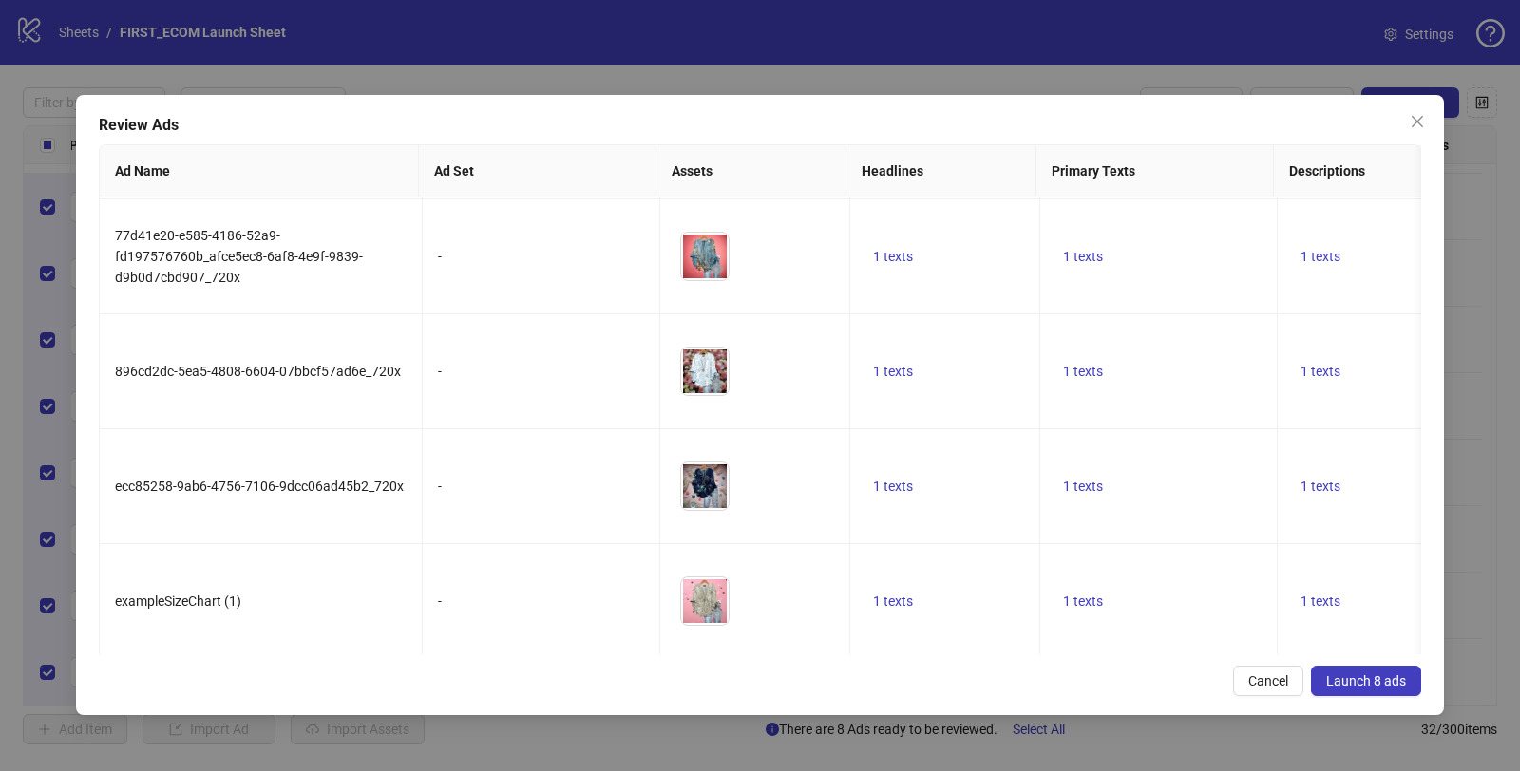
scroll to position [0, 0]
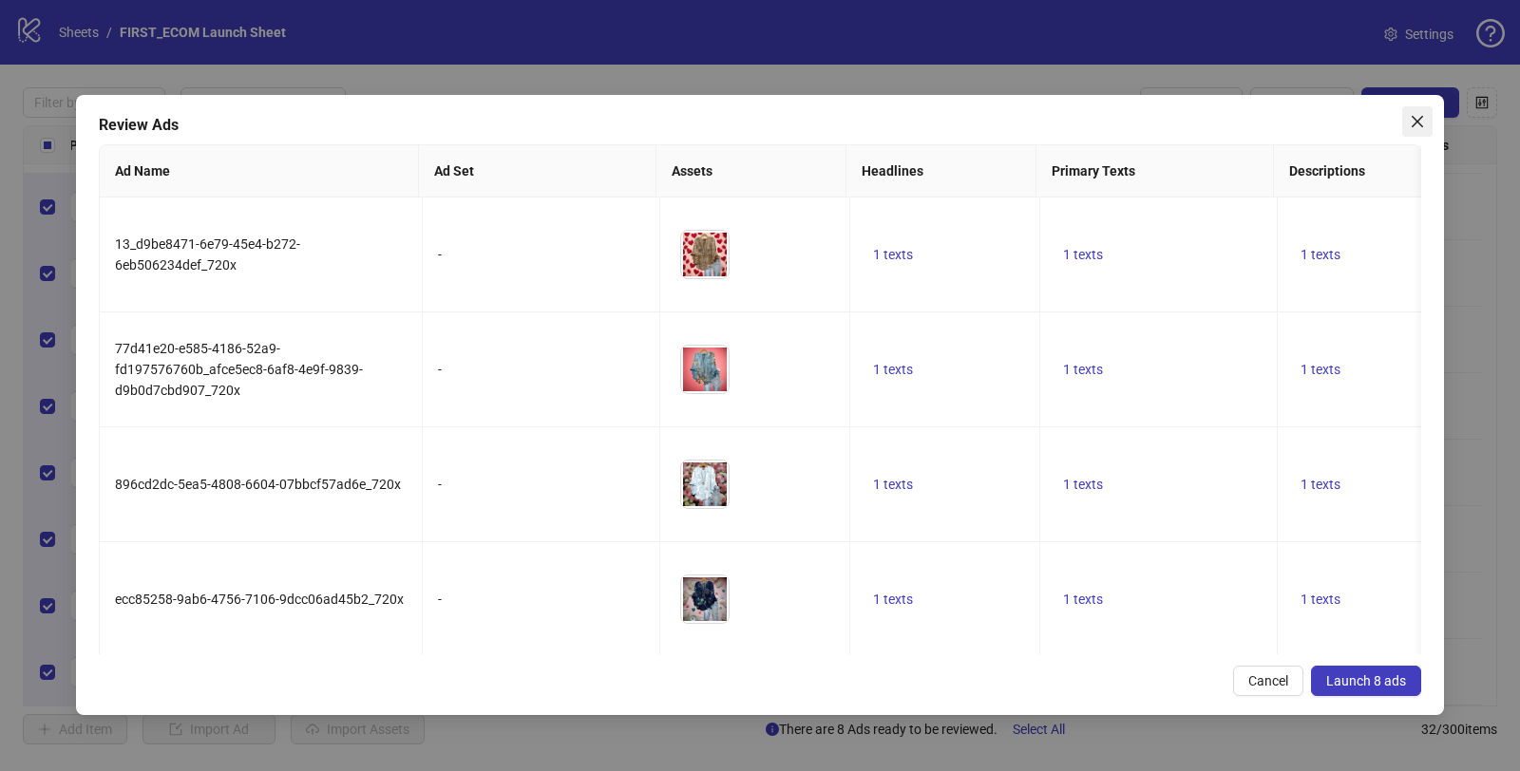
click at [1139, 119] on icon "close" at bounding box center [1417, 121] width 11 height 11
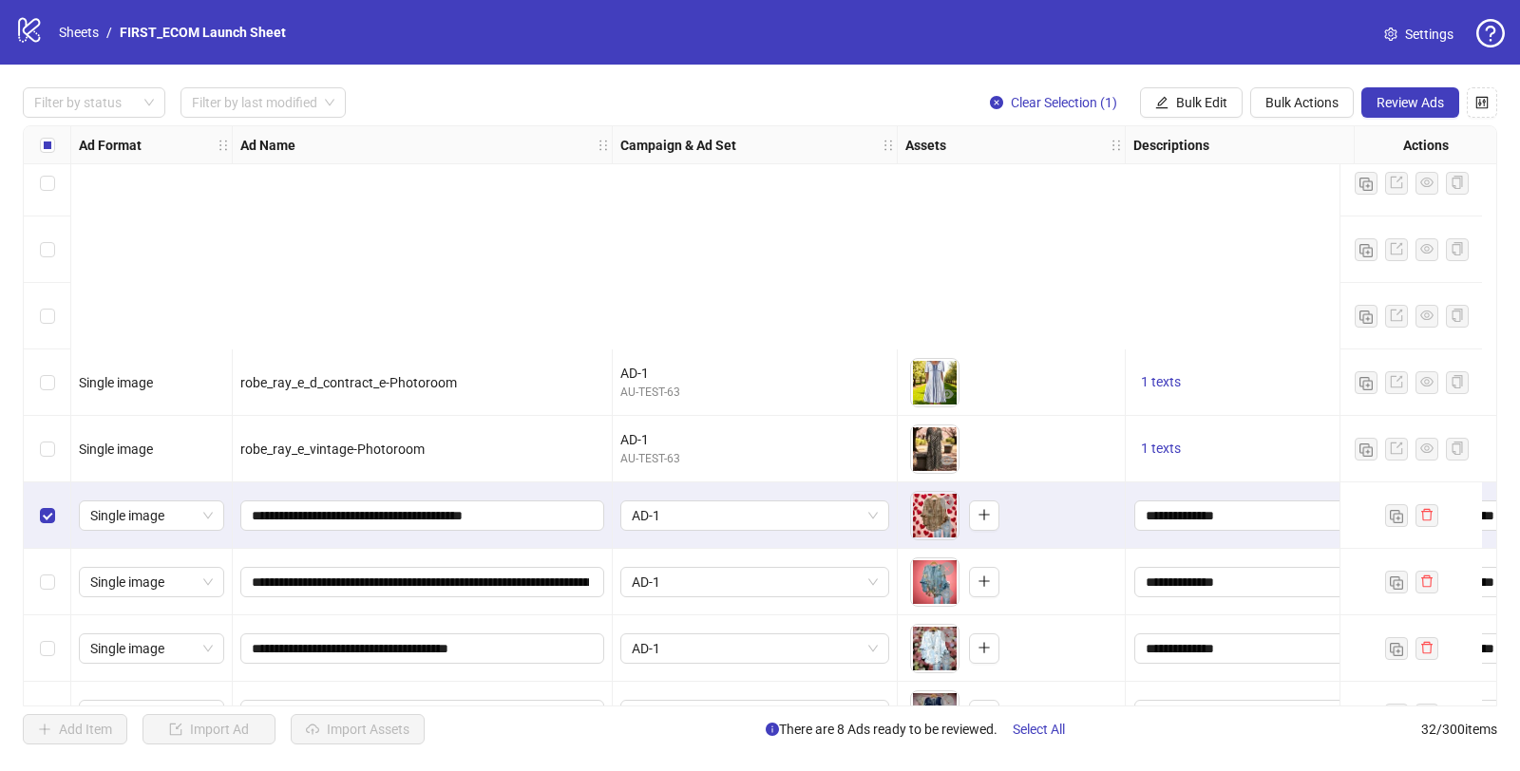
scroll to position [1594, 0]
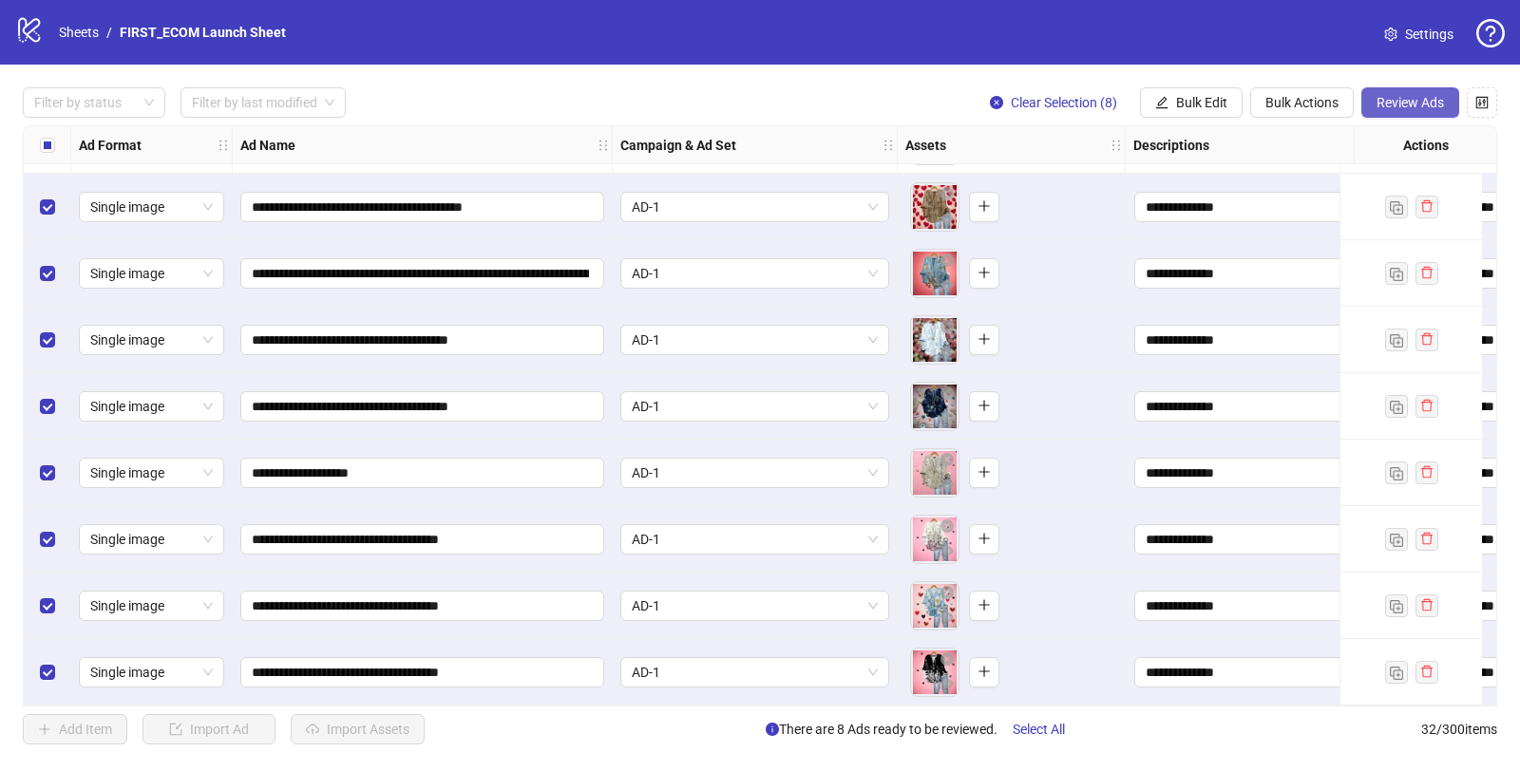
click at [1139, 111] on button "Review Ads" at bounding box center [1410, 102] width 98 height 30
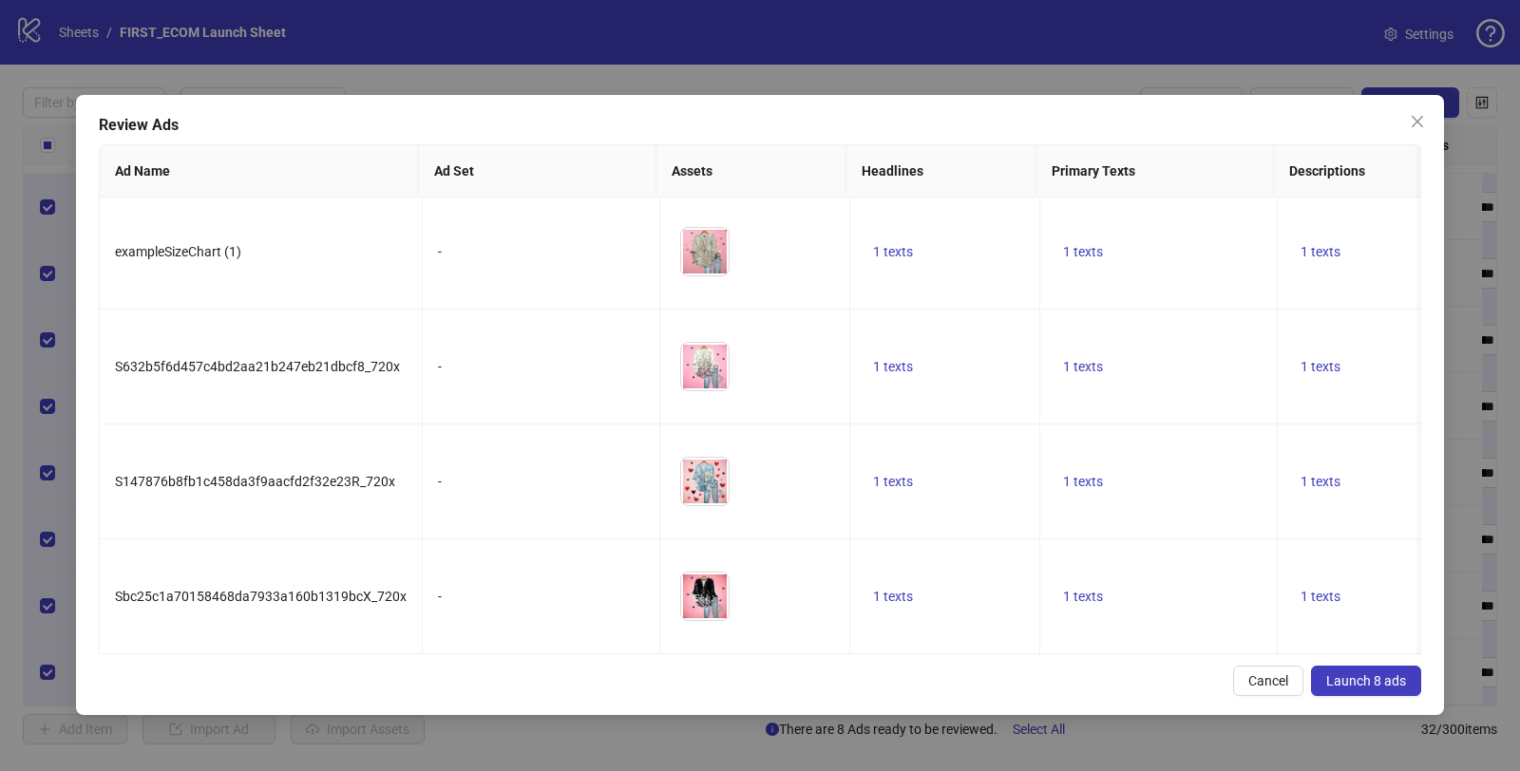
scroll to position [0, 0]
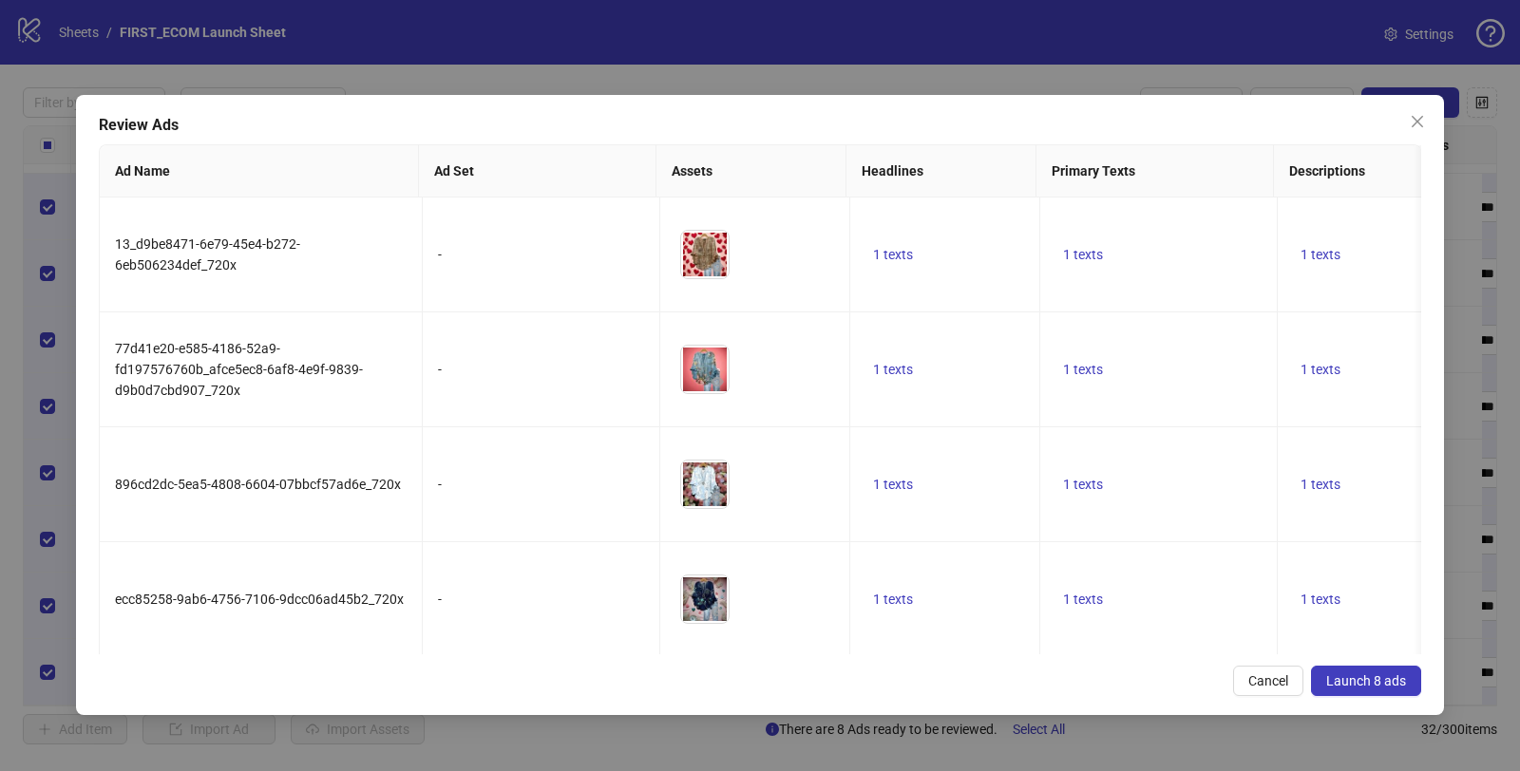
click at [1139, 667] on button "Launch 8 ads" at bounding box center [1366, 681] width 110 height 30
